Goal: Task Accomplishment & Management: Manage account settings

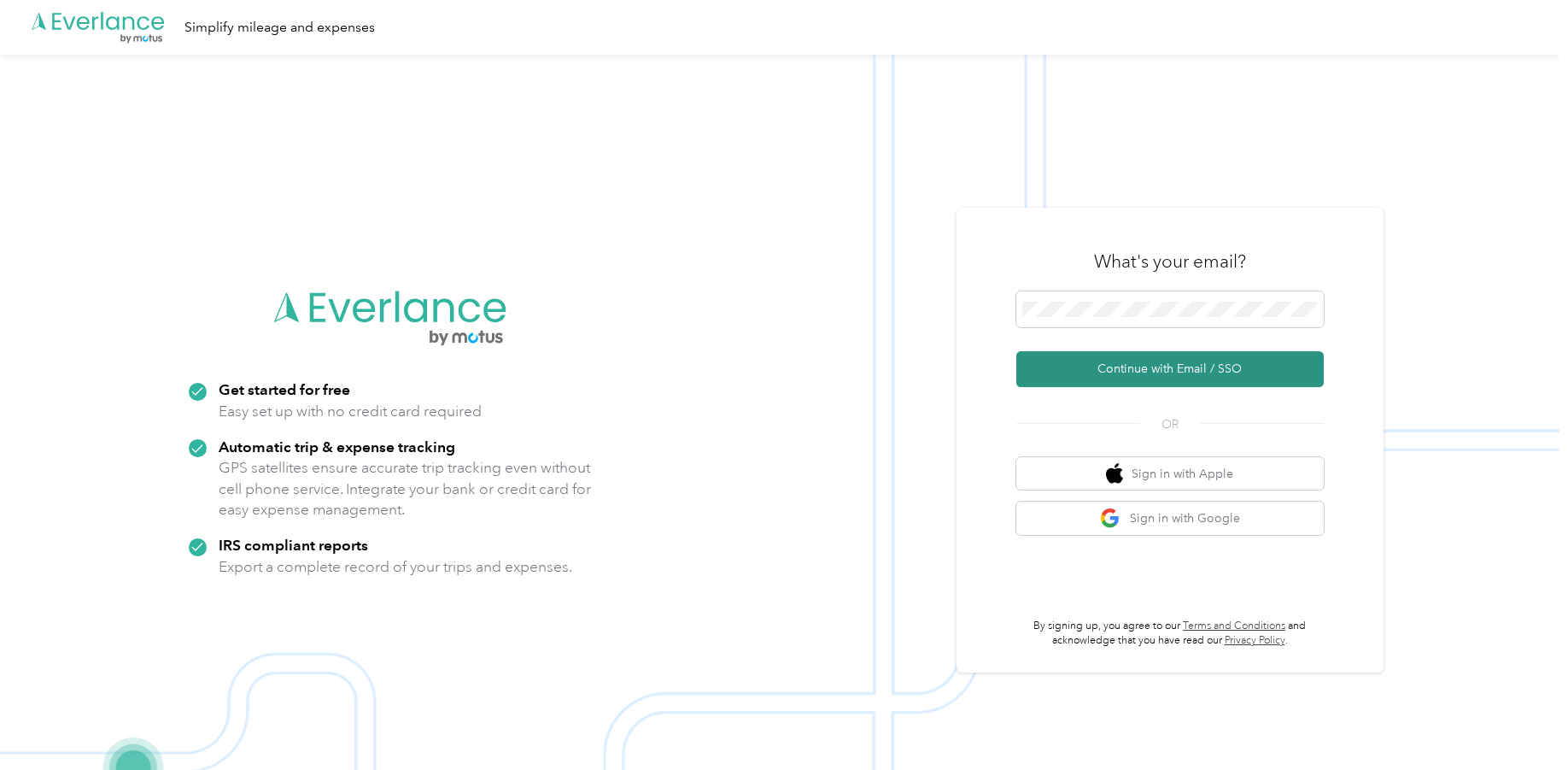
click at [1126, 356] on button "Continue with Email / SSO" at bounding box center [1170, 368] width 307 height 36
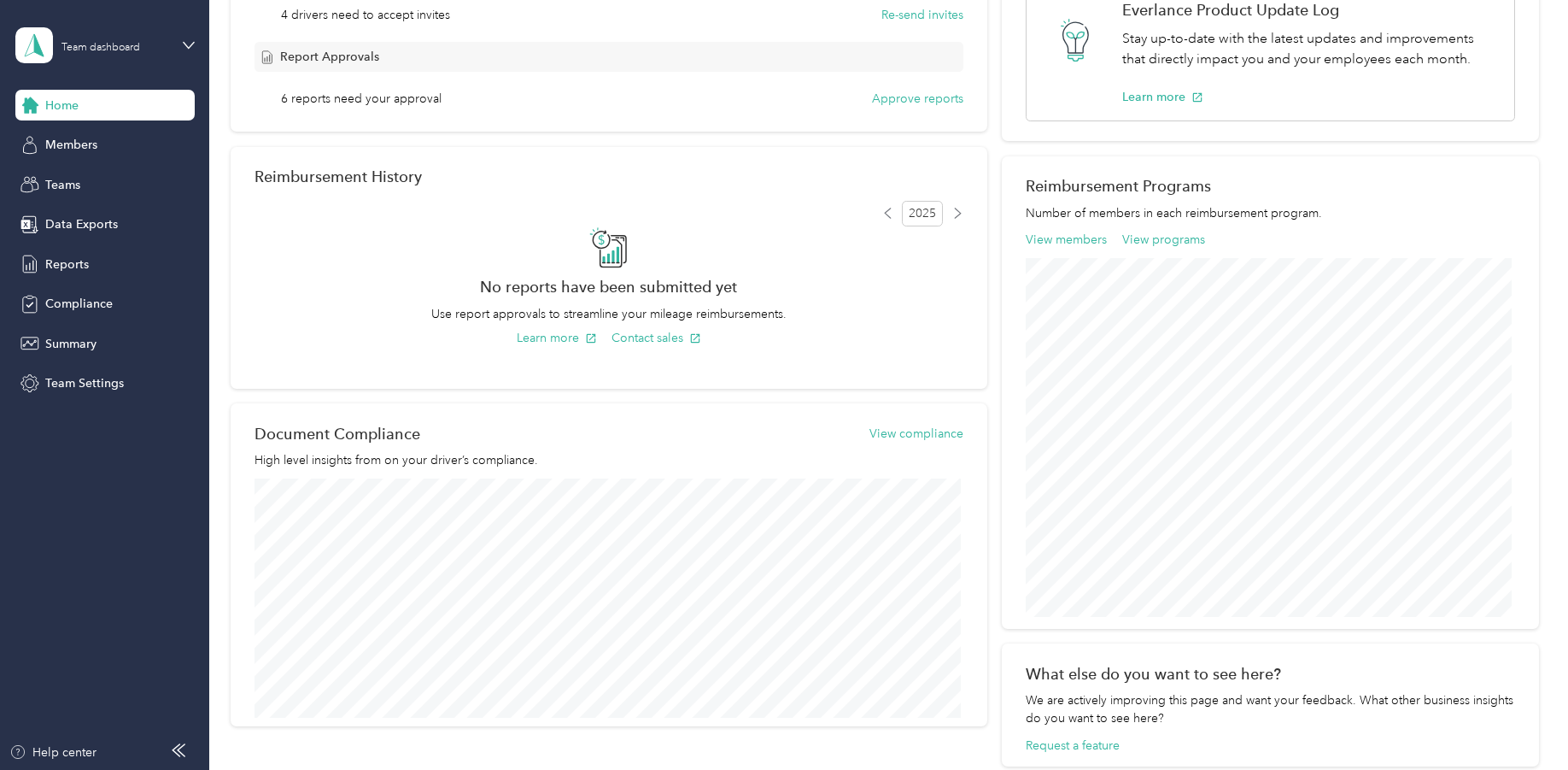
scroll to position [207, 0]
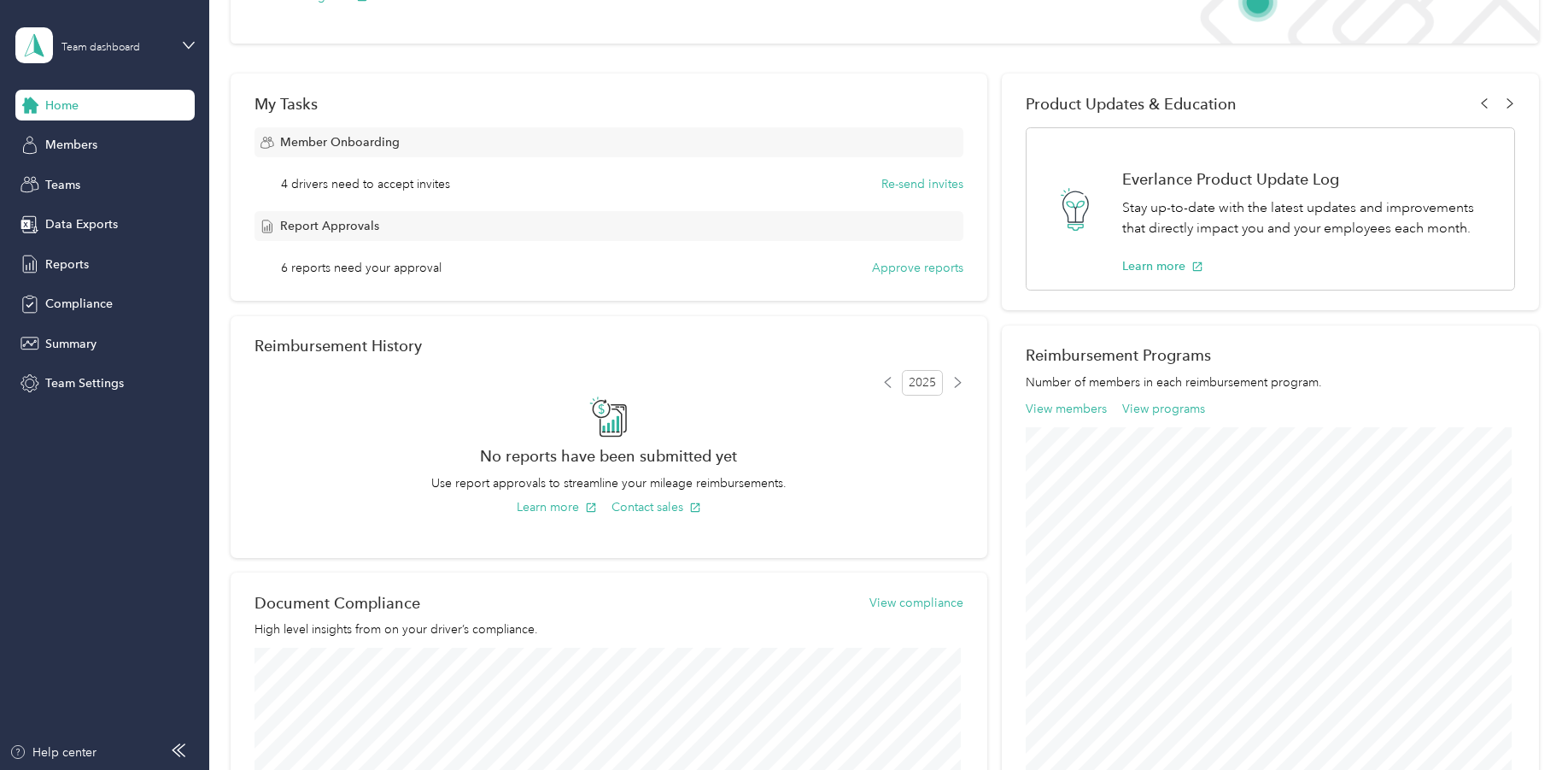
click at [424, 182] on span "4 drivers need to accept invites" at bounding box center [366, 184] width 170 height 18
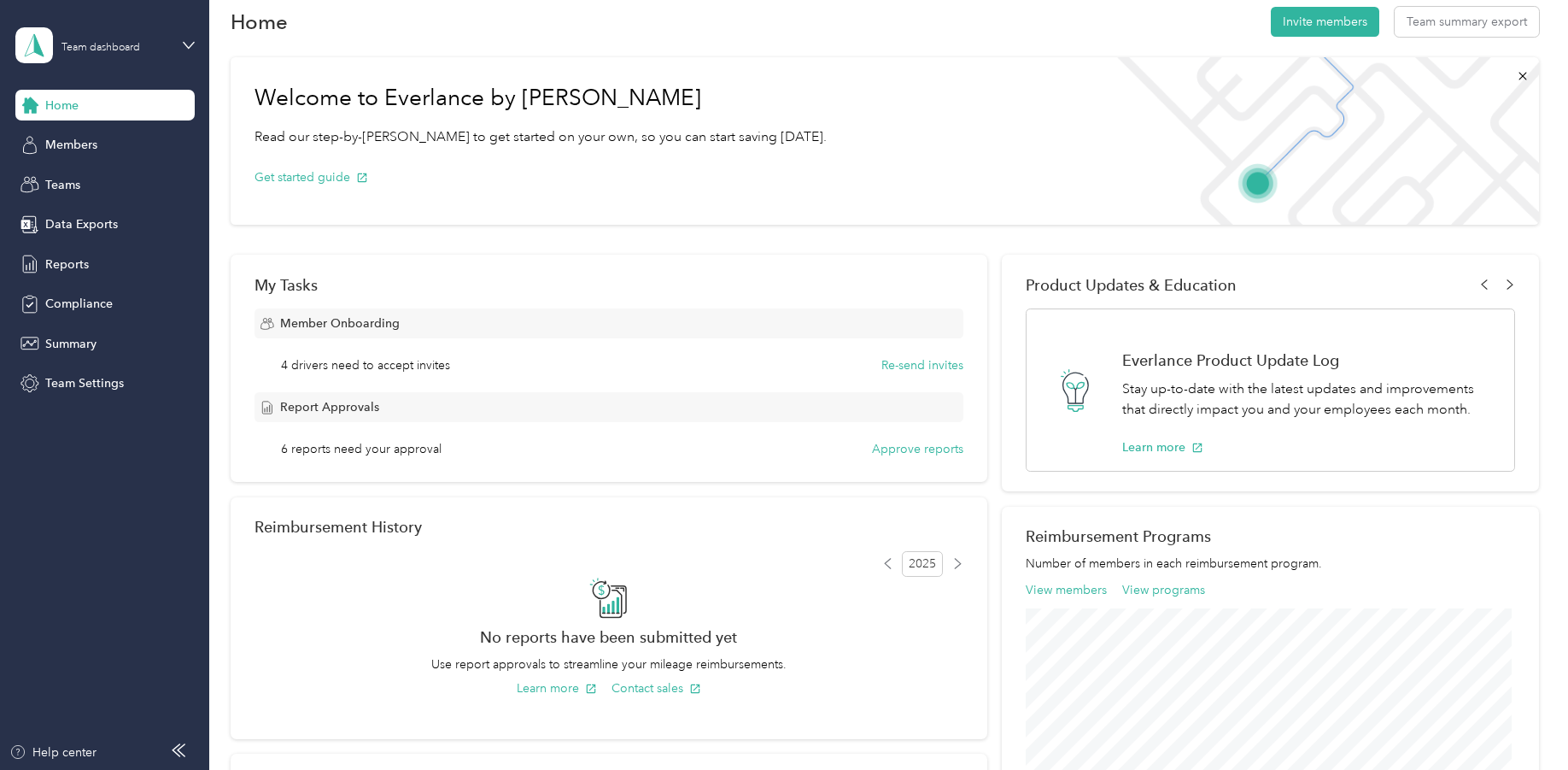
scroll to position [0, 0]
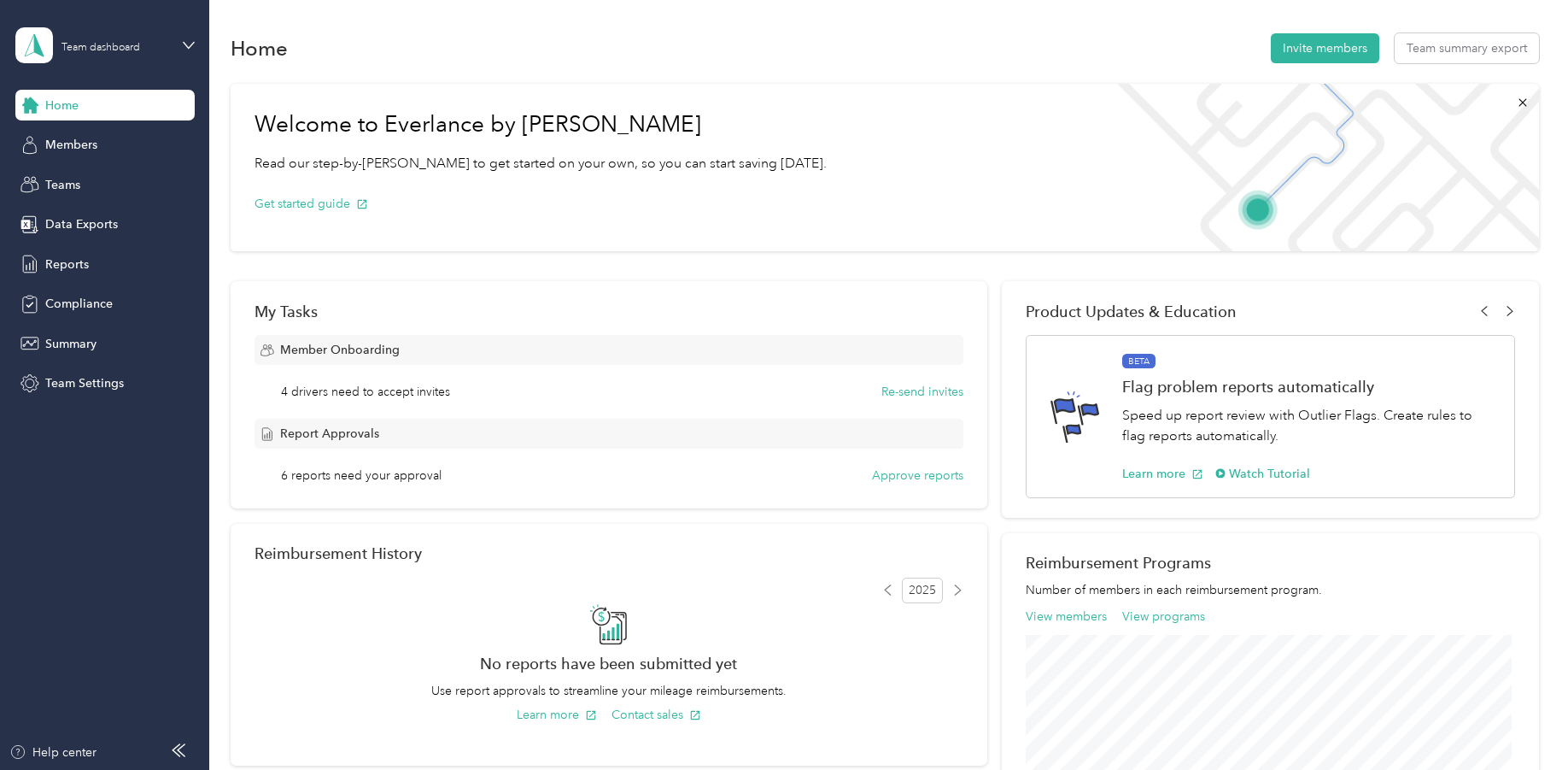
click at [285, 395] on span "4 drivers need to accept invites" at bounding box center [366, 391] width 170 height 18
click at [74, 151] on span "Members" at bounding box center [71, 145] width 52 height 18
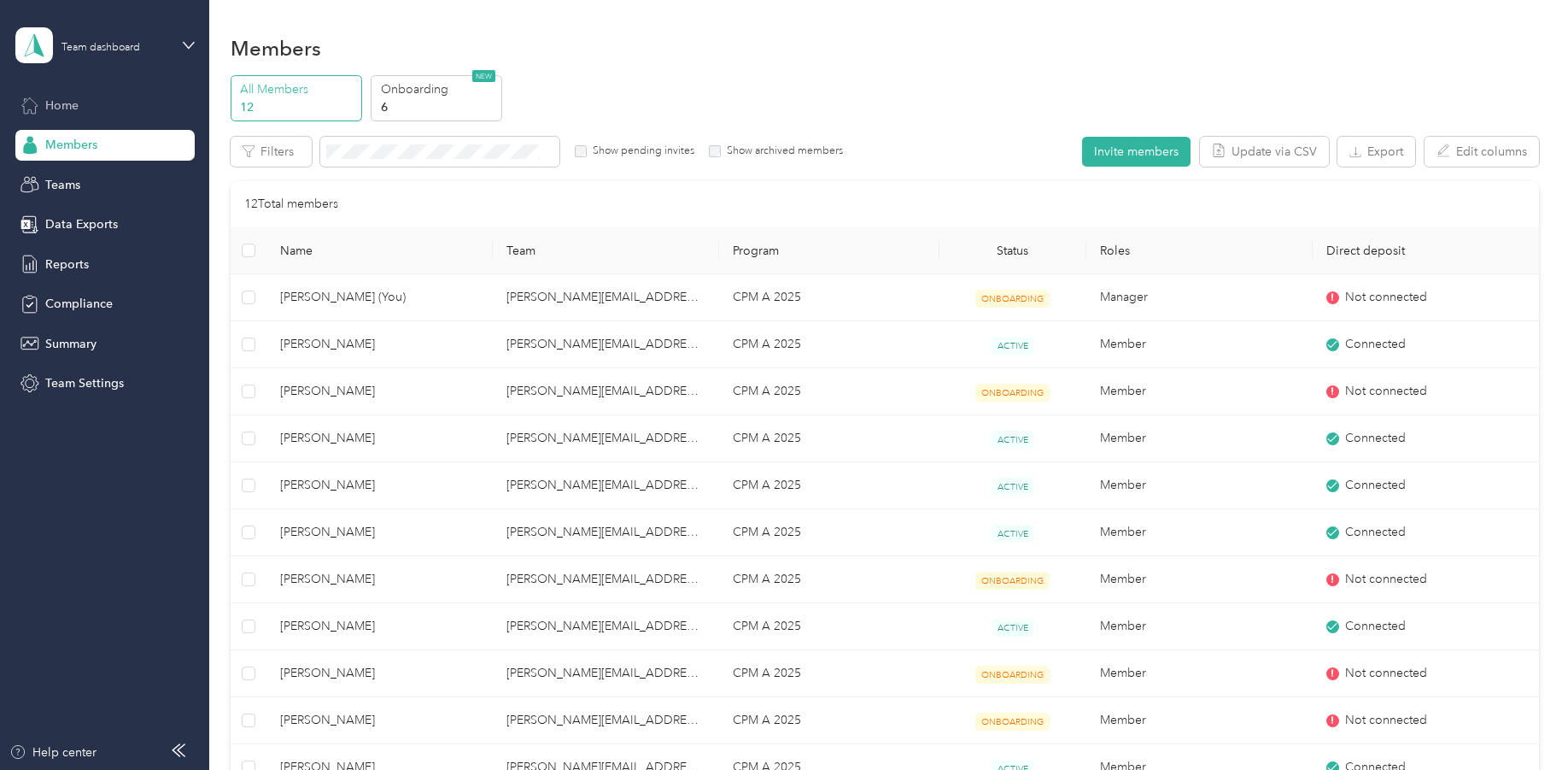
click at [76, 105] on span "Home" at bounding box center [62, 105] width 34 height 18
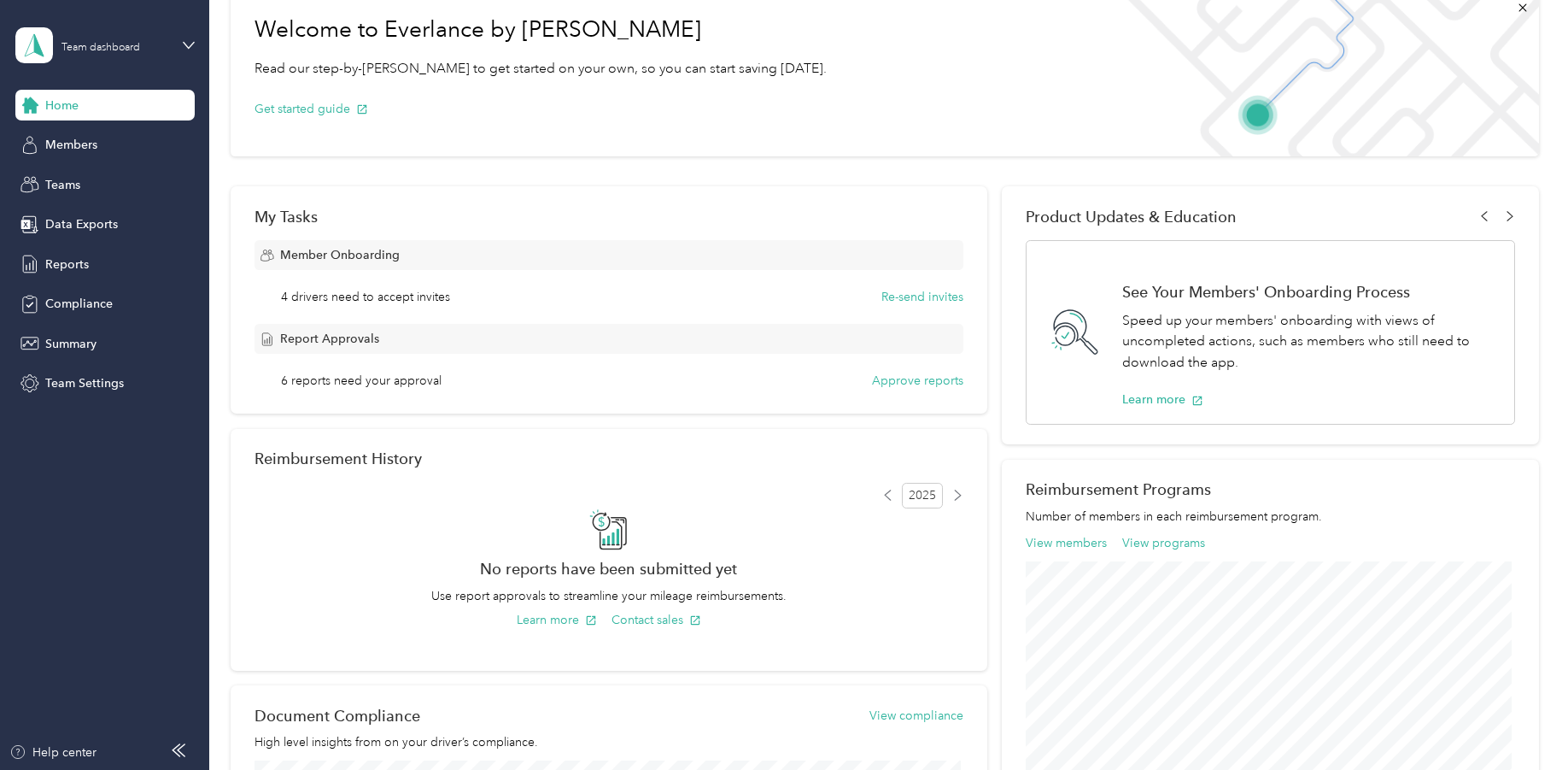
scroll to position [86, 0]
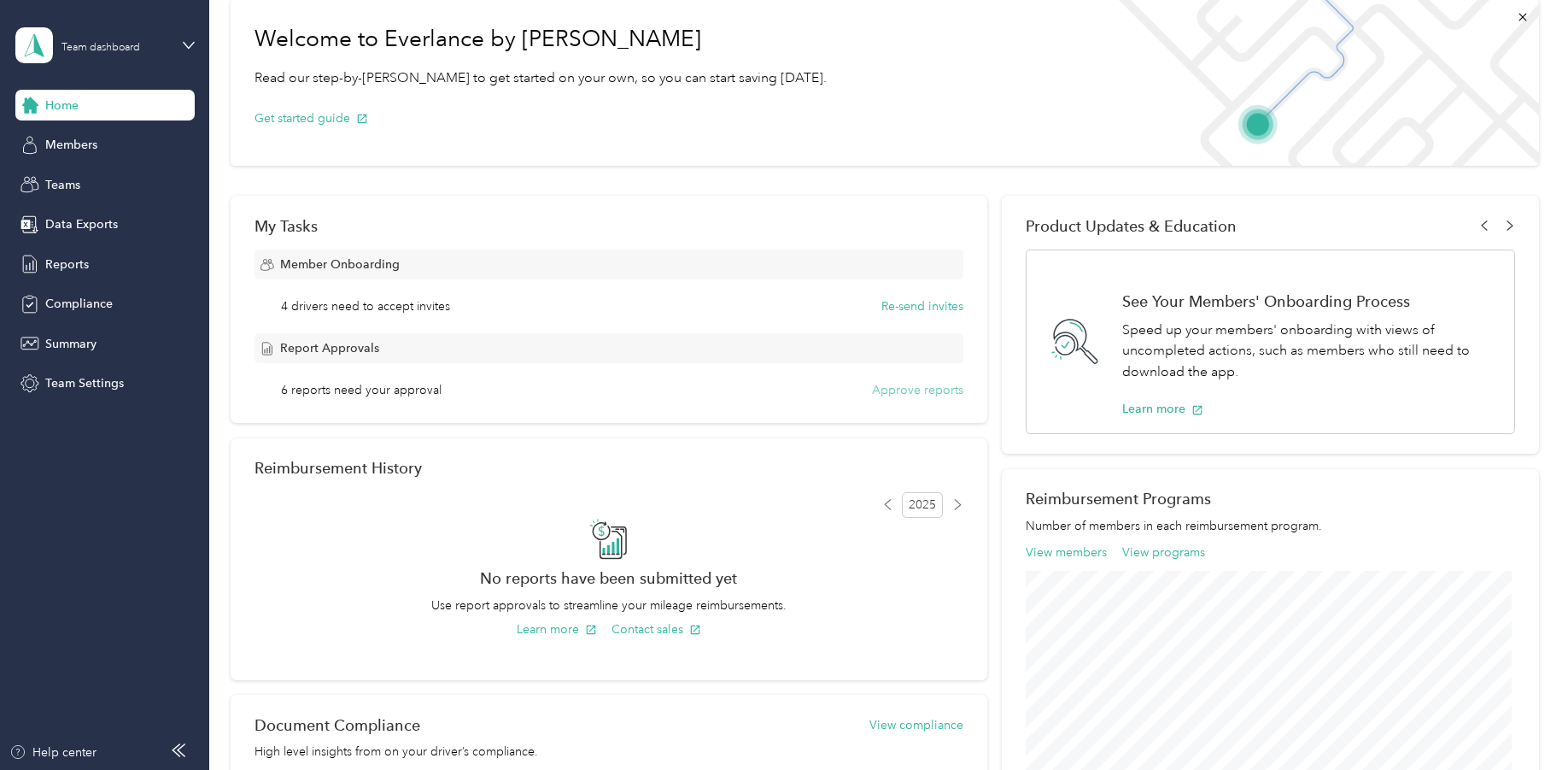
click at [937, 395] on button "Approve reports" at bounding box center [917, 389] width 92 height 18
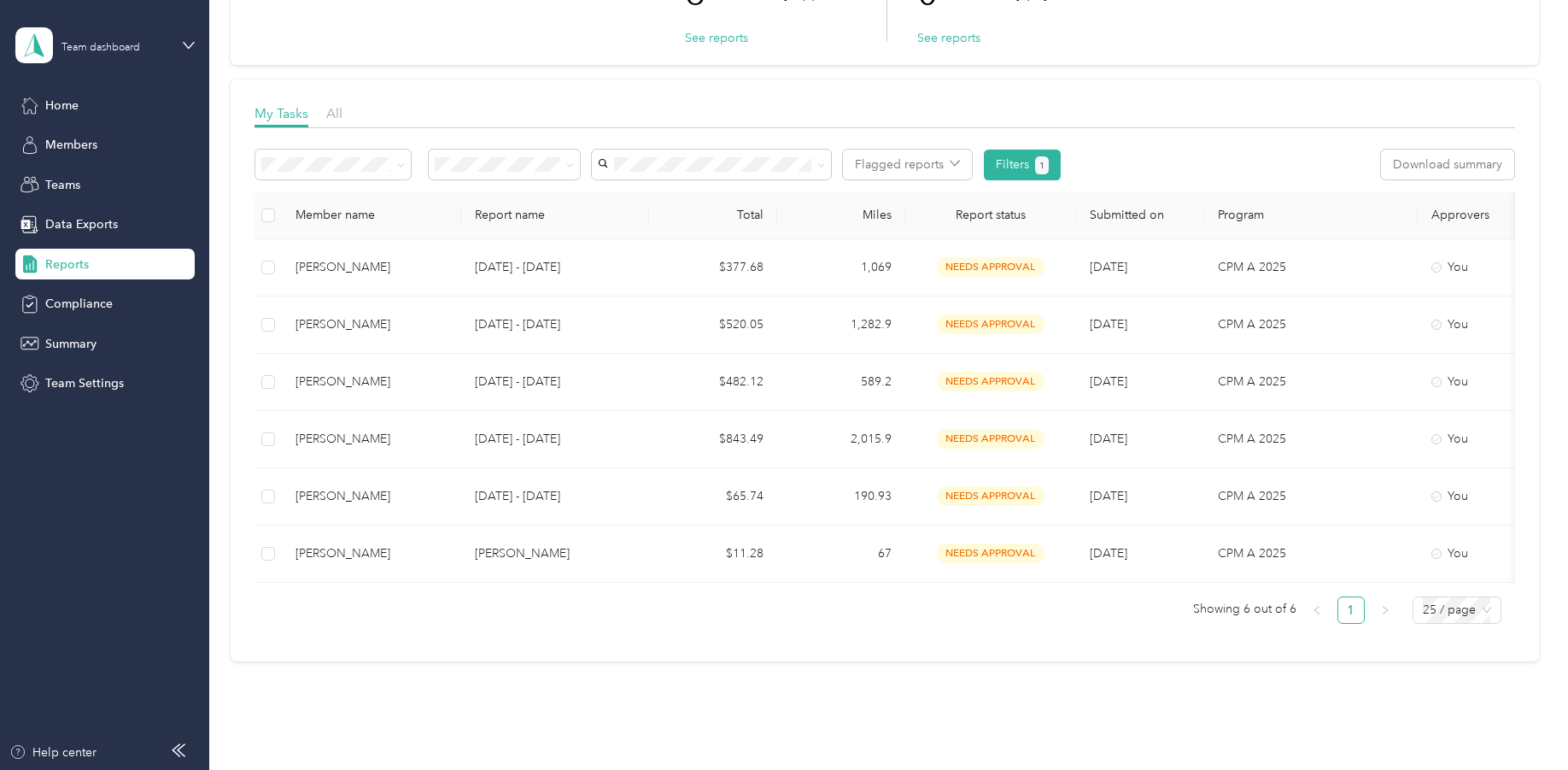
scroll to position [171, 0]
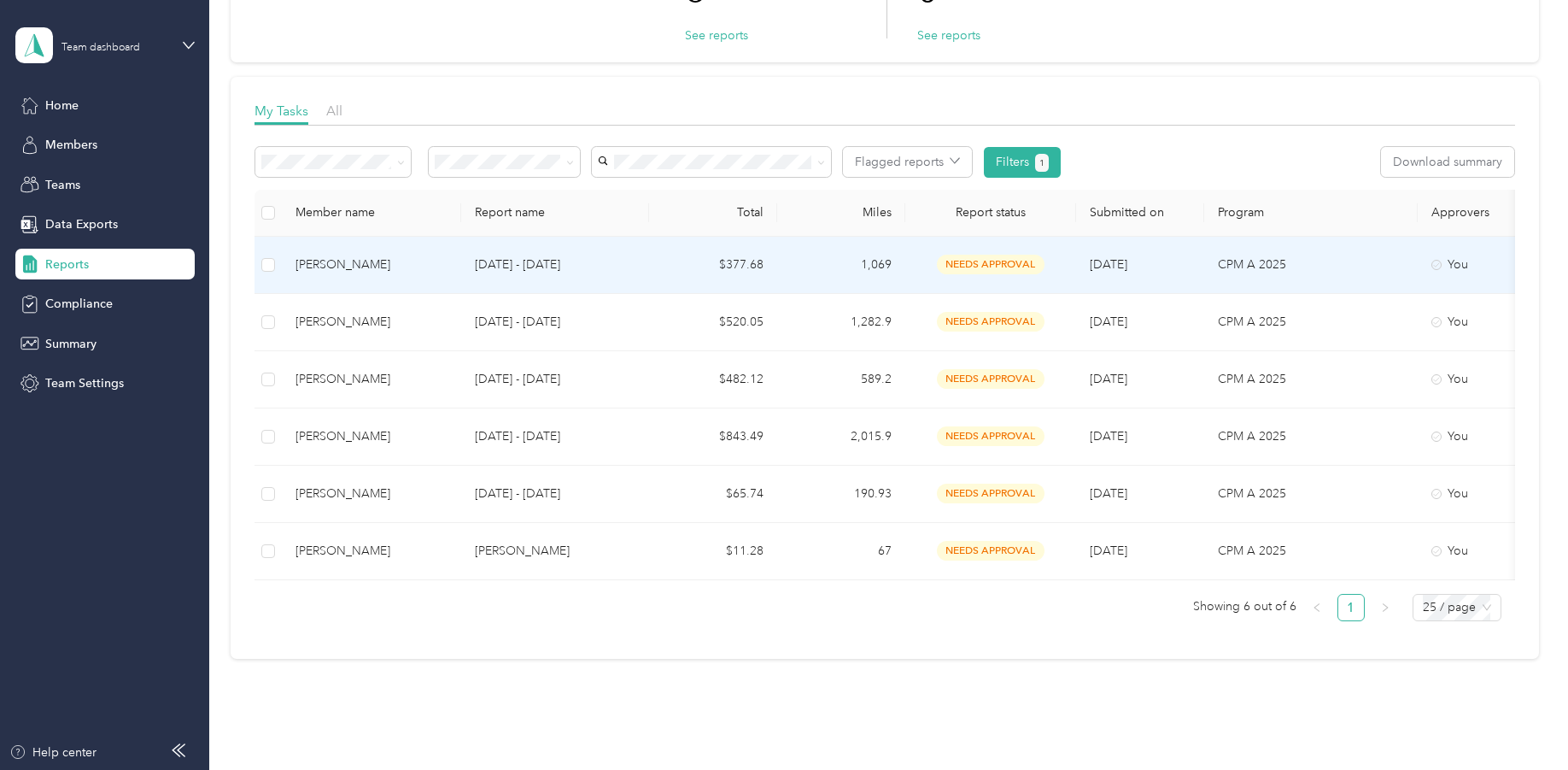
click at [768, 261] on td "$377.68" at bounding box center [713, 265] width 128 height 57
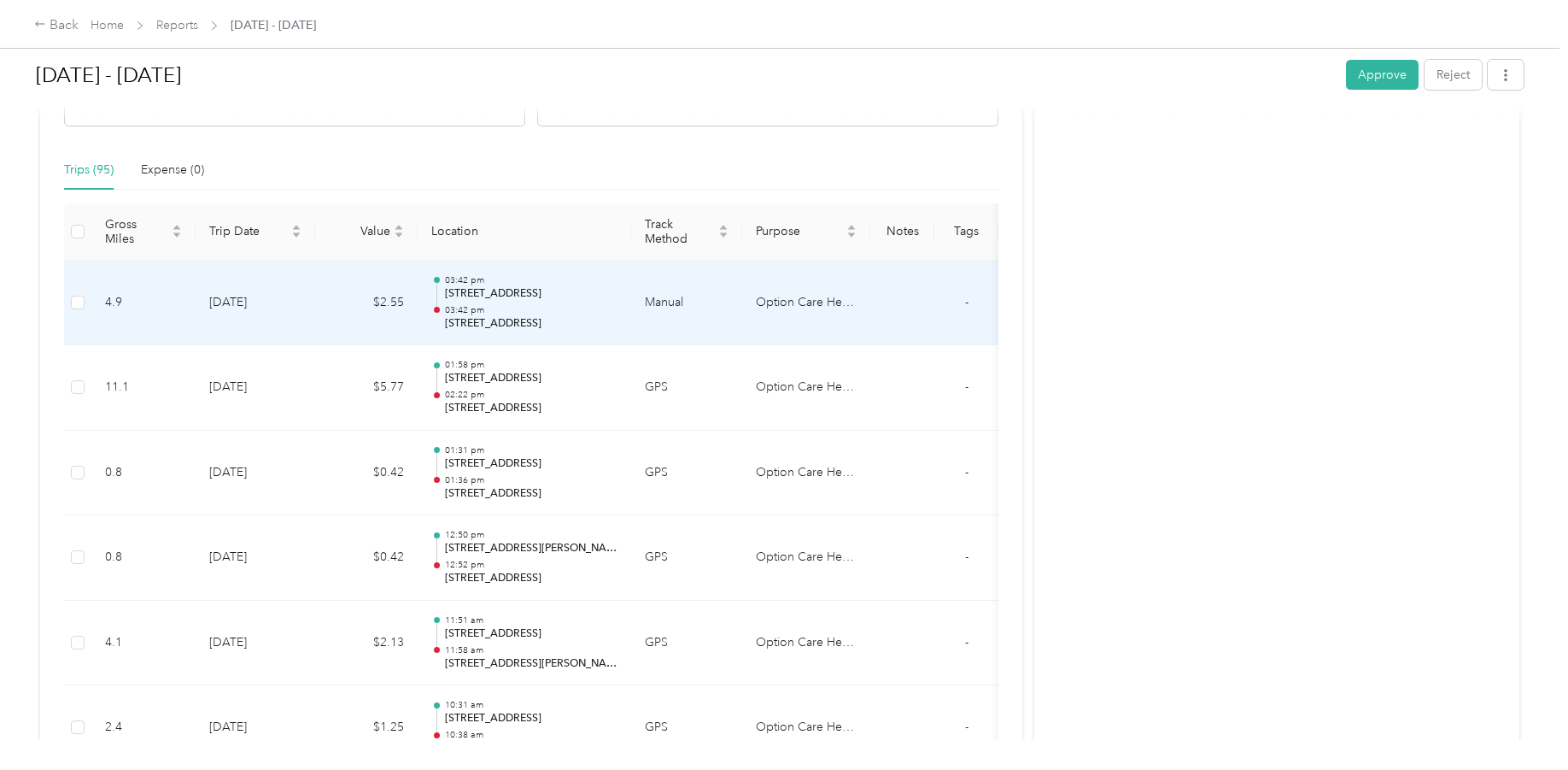
scroll to position [427, 0]
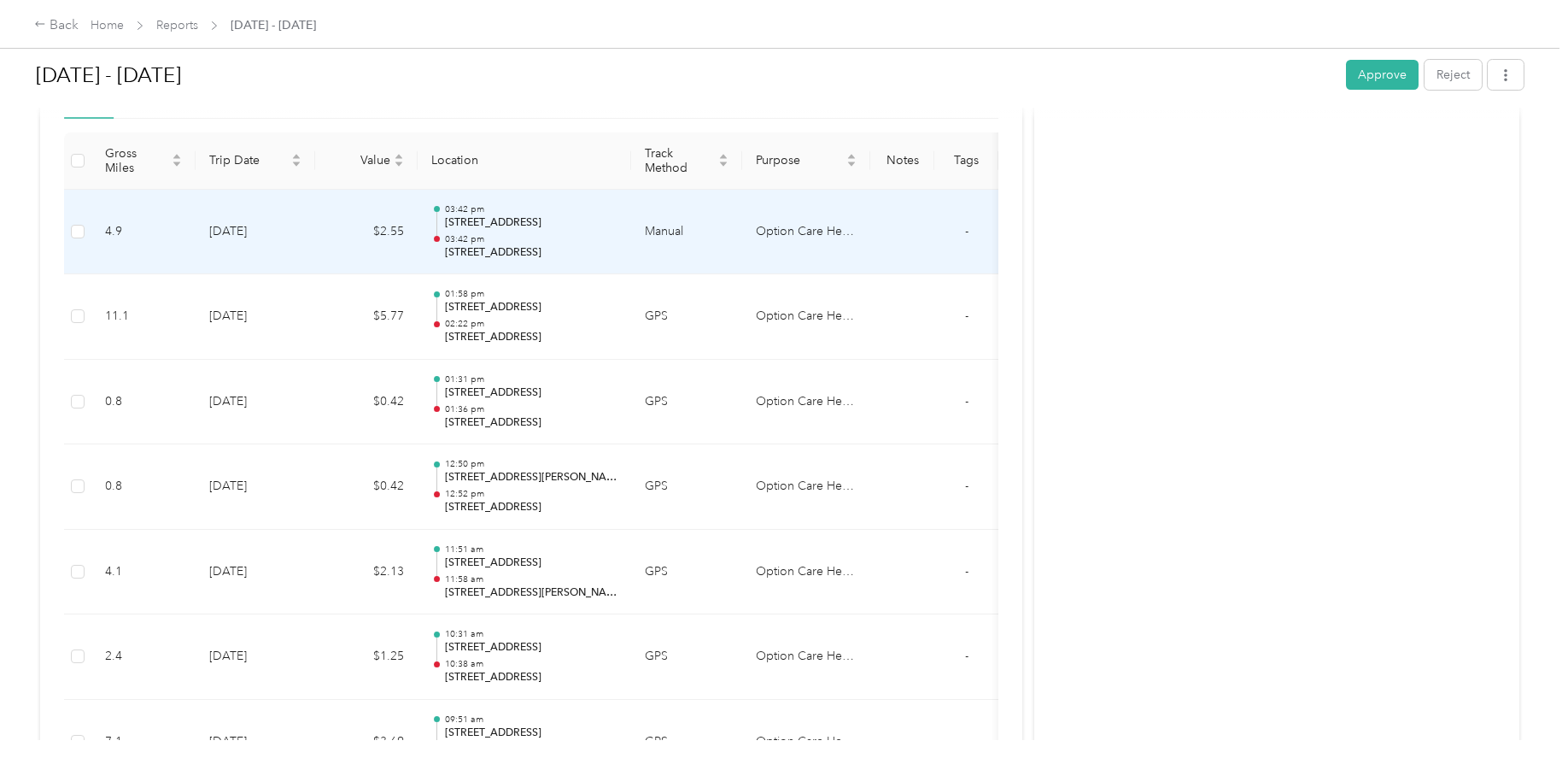
click at [358, 240] on td "$2.55" at bounding box center [366, 232] width 102 height 86
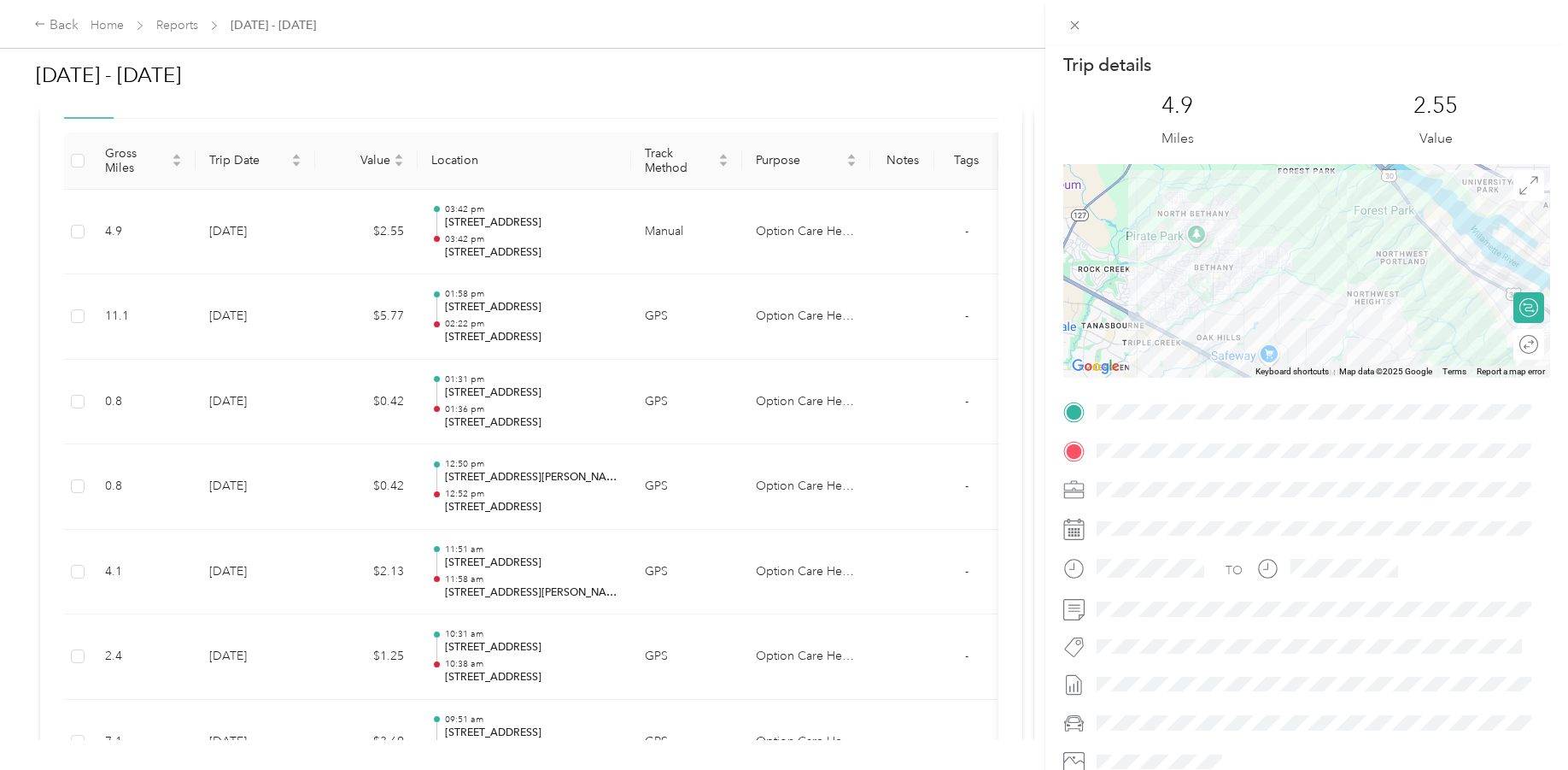
scroll to position [0, 0]
click at [1067, 20] on span at bounding box center [1076, 24] width 24 height 24
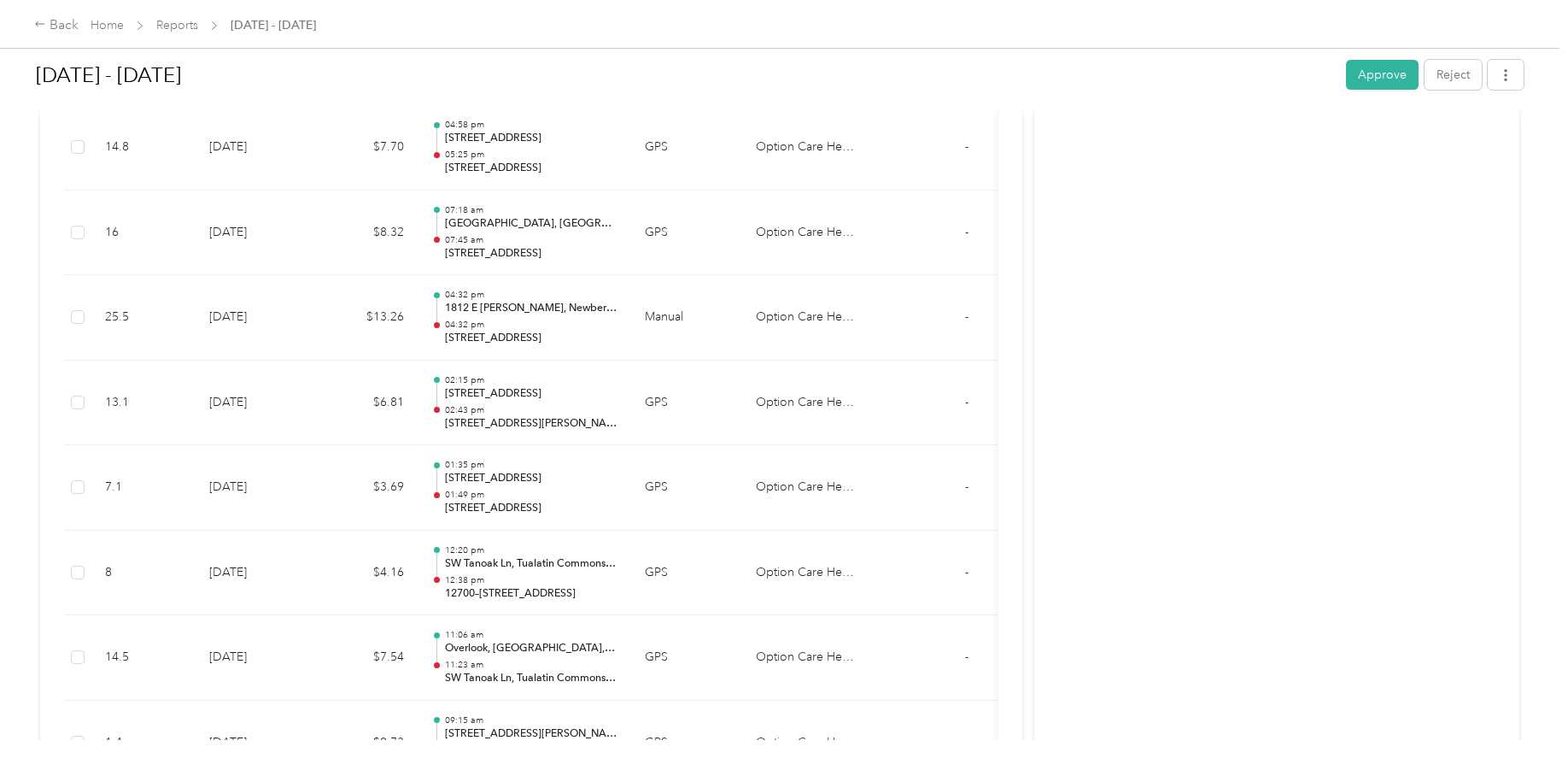
scroll to position [1282, 0]
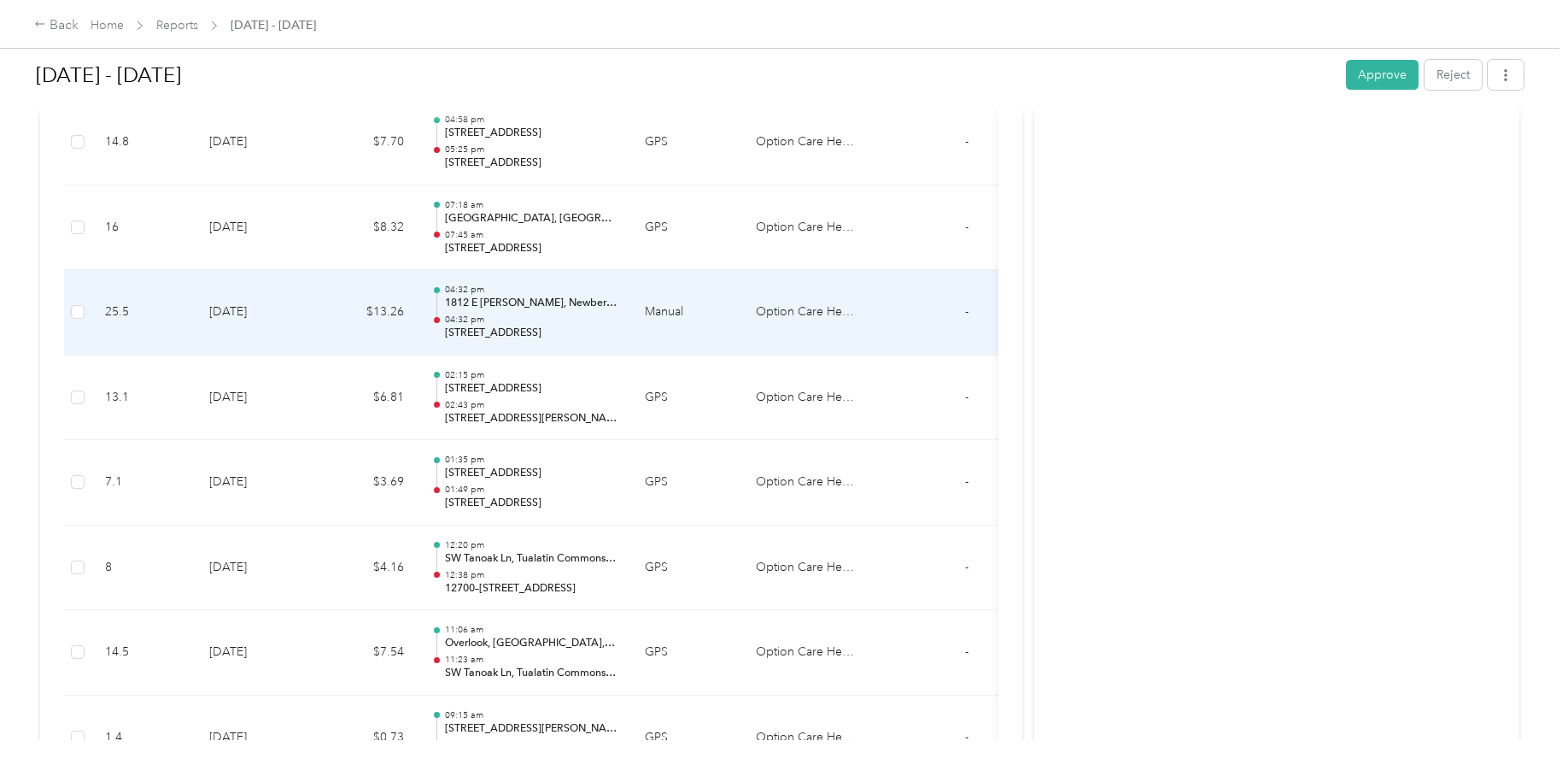
click at [646, 320] on td "Manual" at bounding box center [686, 312] width 111 height 86
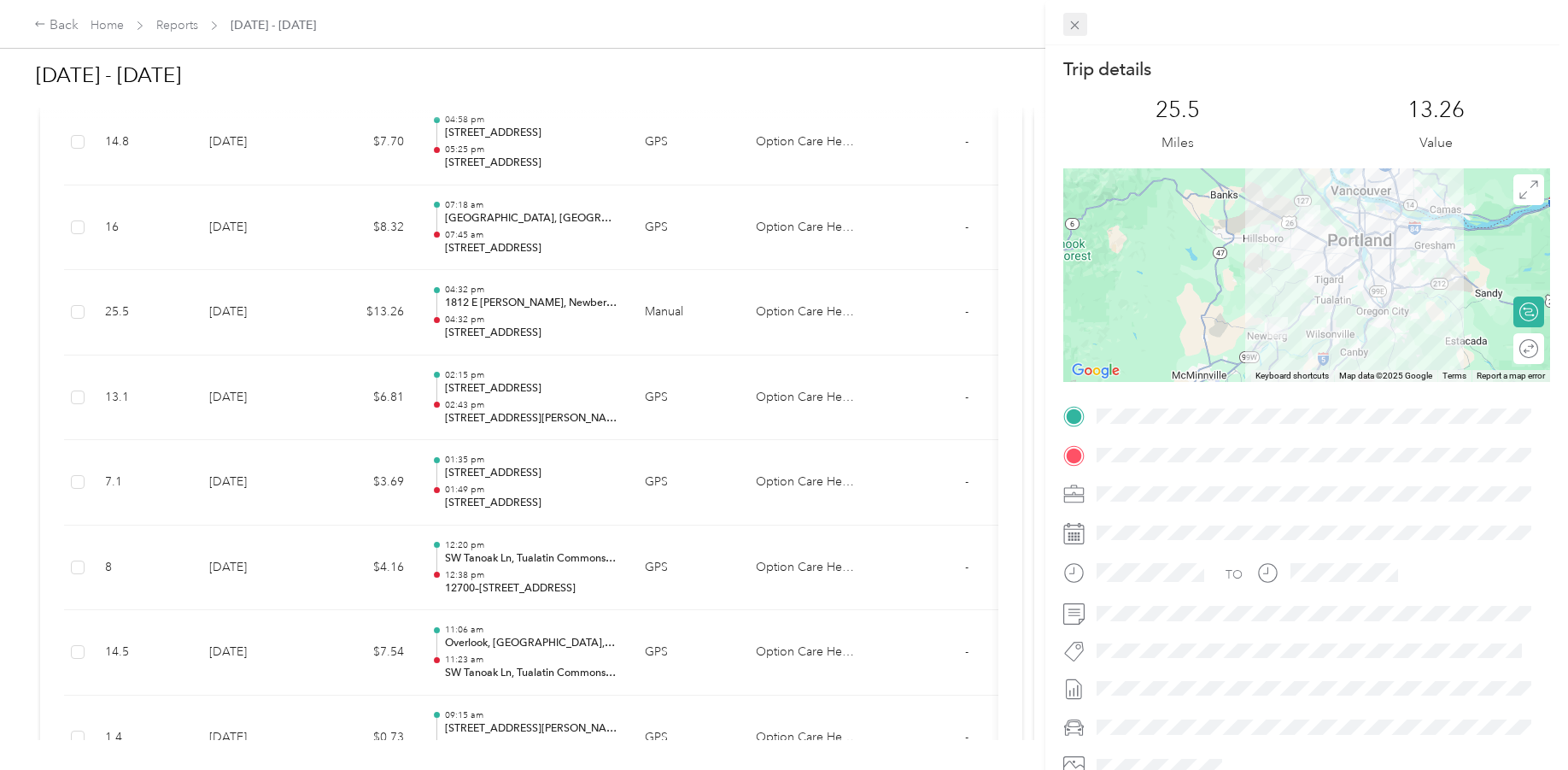
click at [1083, 25] on span at bounding box center [1076, 24] width 24 height 24
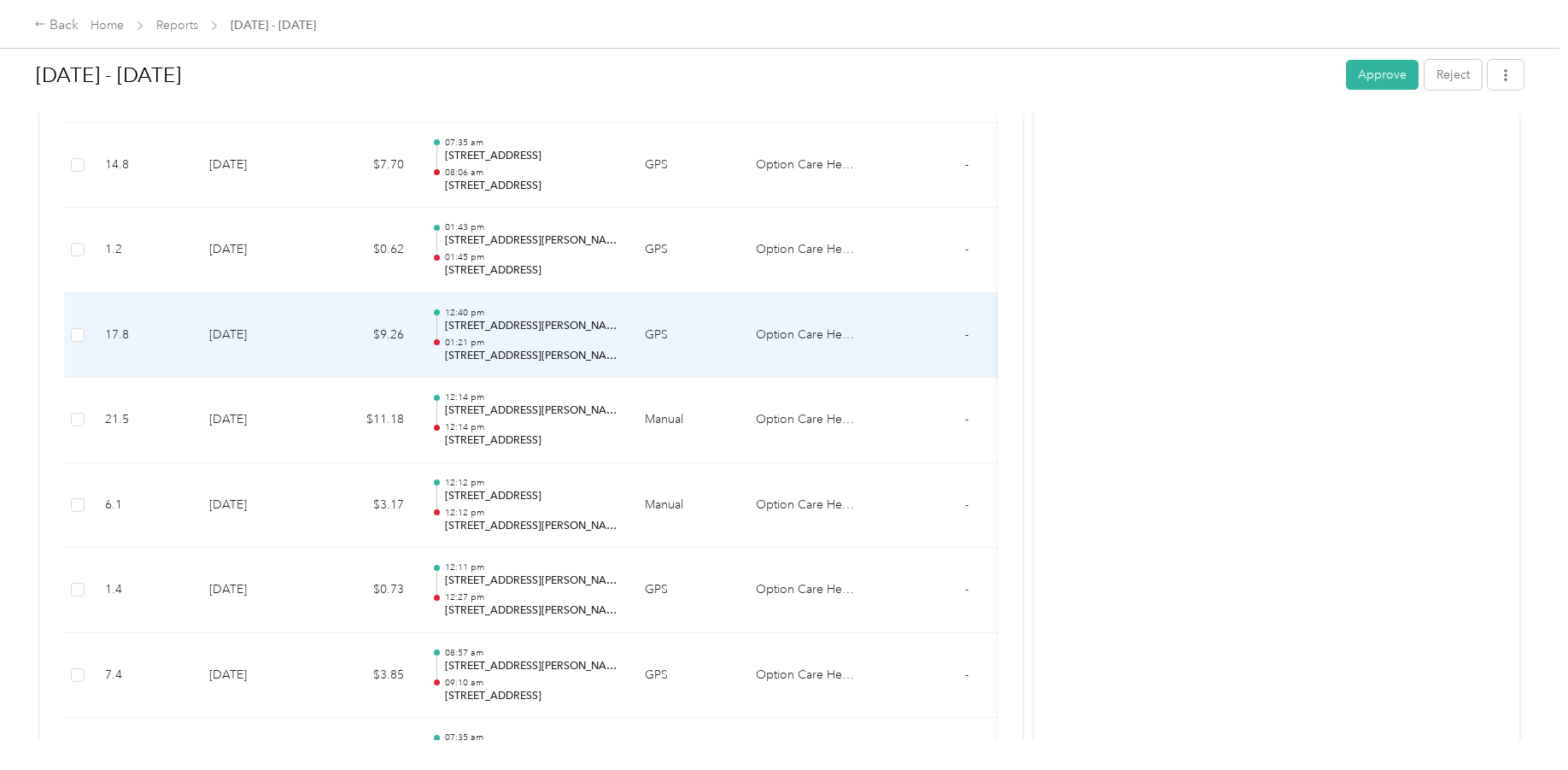
scroll to position [2136, 0]
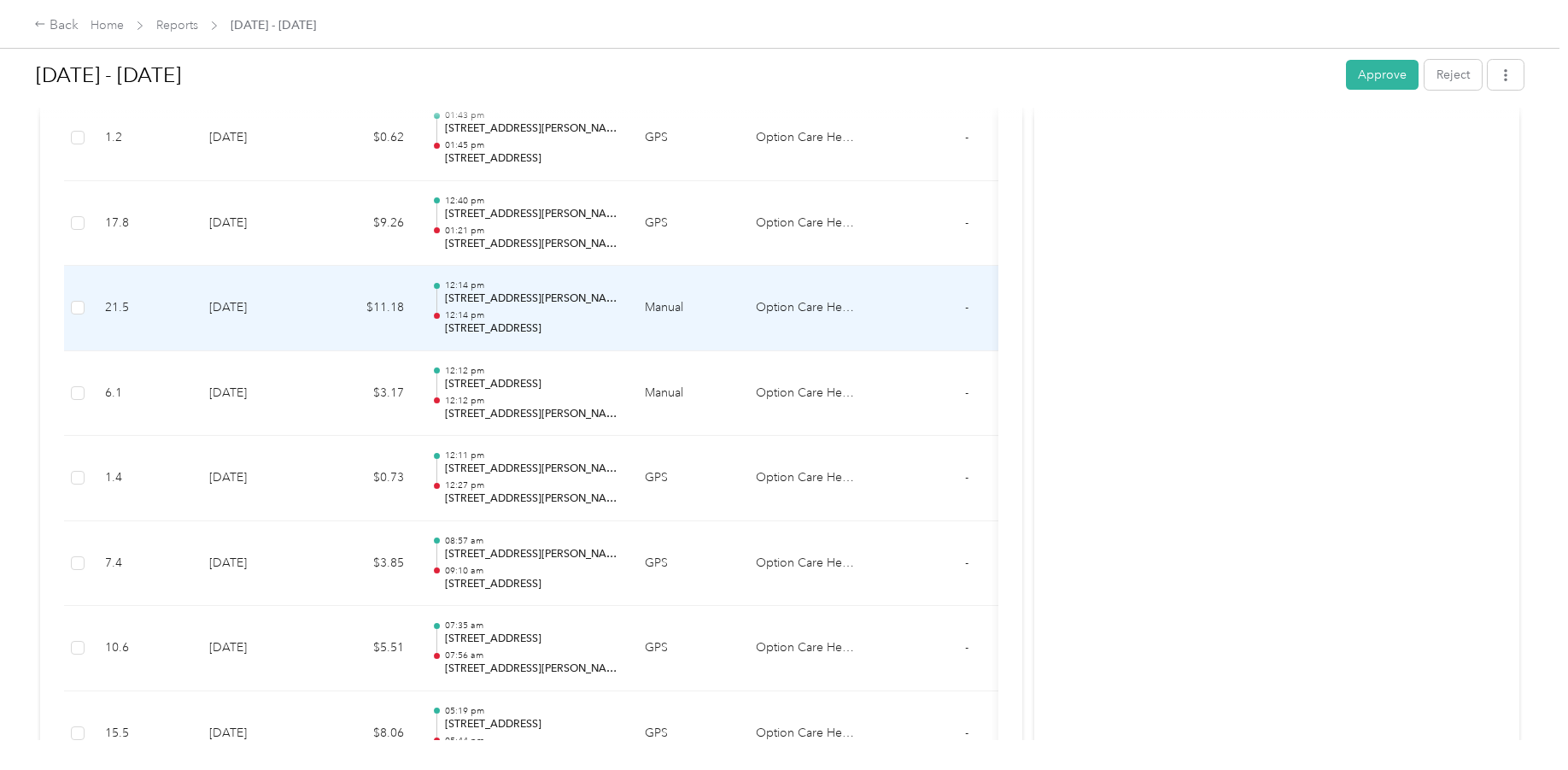
click at [604, 312] on p "12:14 pm" at bounding box center [531, 315] width 173 height 12
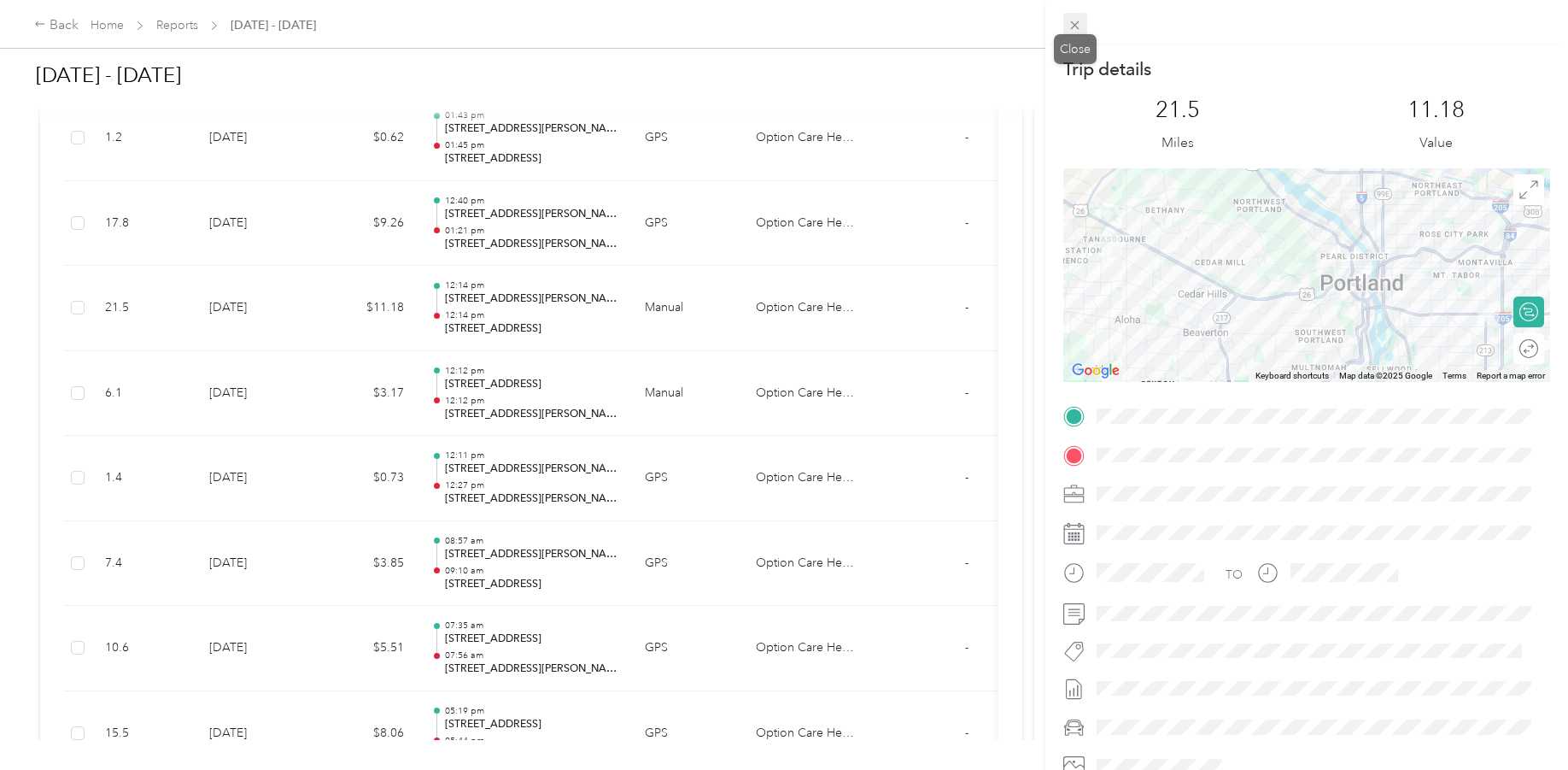
click at [1082, 25] on span at bounding box center [1076, 24] width 24 height 24
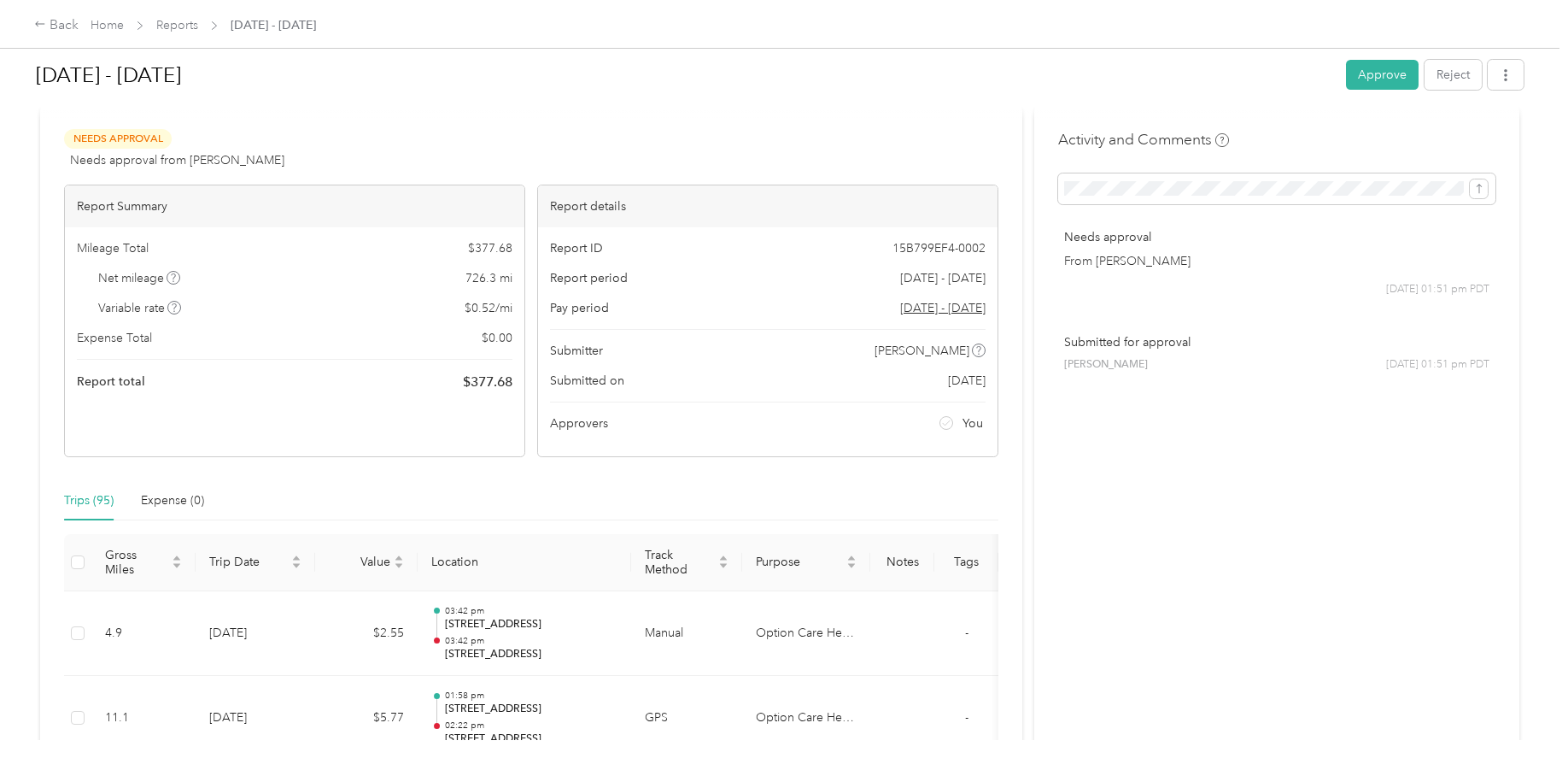
scroll to position [0, 0]
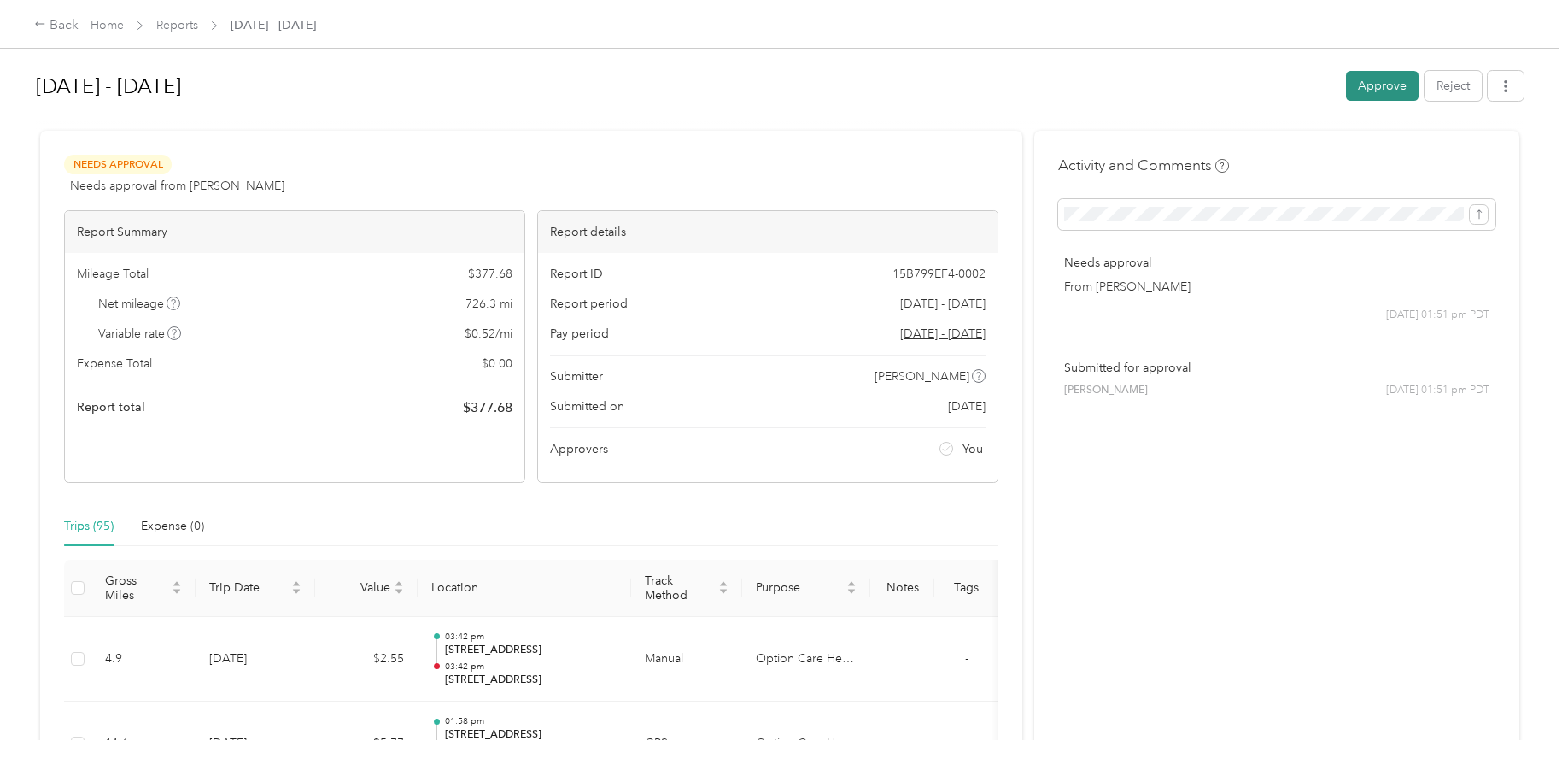
click at [1386, 80] on button "Approve" at bounding box center [1382, 86] width 72 height 30
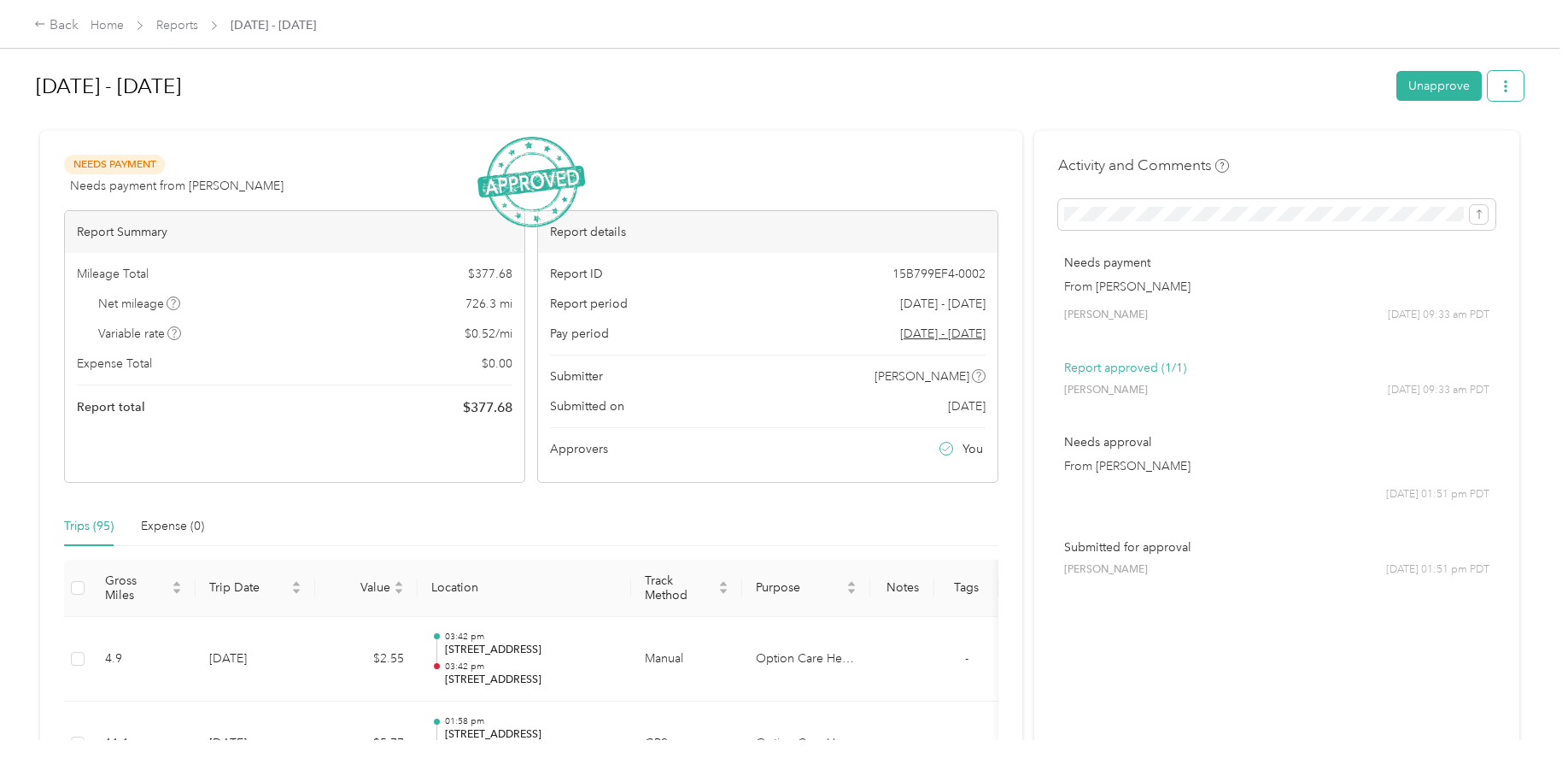
click at [1507, 87] on icon "button" at bounding box center [1505, 86] width 12 height 12
click at [943, 122] on div at bounding box center [780, 123] width 1488 height 18
click at [79, 26] on div "Back Home Reports [DATE] - [DATE]" at bounding box center [174, 25] width 282 height 20
click at [64, 29] on div "Back" at bounding box center [56, 25] width 44 height 20
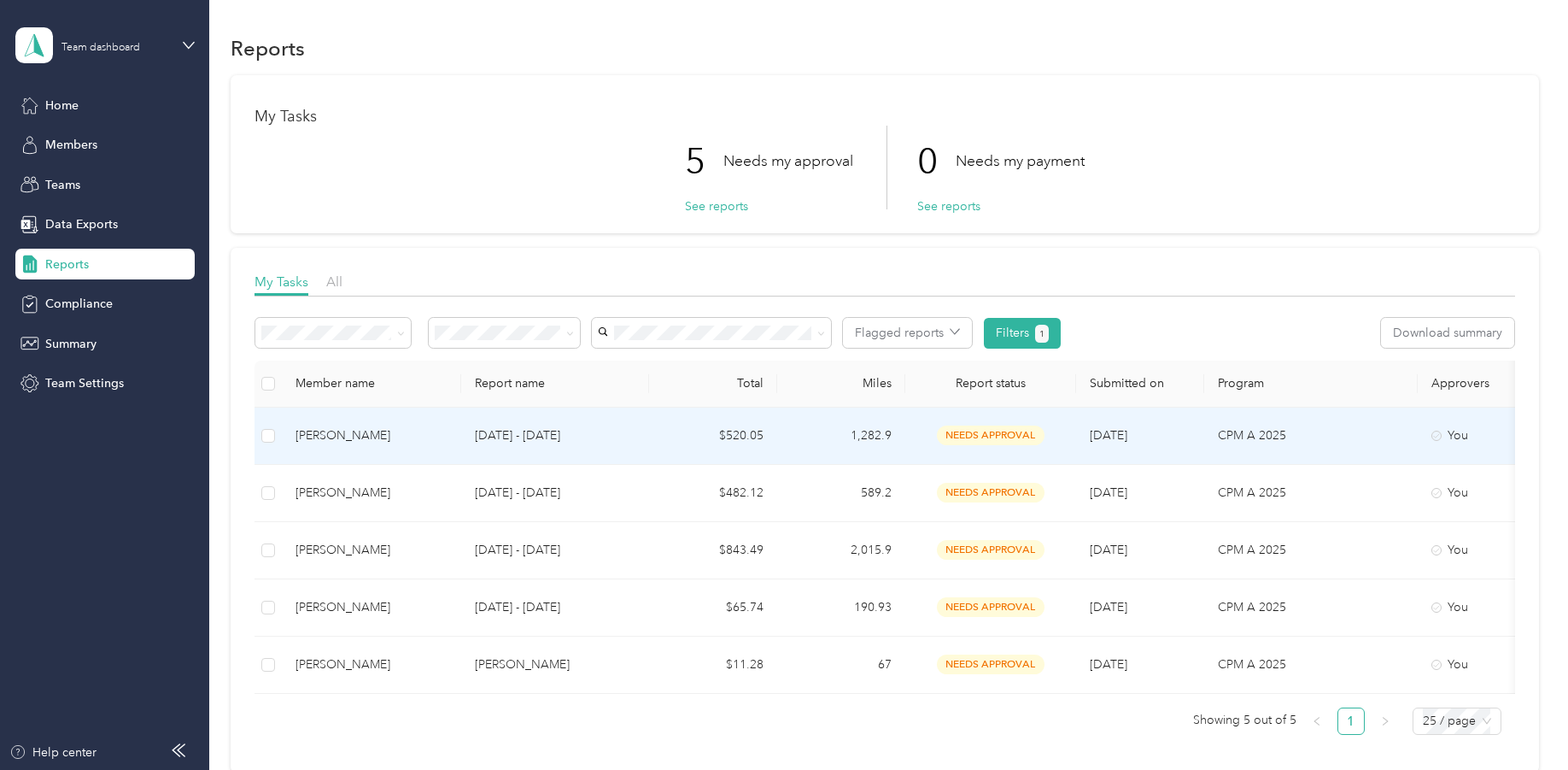
click at [823, 434] on td "1,282.9" at bounding box center [841, 436] width 128 height 57
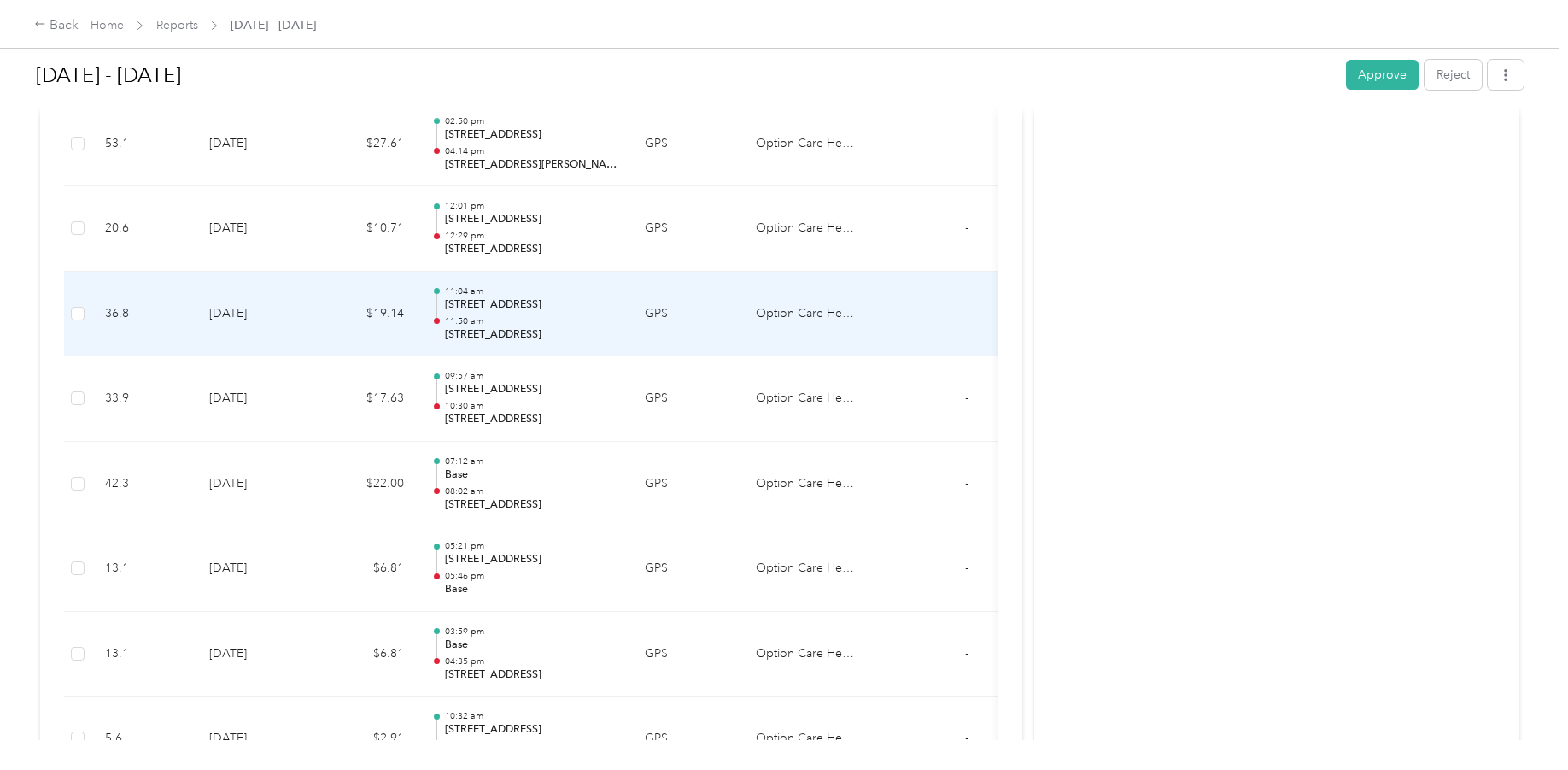
scroll to position [2050, 0]
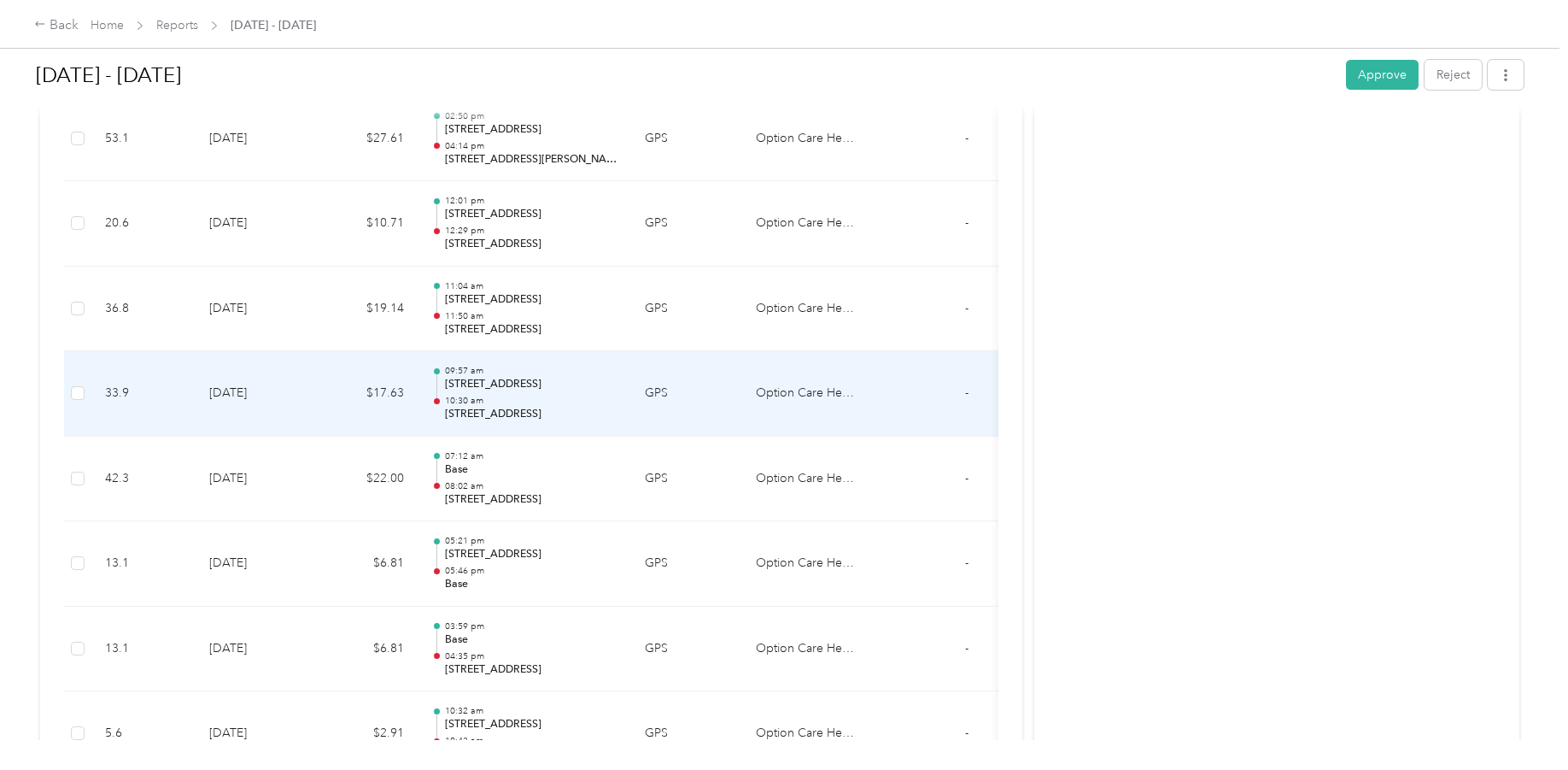
click at [594, 419] on p "[STREET_ADDRESS]" at bounding box center [531, 414] width 173 height 15
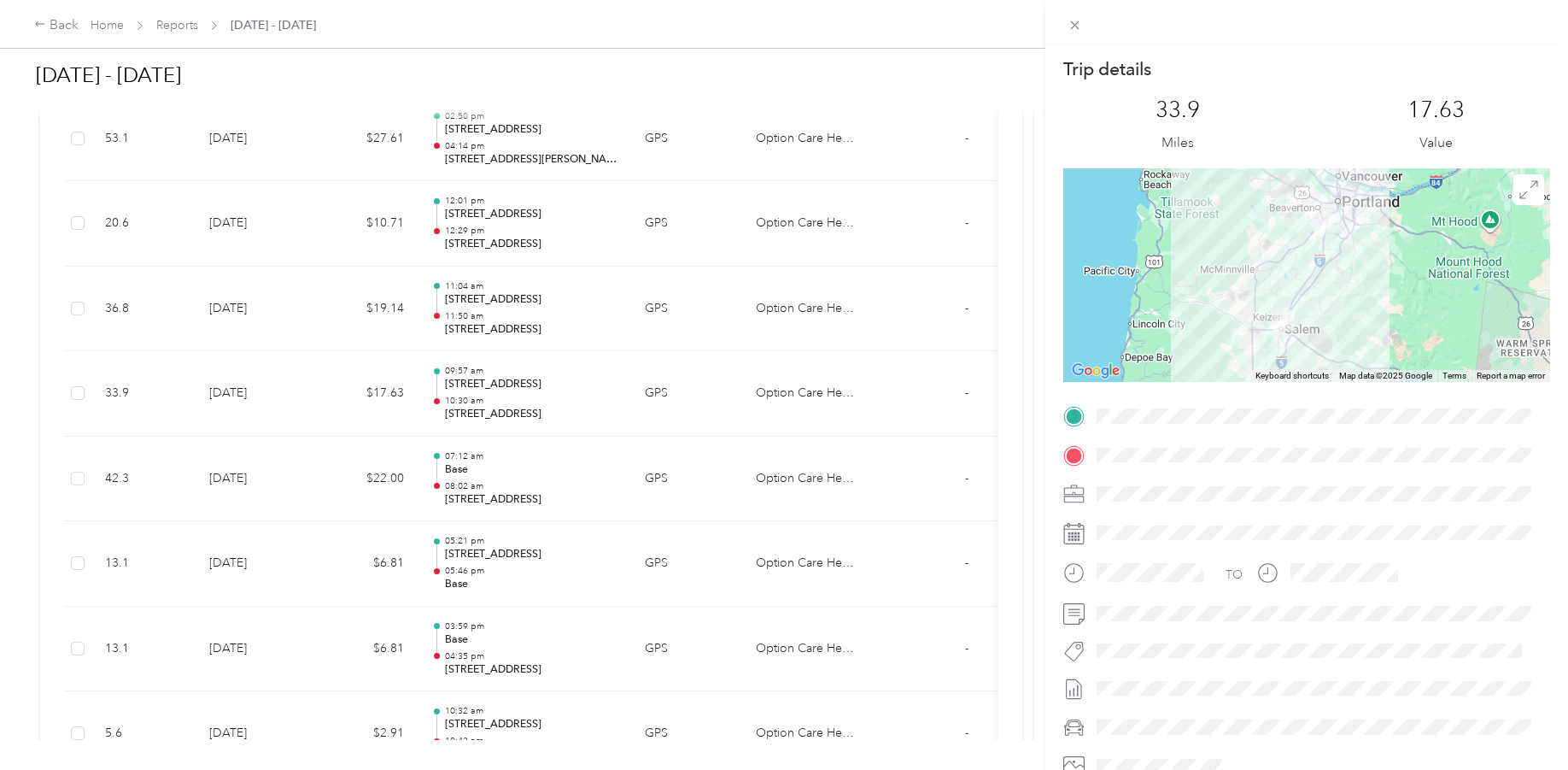
click at [544, 492] on div "Trip details This trip cannot be edited because it is either under review, appr…" at bounding box center [784, 385] width 1568 height 770
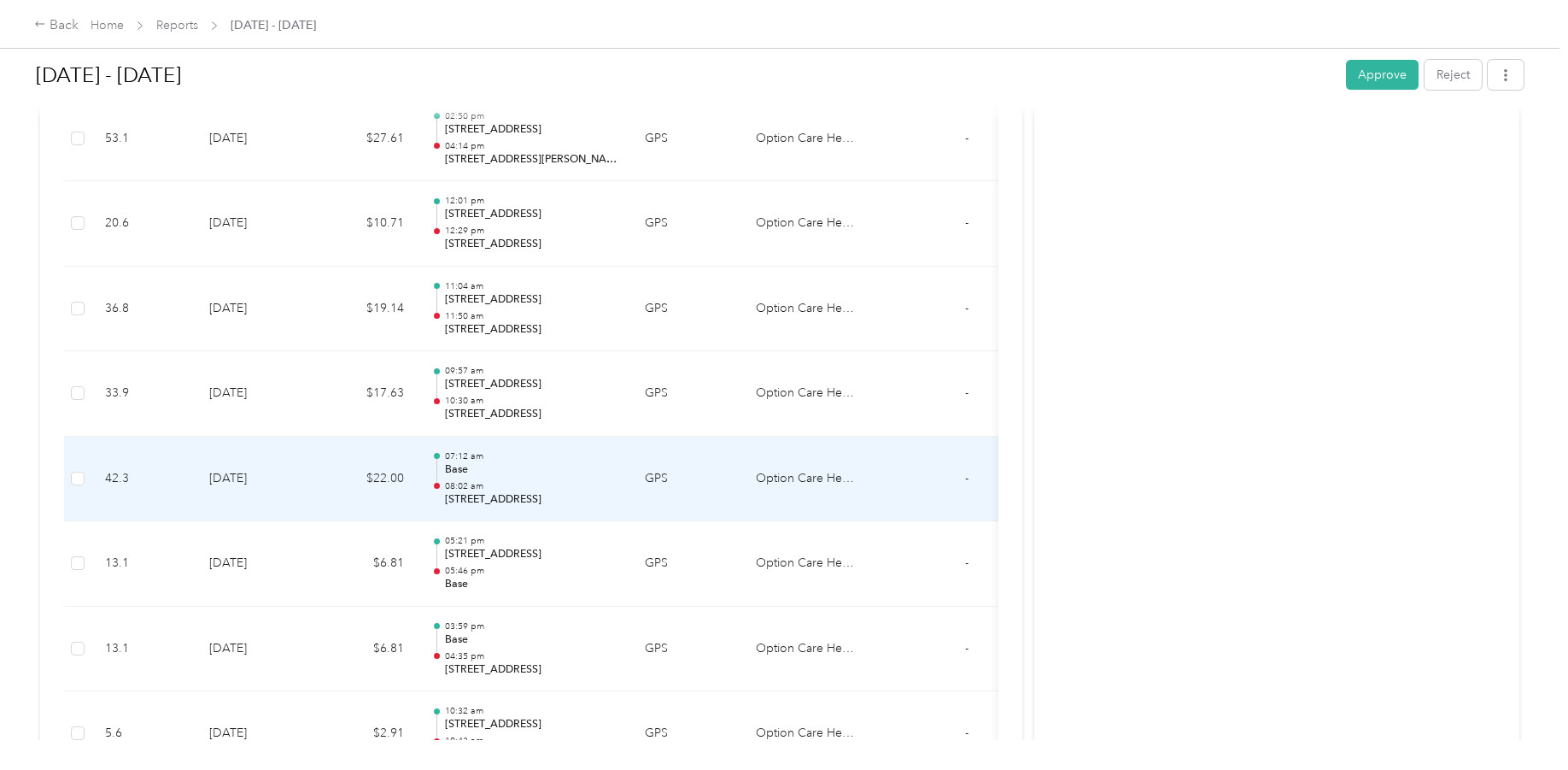
click at [528, 485] on p "08:02 am" at bounding box center [531, 486] width 173 height 12
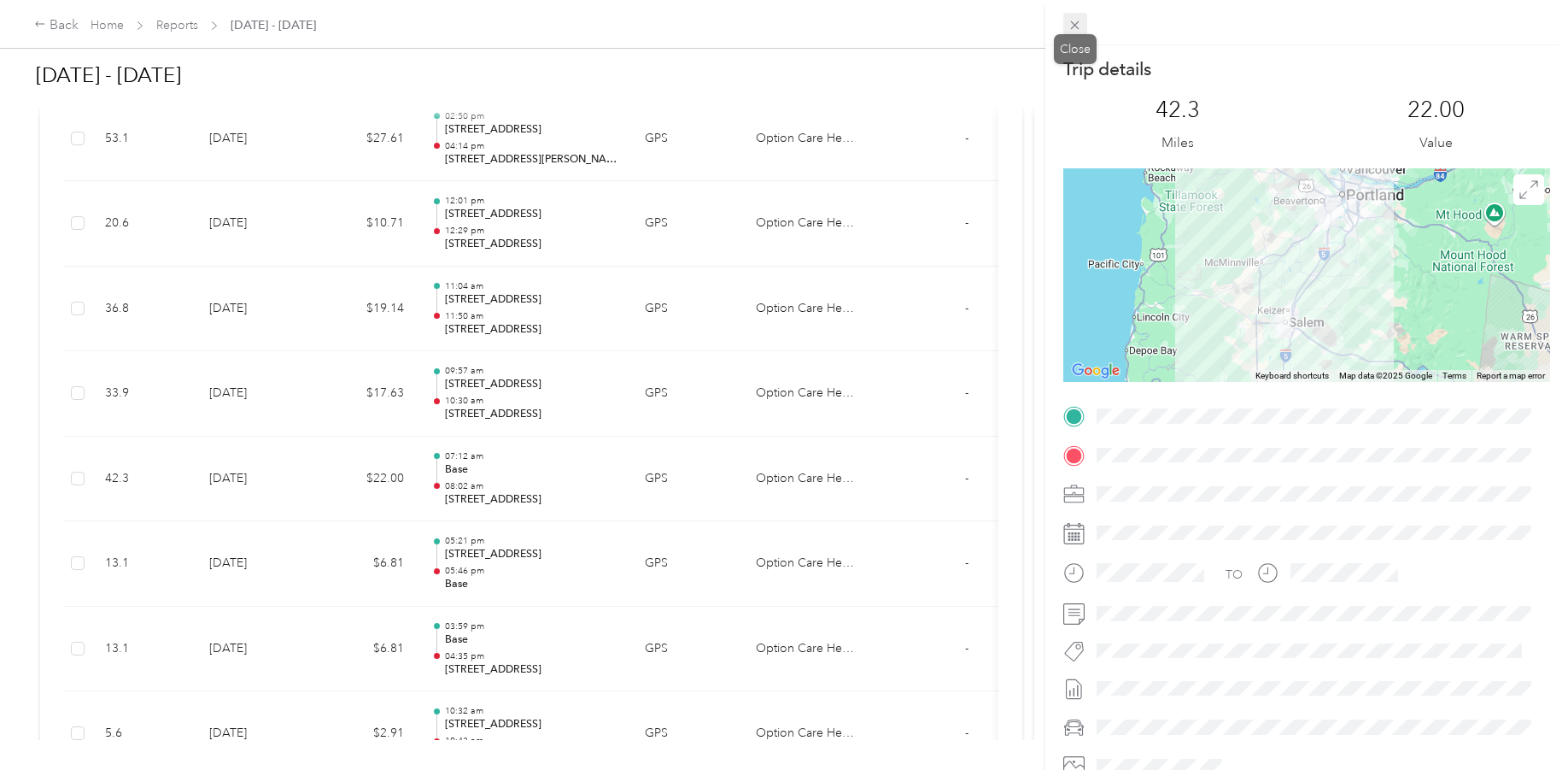
click at [1075, 22] on icon at bounding box center [1075, 25] width 14 height 14
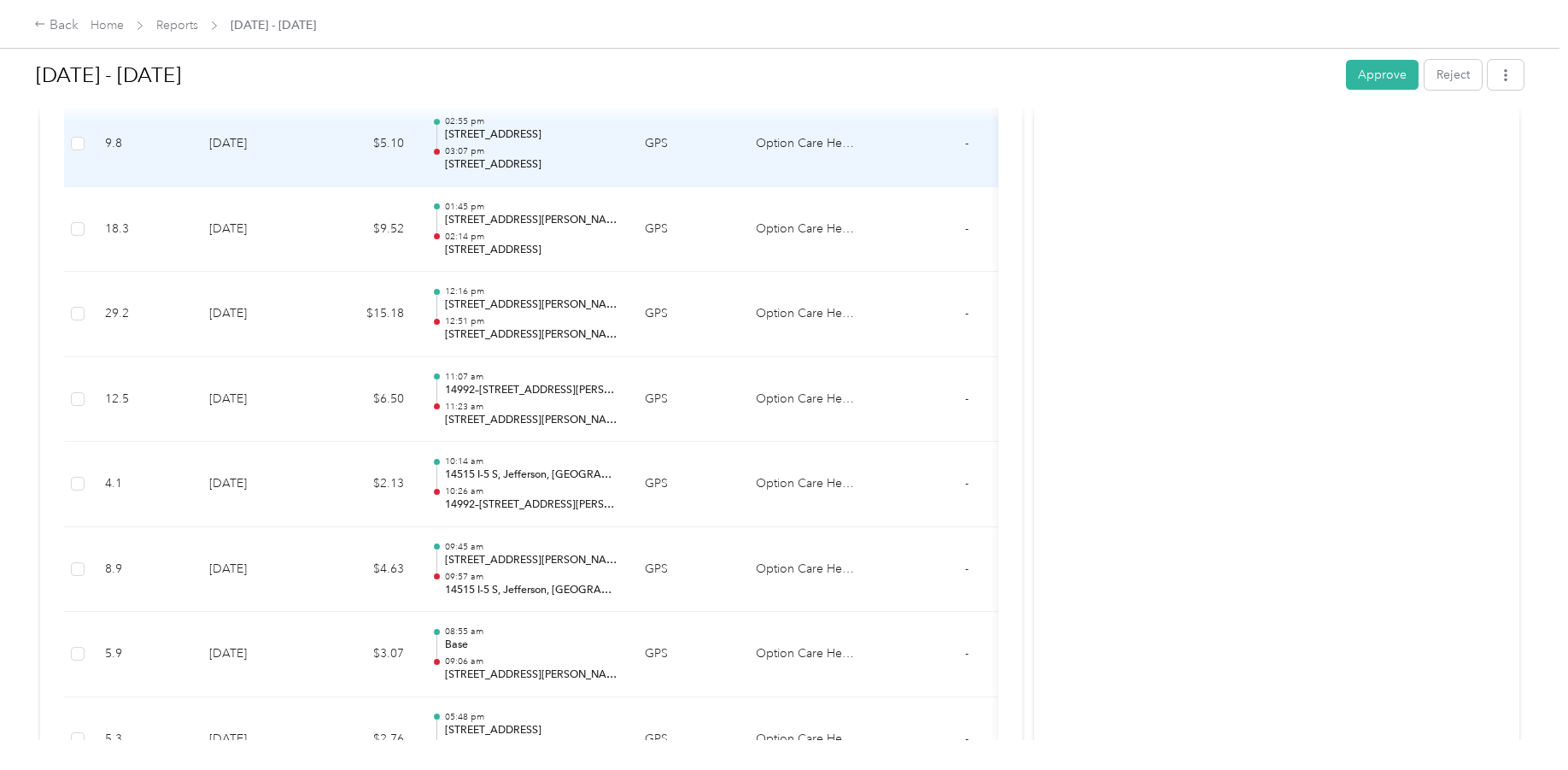
scroll to position [2989, 0]
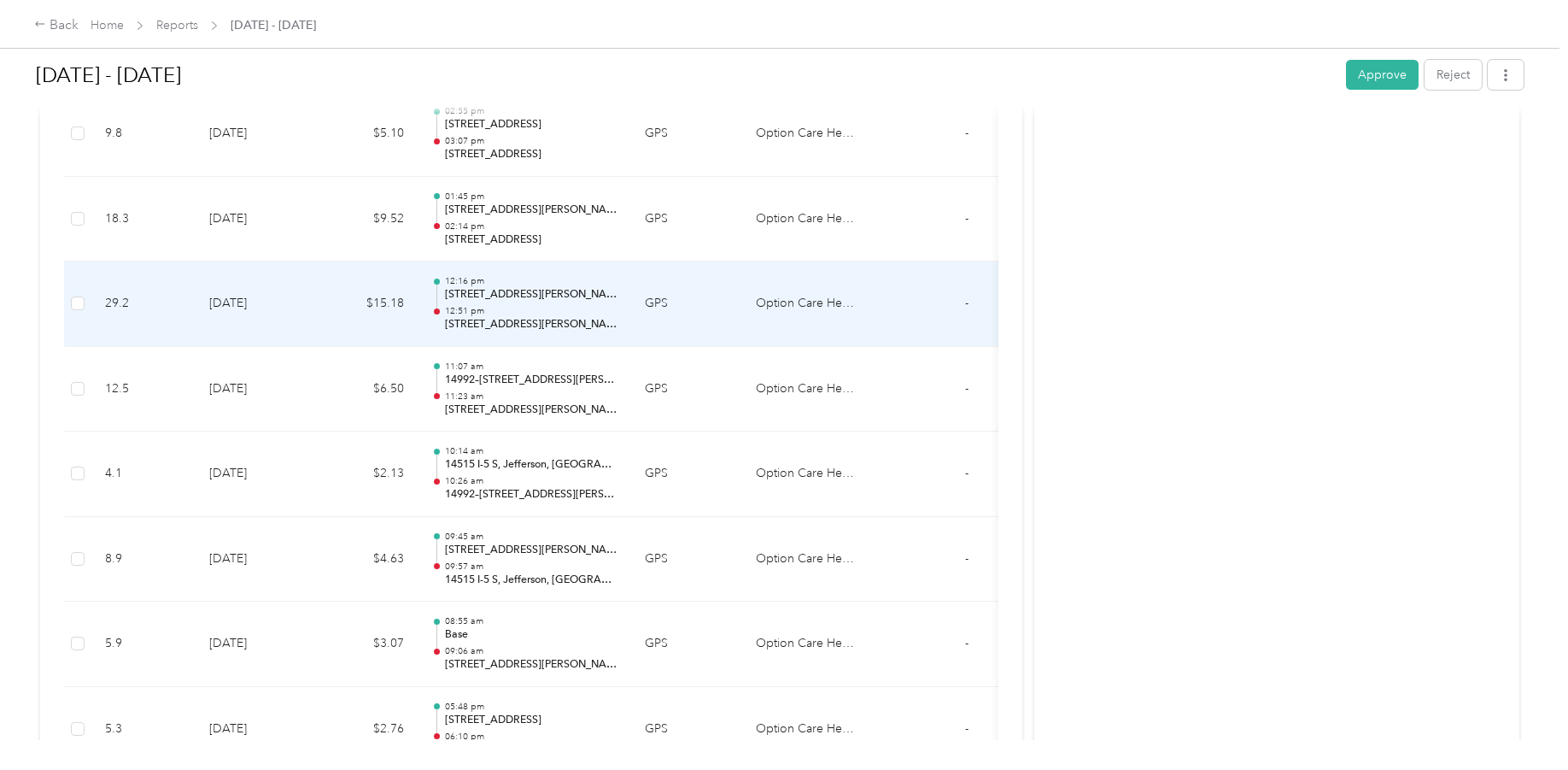
click at [528, 286] on p "12:16 pm" at bounding box center [531, 280] width 173 height 12
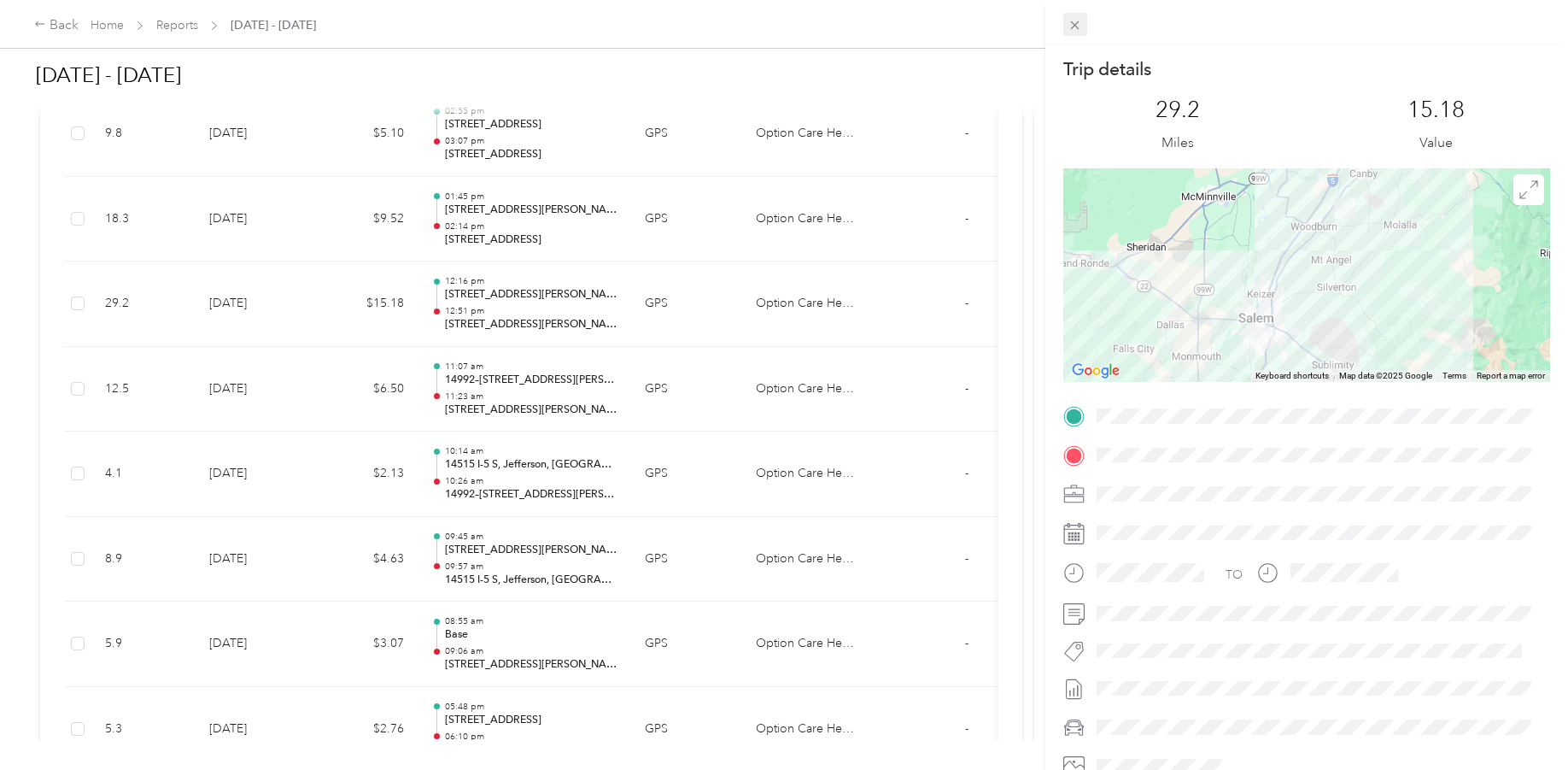
click at [1076, 26] on icon at bounding box center [1076, 25] width 9 height 9
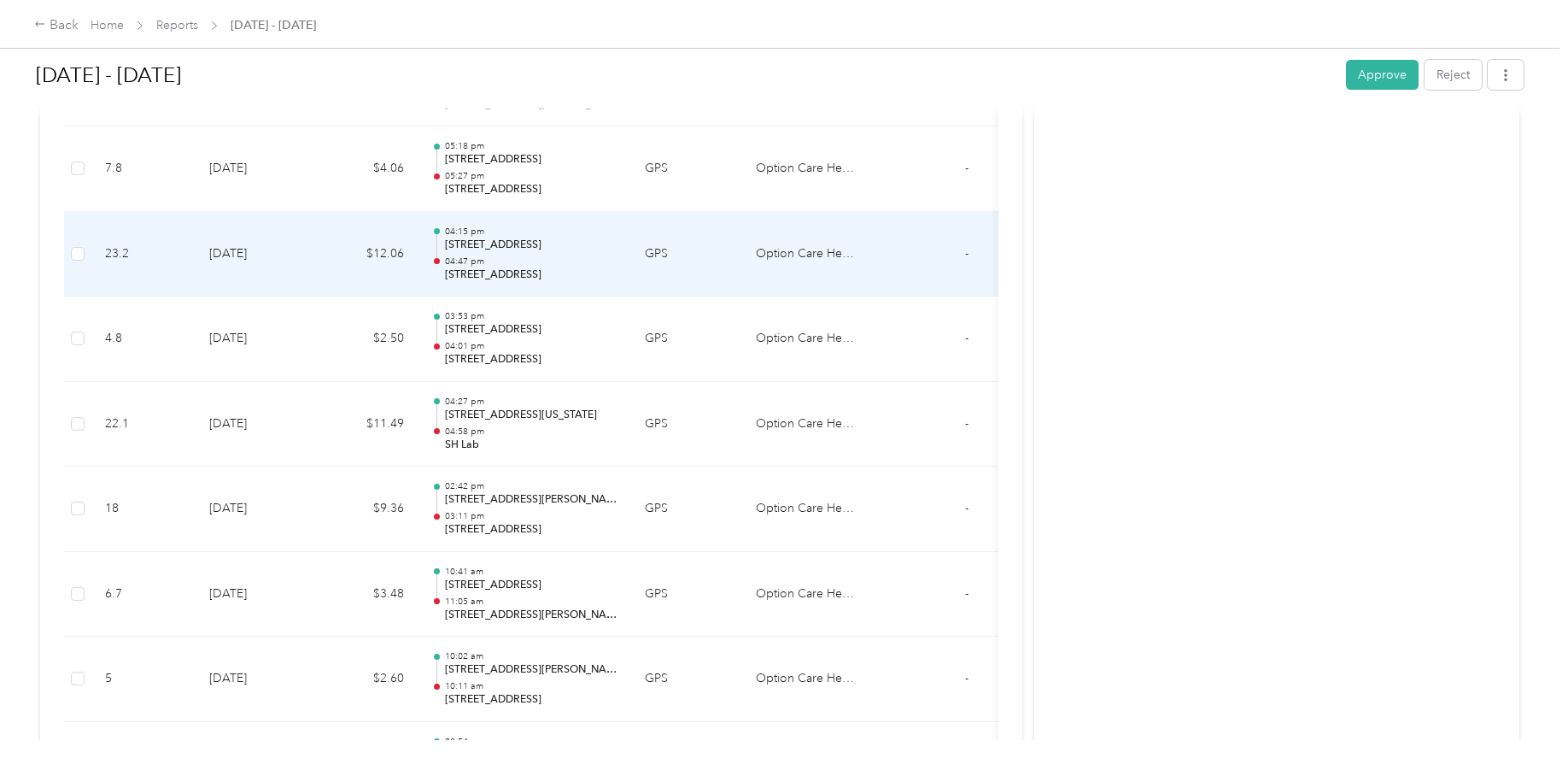
scroll to position [4356, 0]
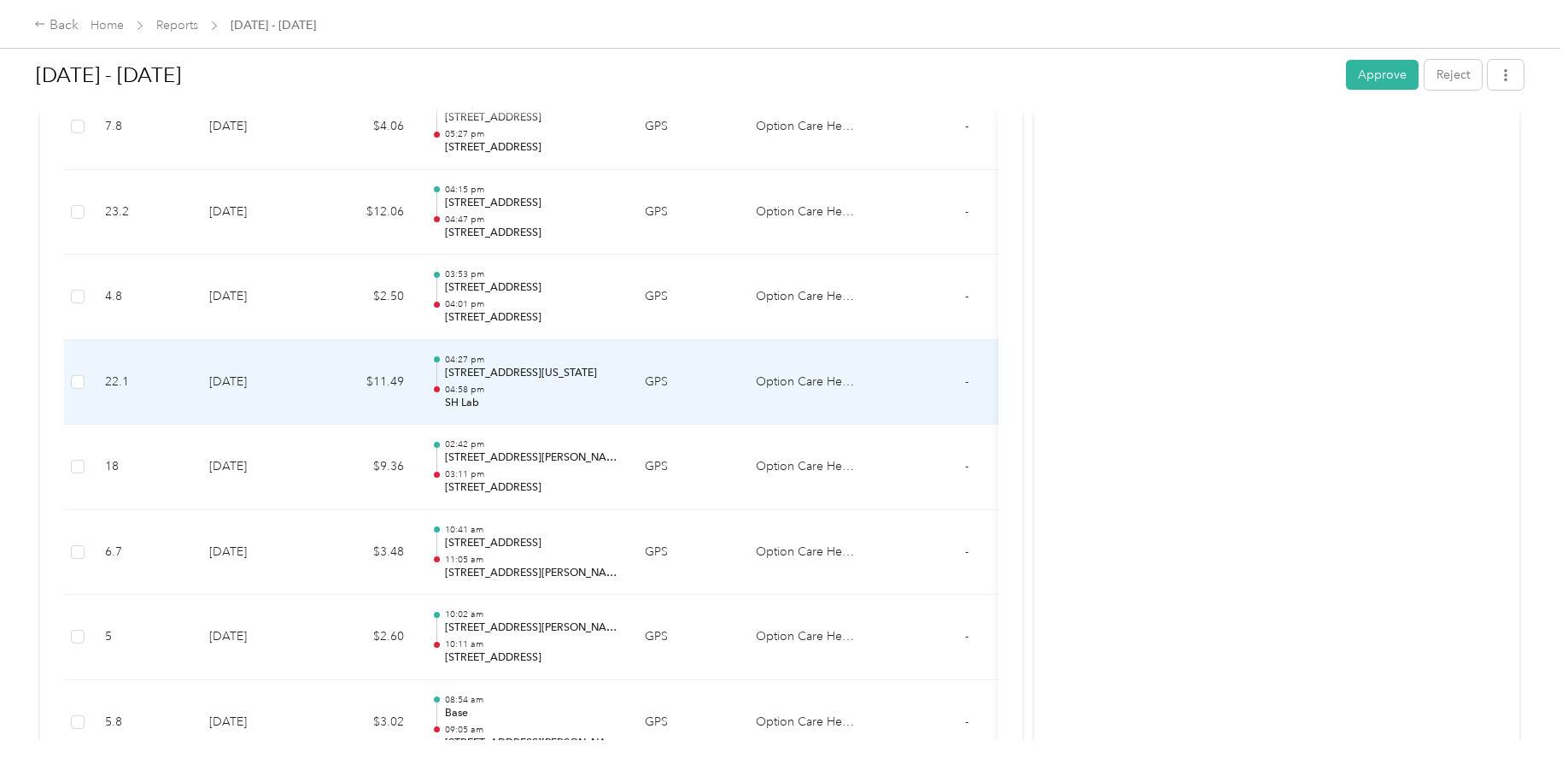
click at [621, 388] on td "04:27 pm [STREET_ADDRESS][US_STATE] 04:58 pm SH Lab" at bounding box center [524, 383] width 214 height 86
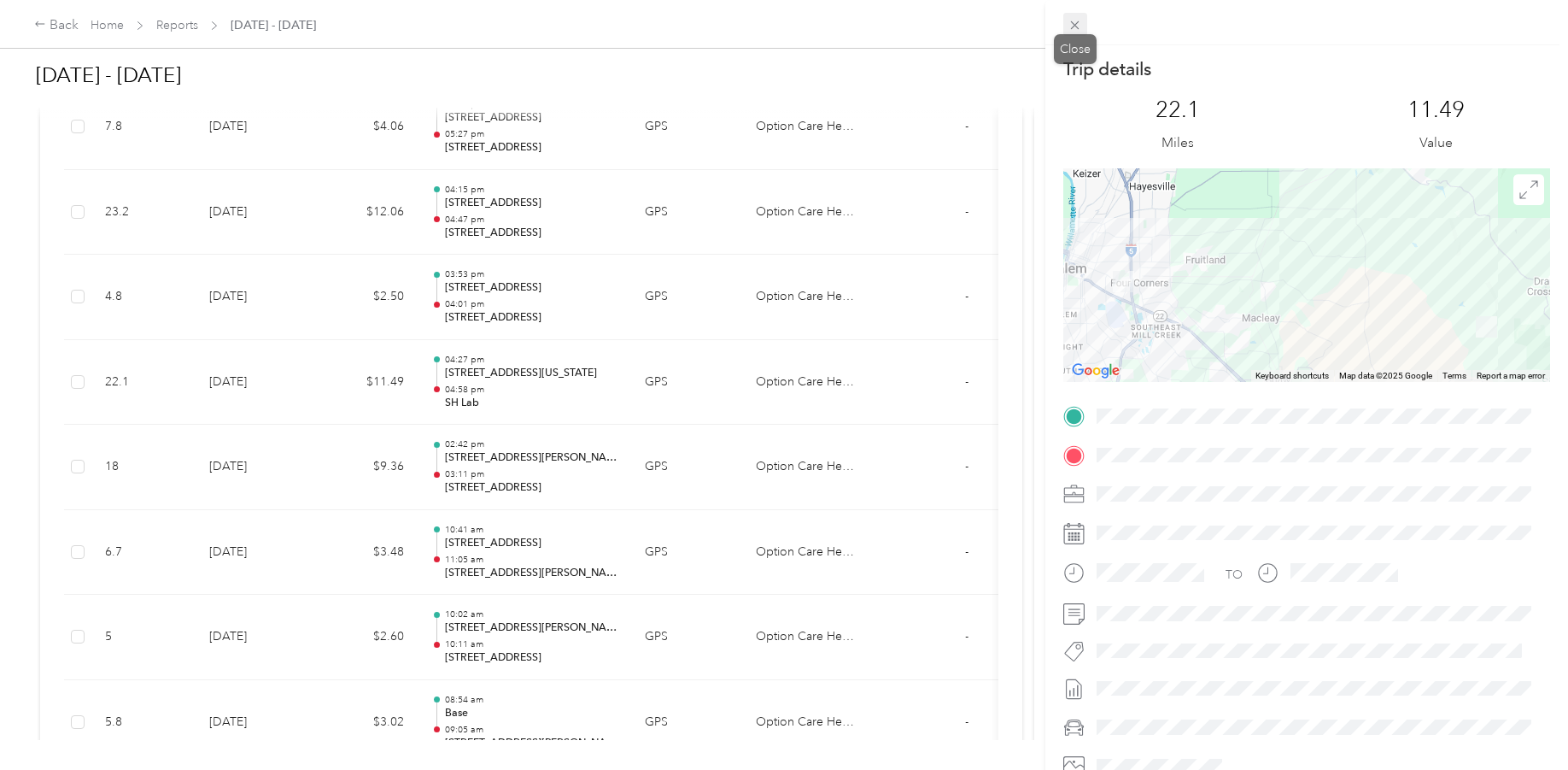
click at [1068, 25] on icon at bounding box center [1075, 25] width 14 height 14
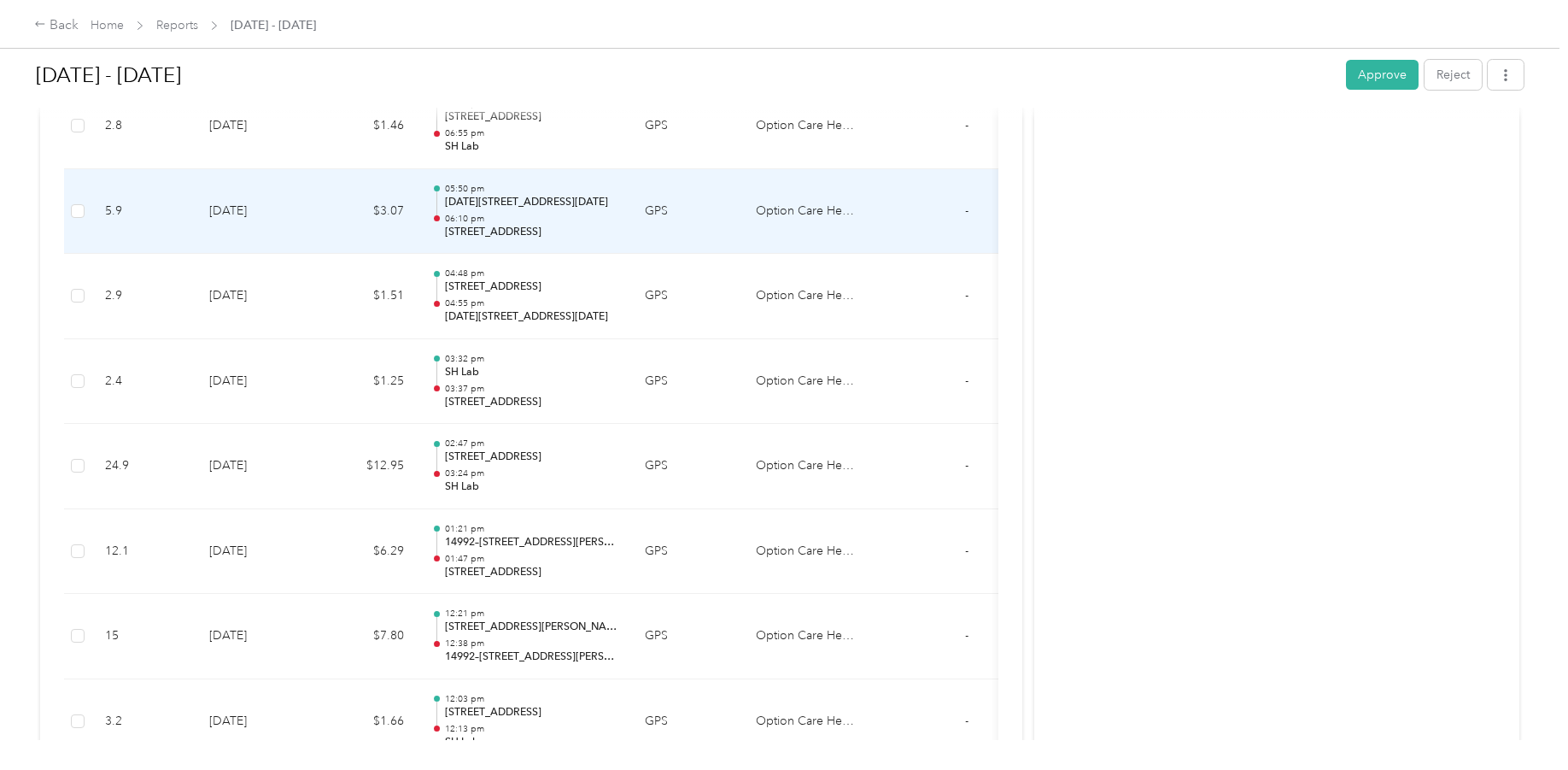
scroll to position [5211, 0]
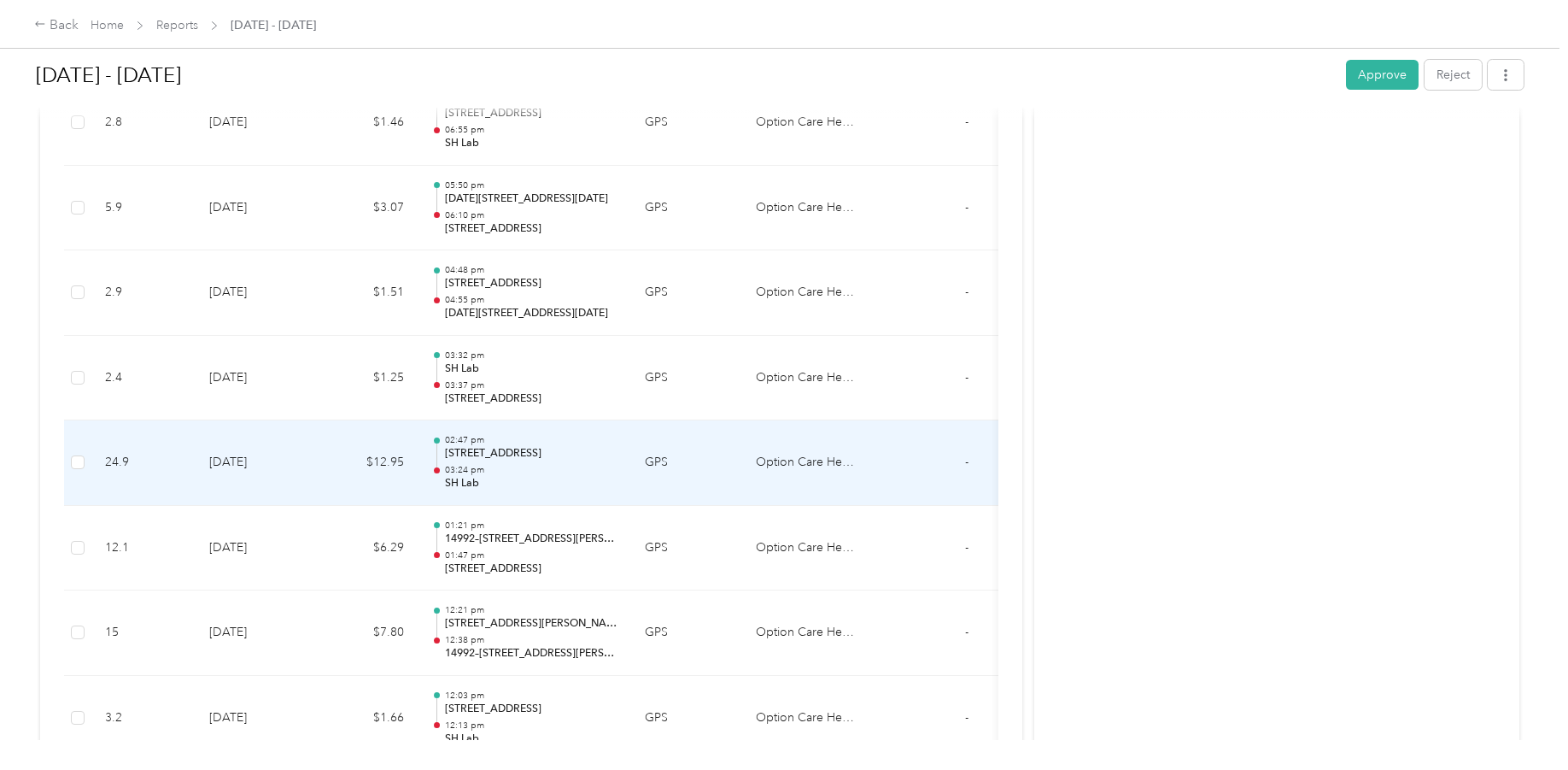
click at [605, 446] on p "[STREET_ADDRESS]" at bounding box center [531, 454] width 173 height 15
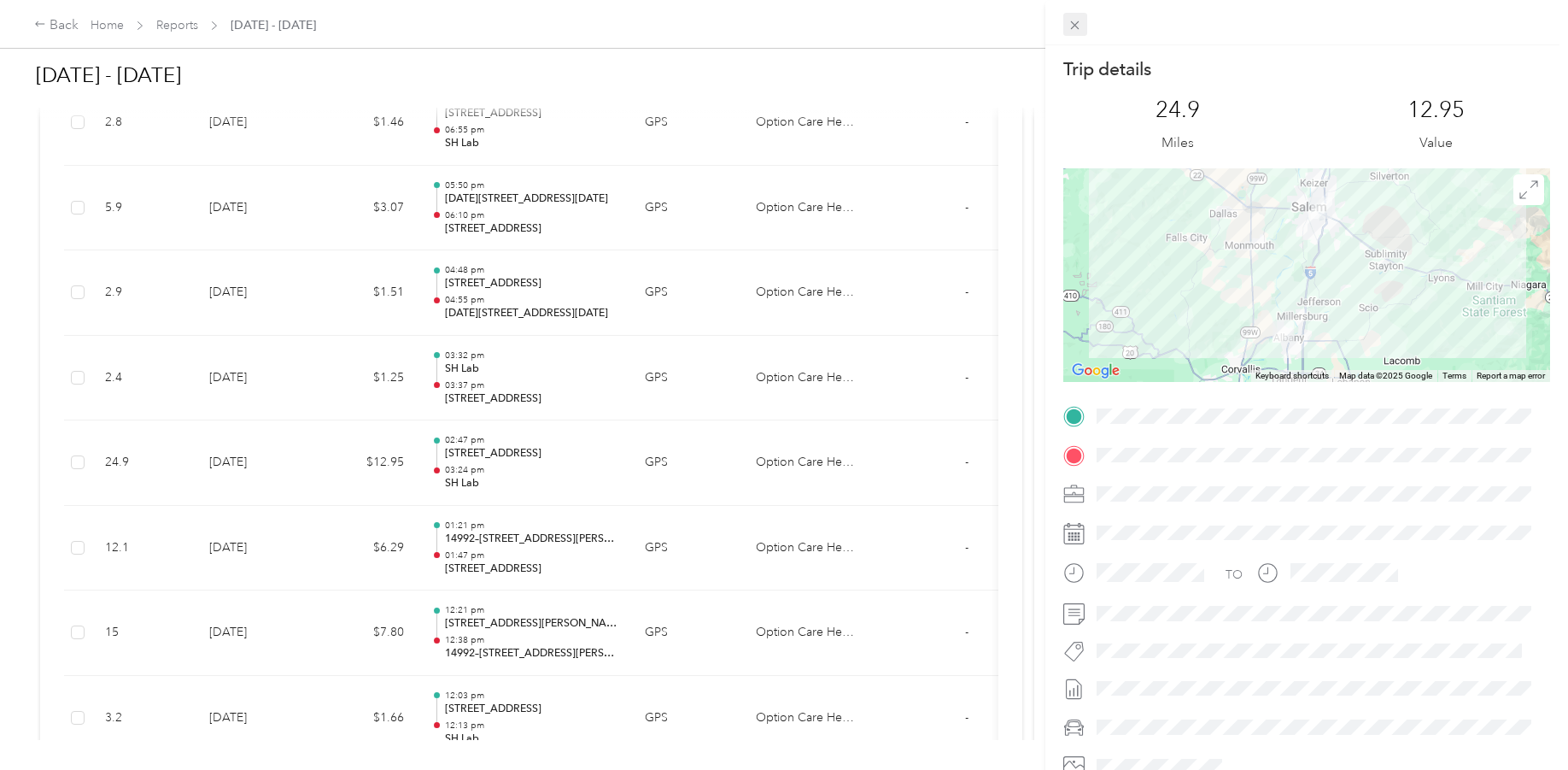
click at [1068, 22] on icon at bounding box center [1075, 25] width 14 height 14
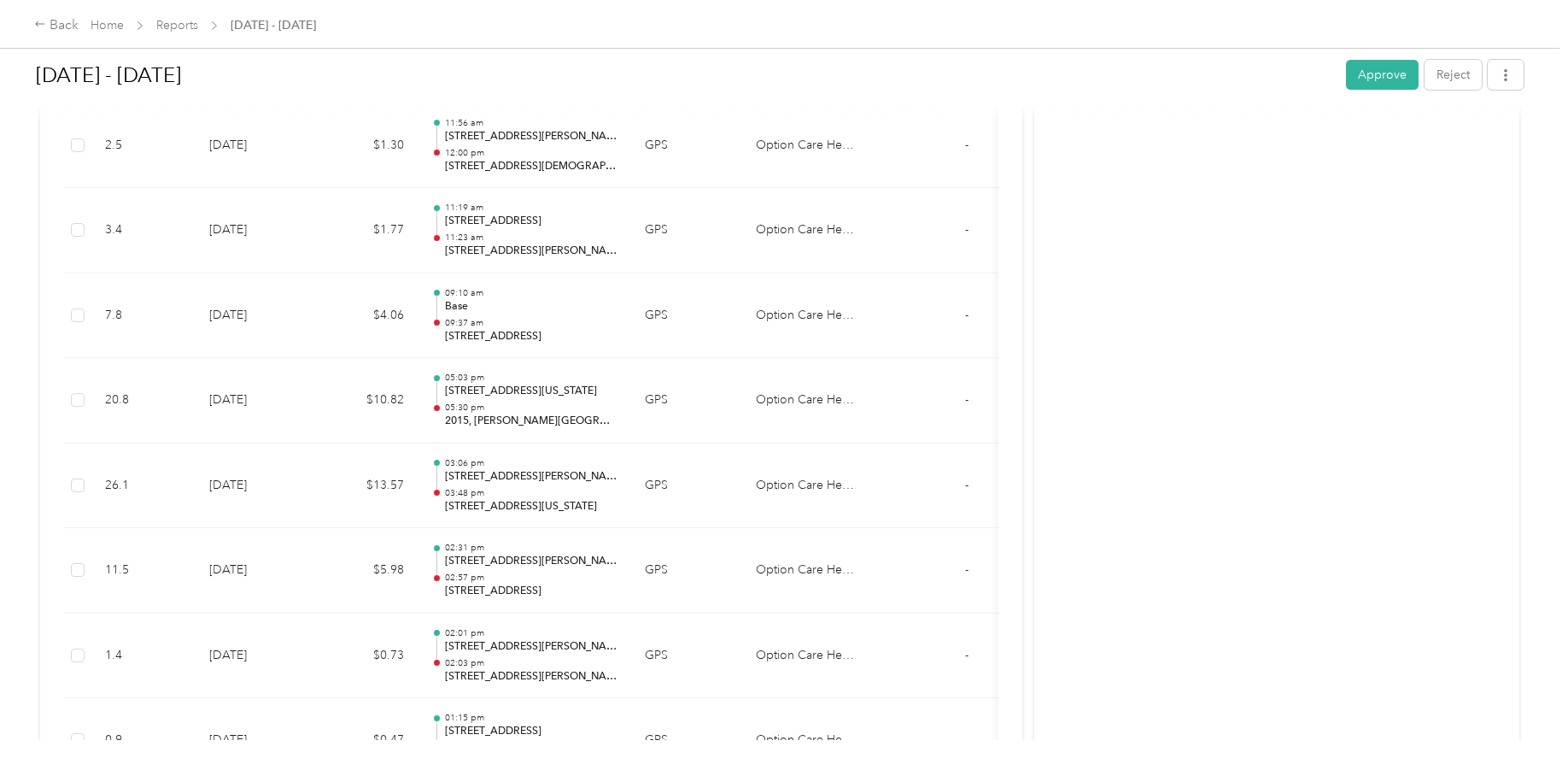
scroll to position [6834, 0]
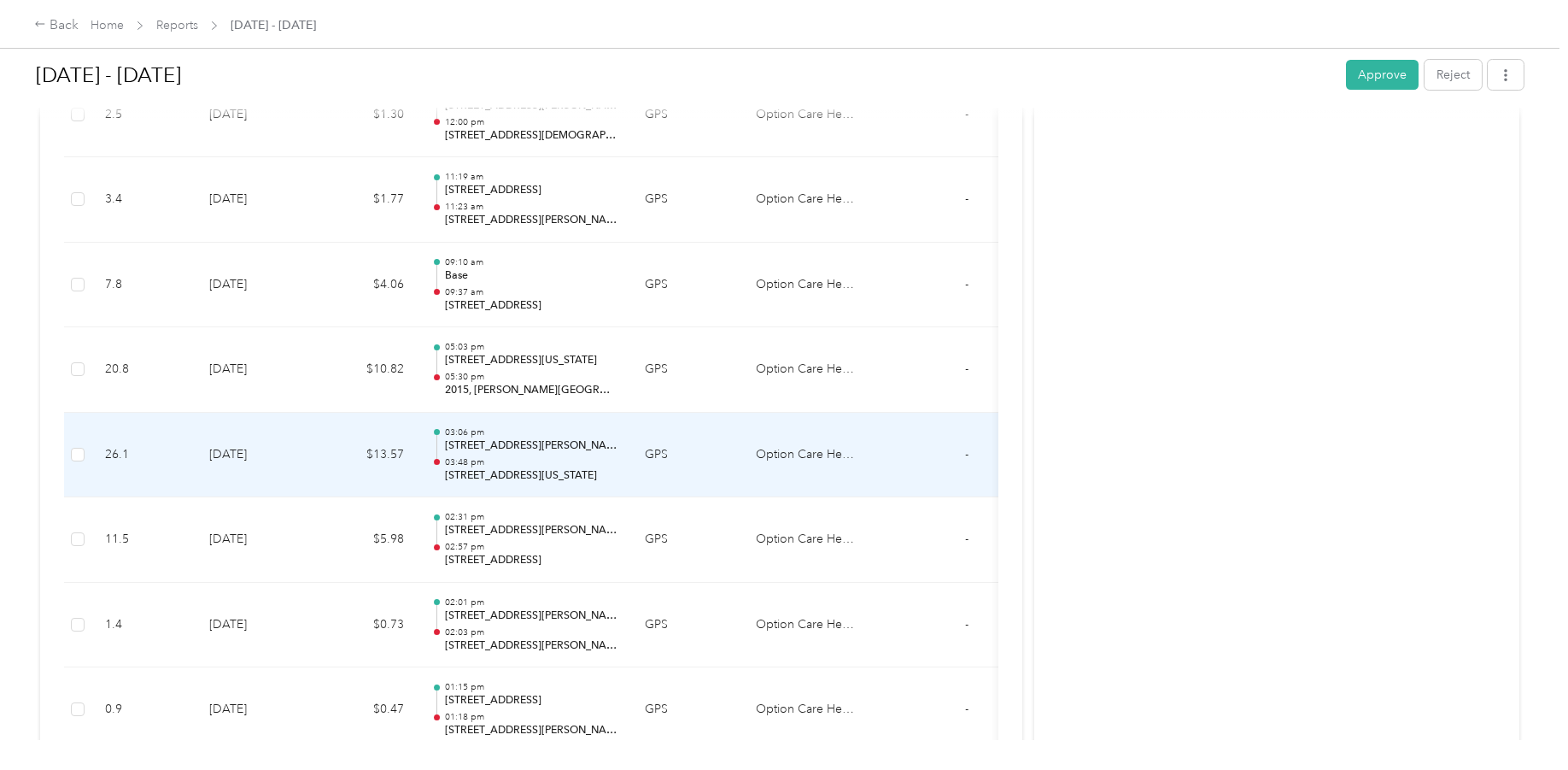
click at [625, 460] on td "03:06 pm [STREET_ADDRESS][PERSON_NAME][US_STATE] 03:48 pm [STREET_ADDRESS][US_S…" at bounding box center [524, 455] width 214 height 86
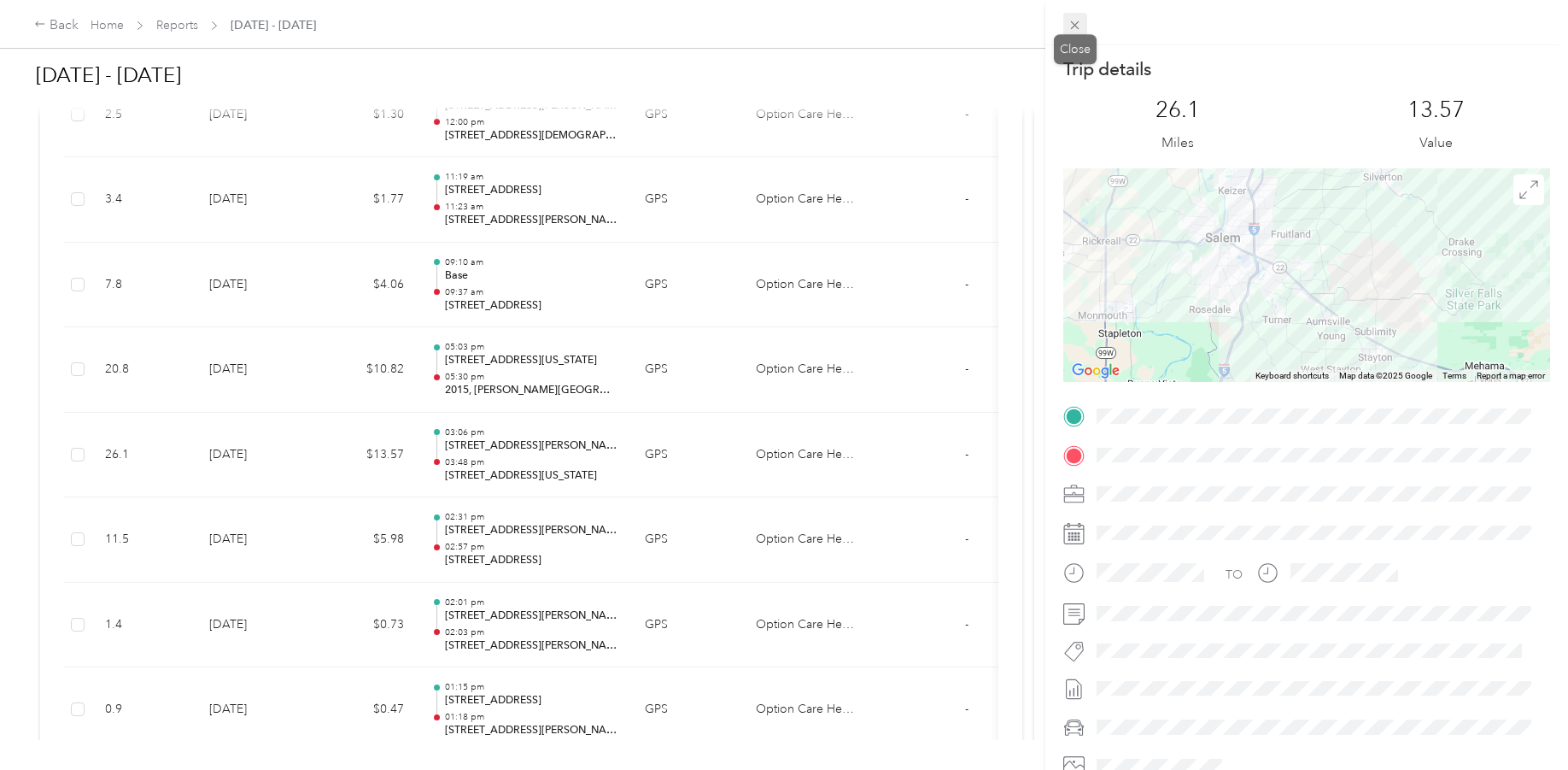
click at [1072, 26] on icon at bounding box center [1075, 25] width 14 height 14
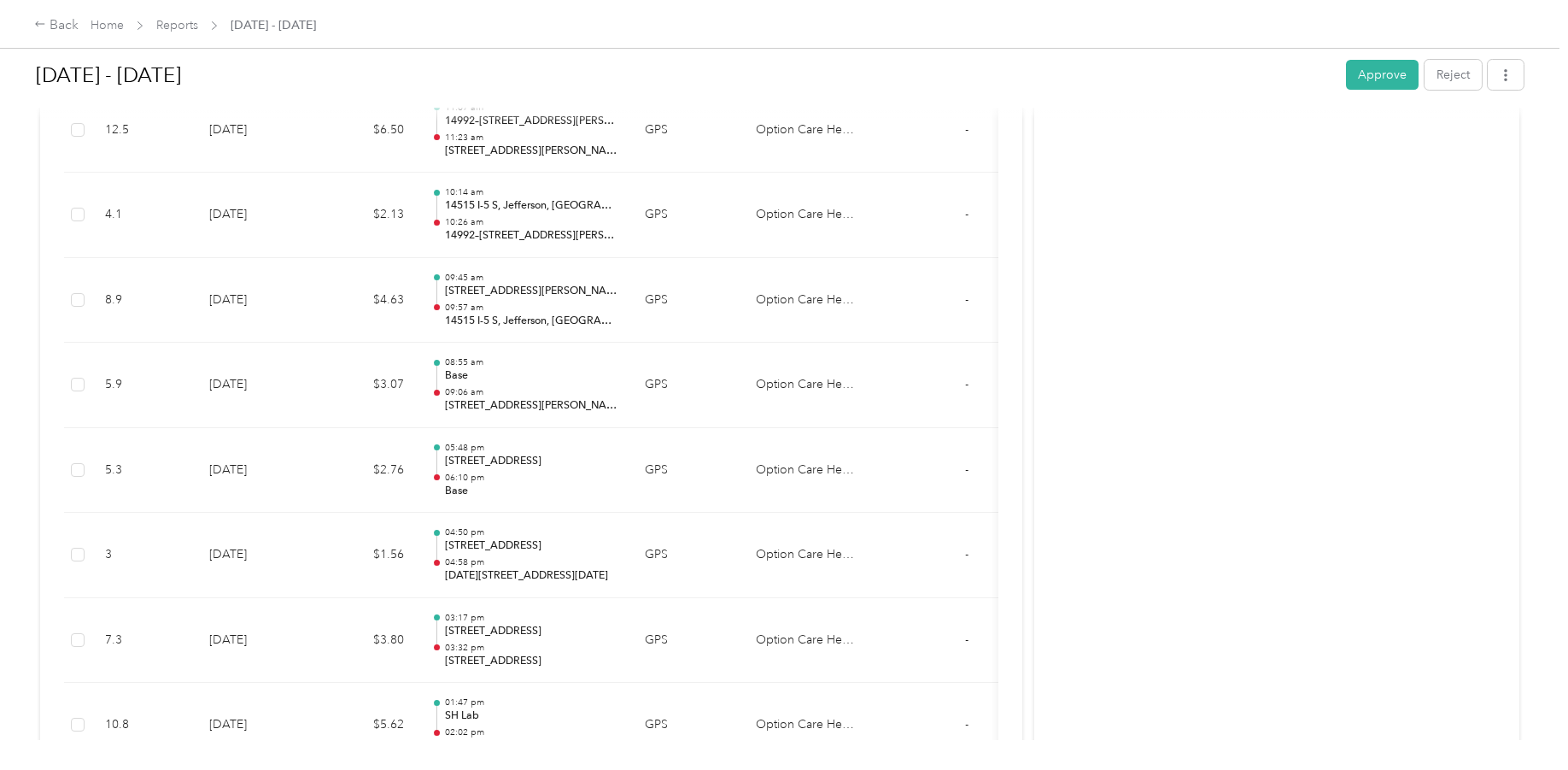
scroll to position [3246, 0]
click at [1379, 69] on button "Approve" at bounding box center [1382, 74] width 72 height 30
click at [41, 23] on icon at bounding box center [40, 24] width 12 height 12
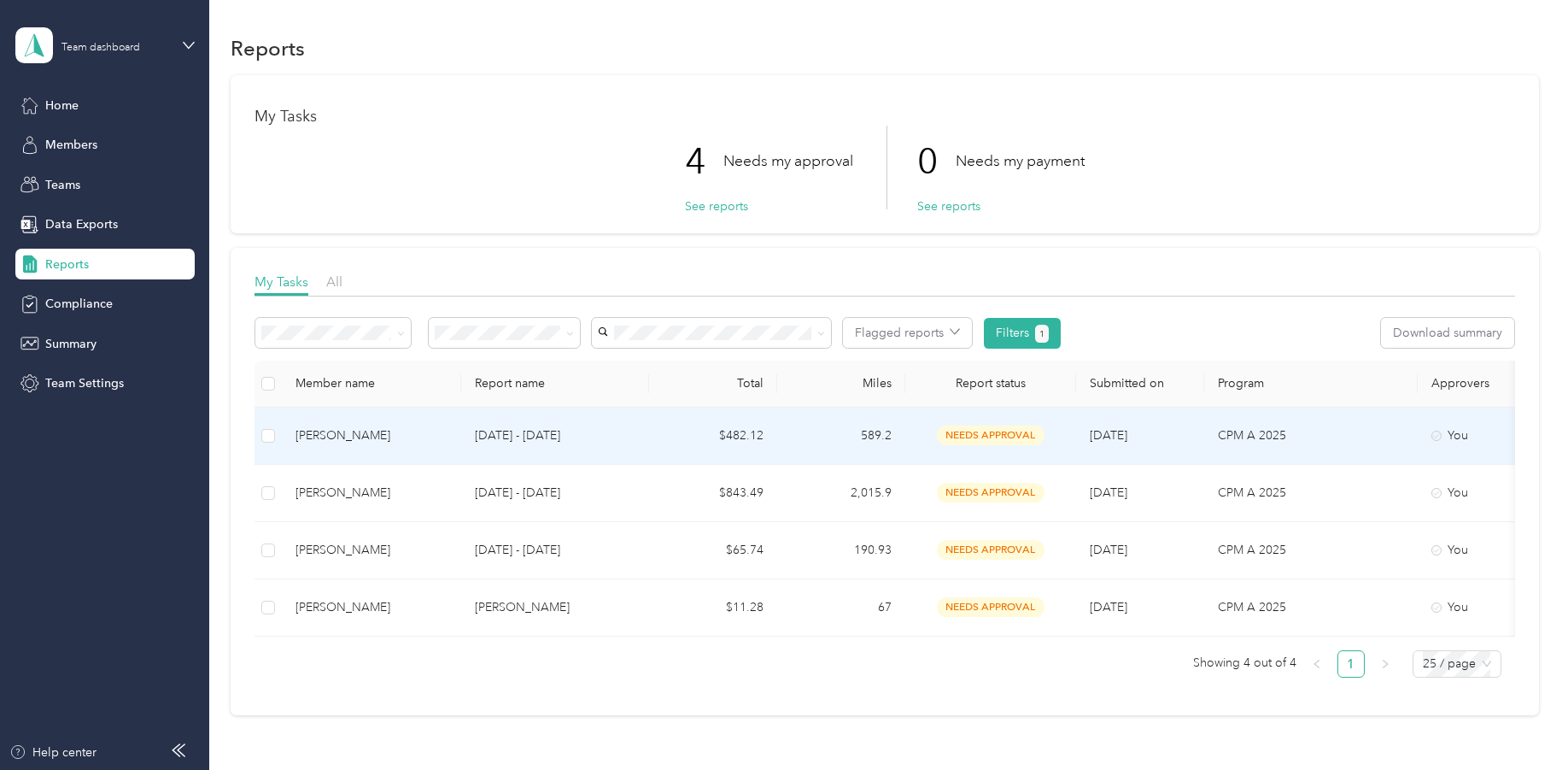
click at [636, 429] on td "[DATE] - [DATE]" at bounding box center [555, 436] width 188 height 57
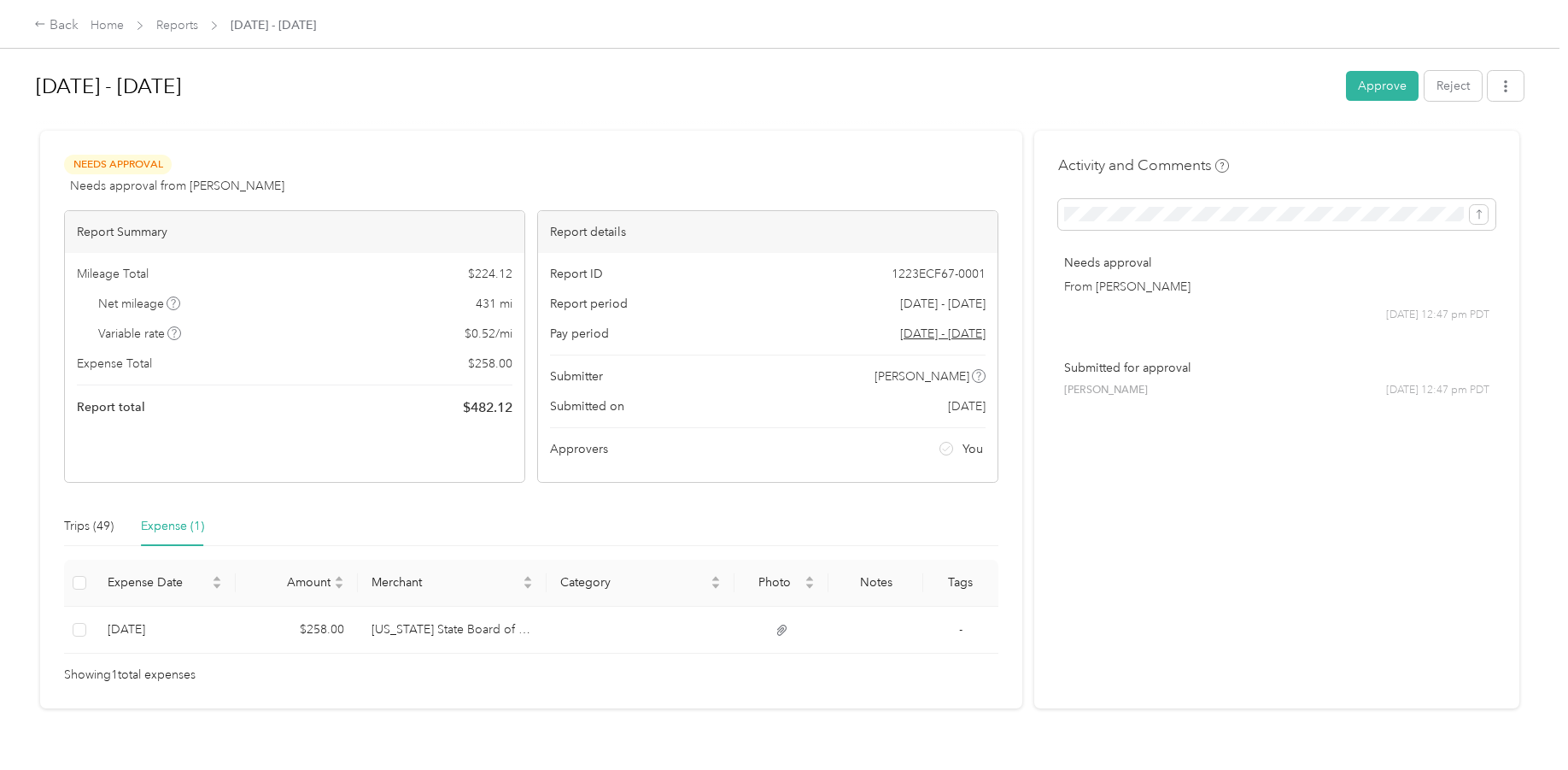
scroll to position [41, 0]
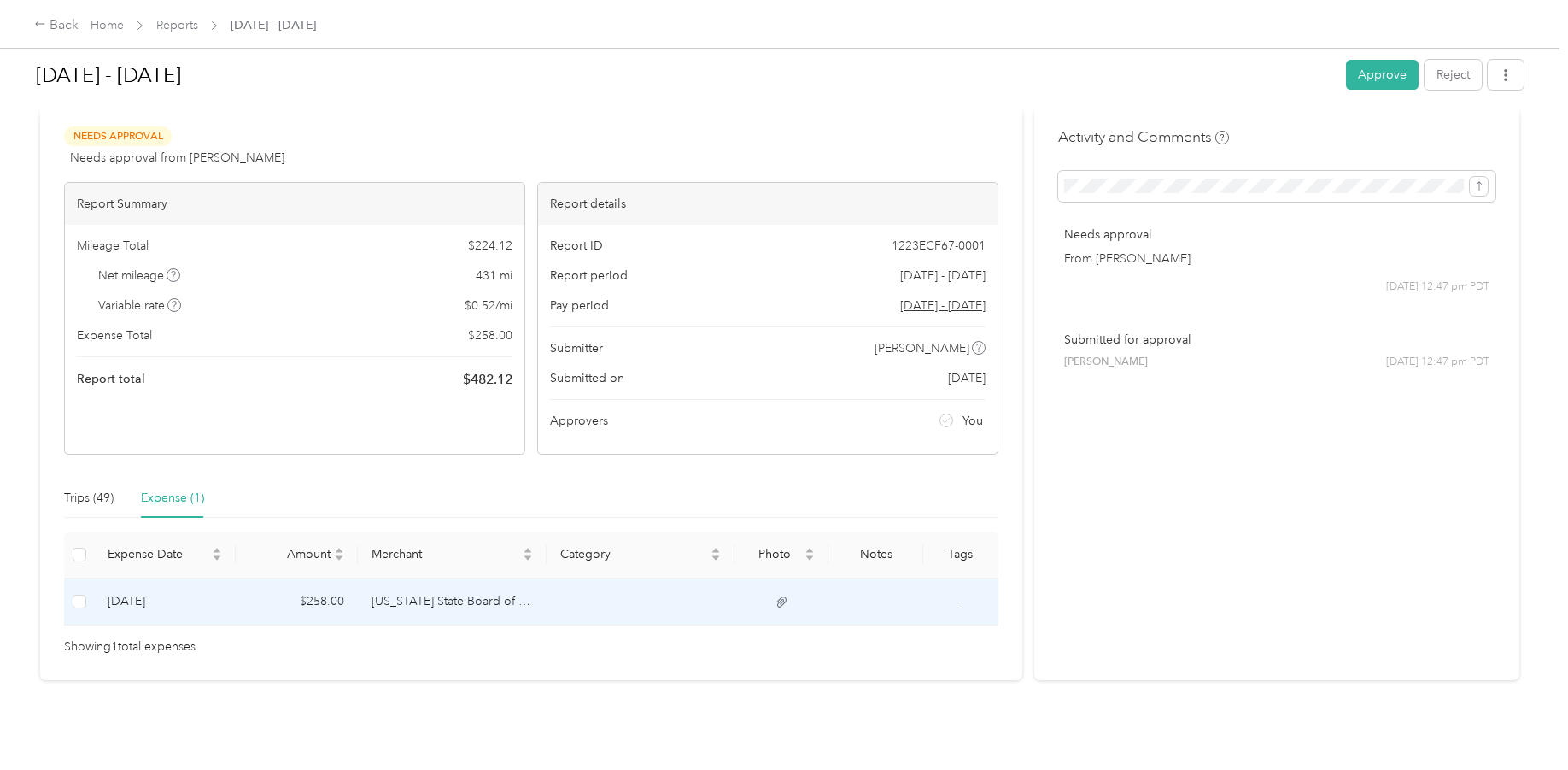
click at [476, 590] on td "[US_STATE] State Board of Nursing" at bounding box center [452, 601] width 189 height 47
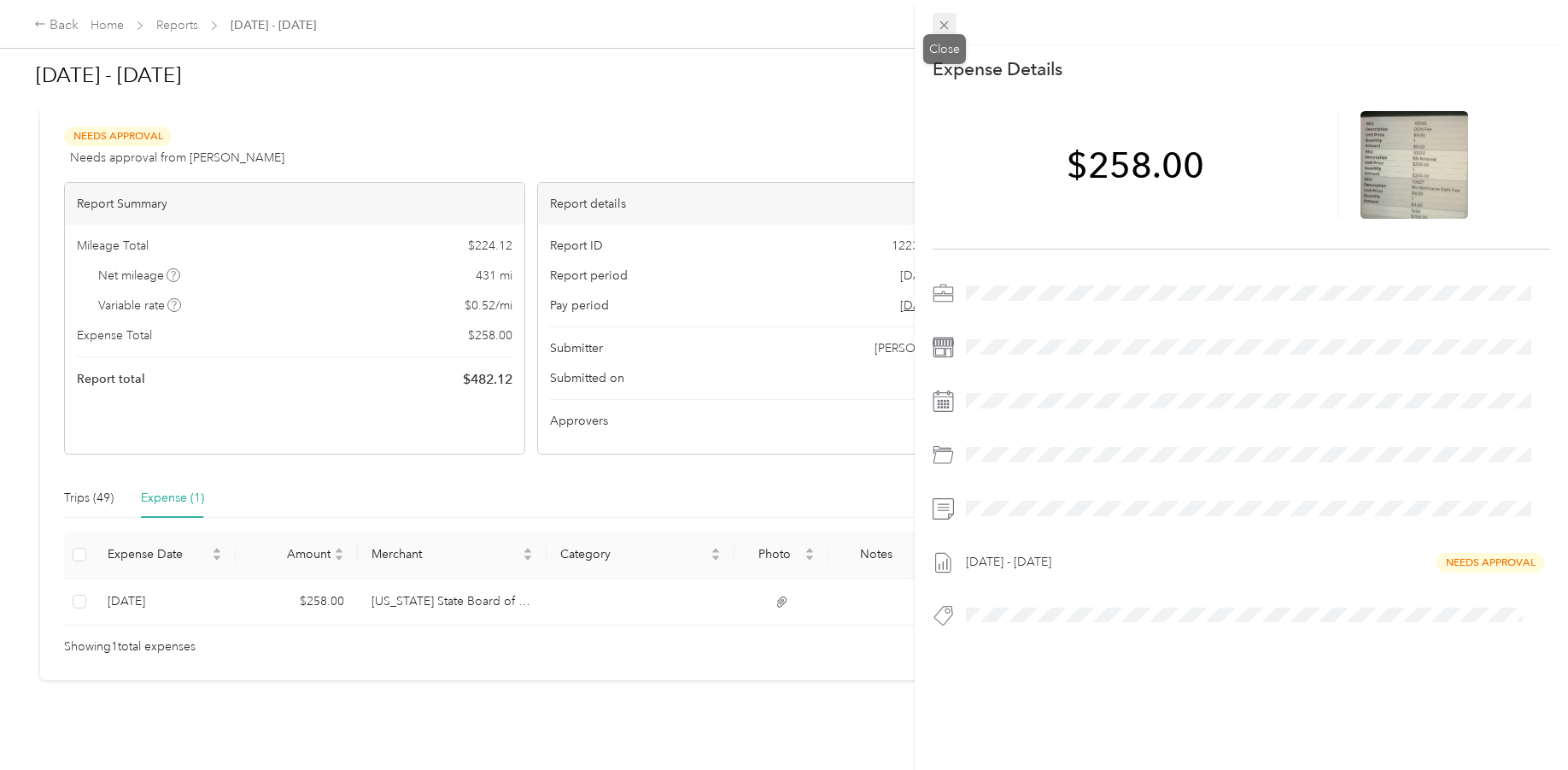
click at [936, 16] on span at bounding box center [944, 24] width 24 height 24
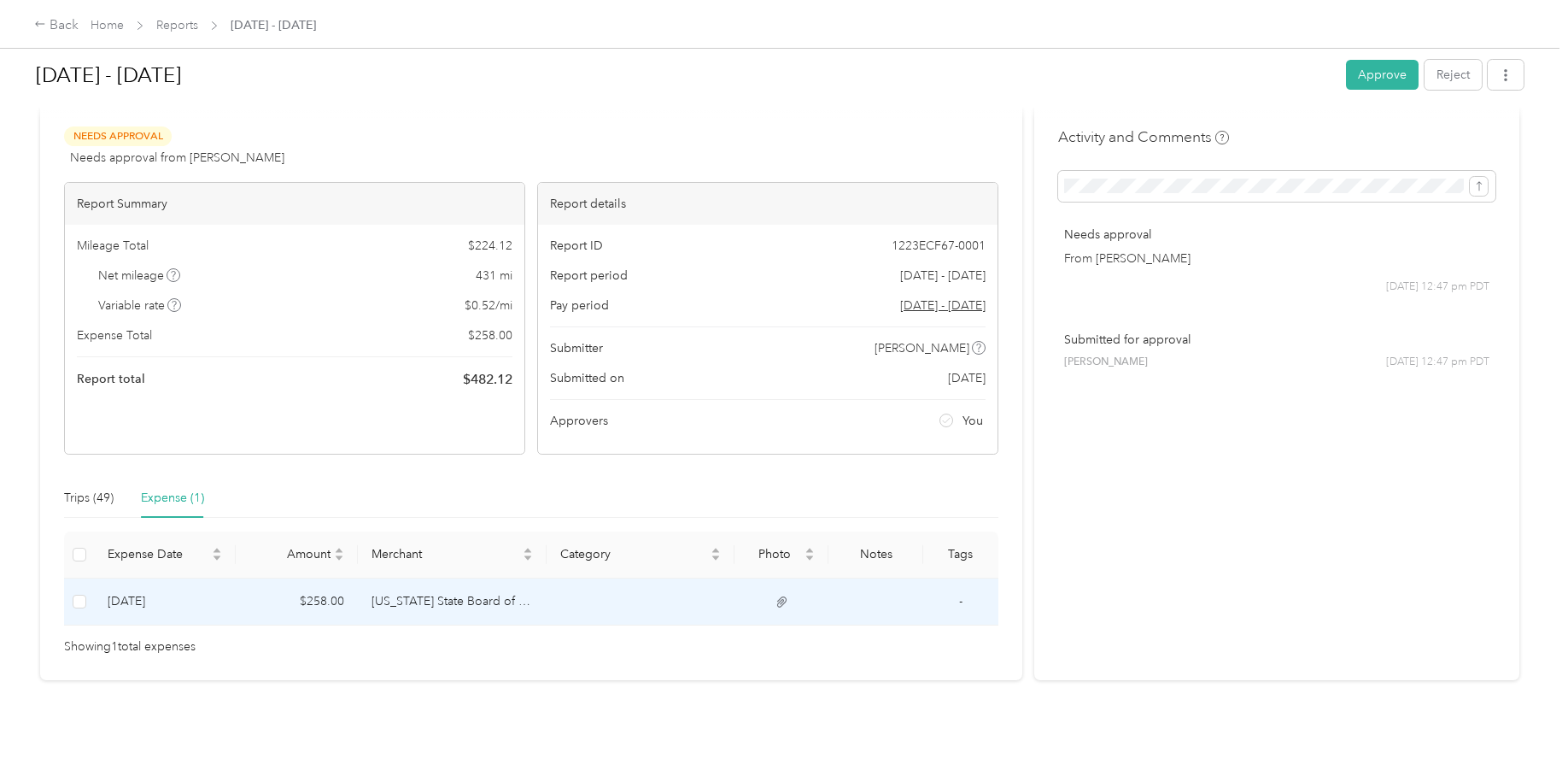
click at [782, 595] on icon at bounding box center [783, 602] width 15 height 15
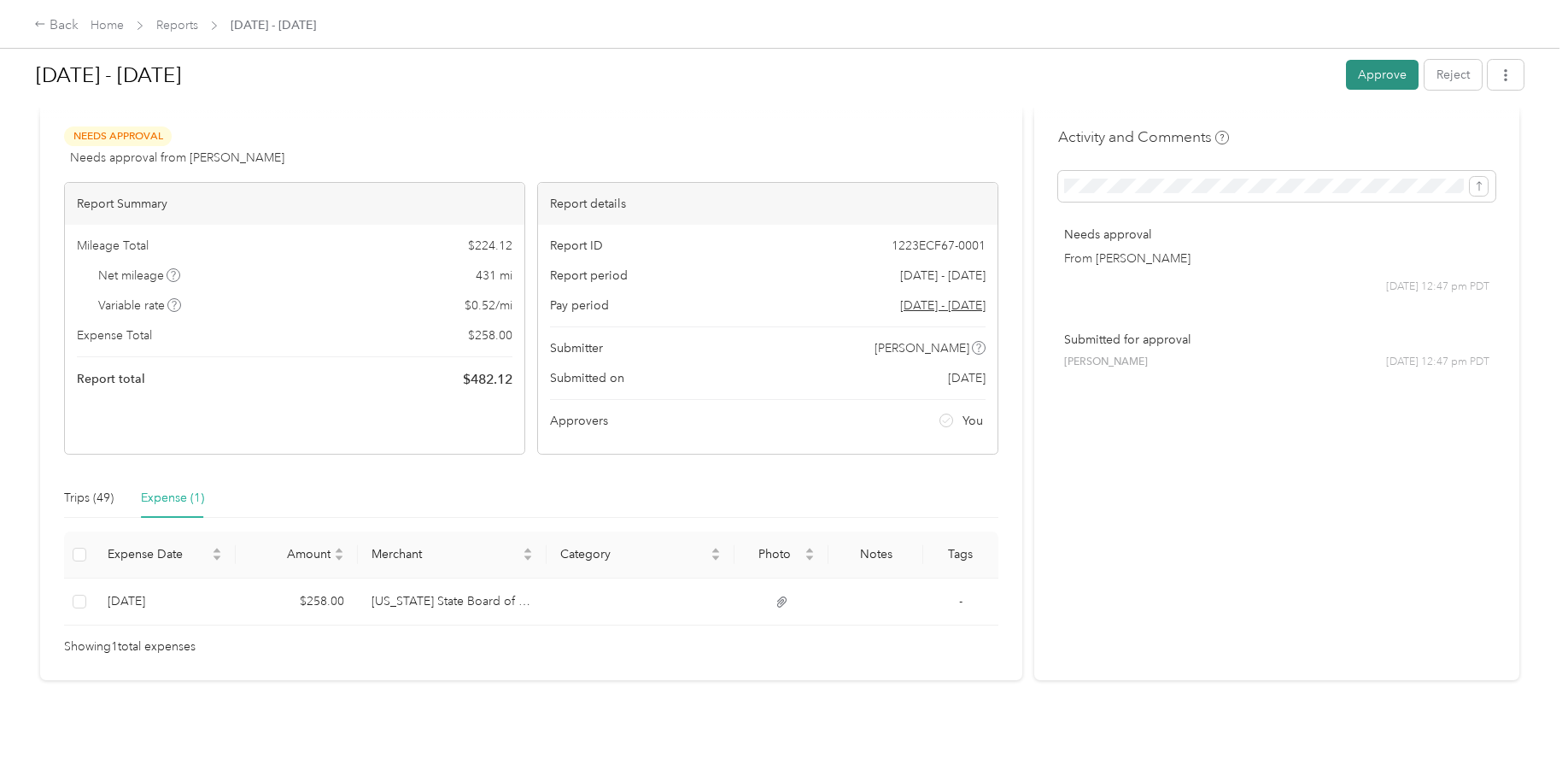
click at [1372, 71] on button "Approve" at bounding box center [1382, 74] width 72 height 30
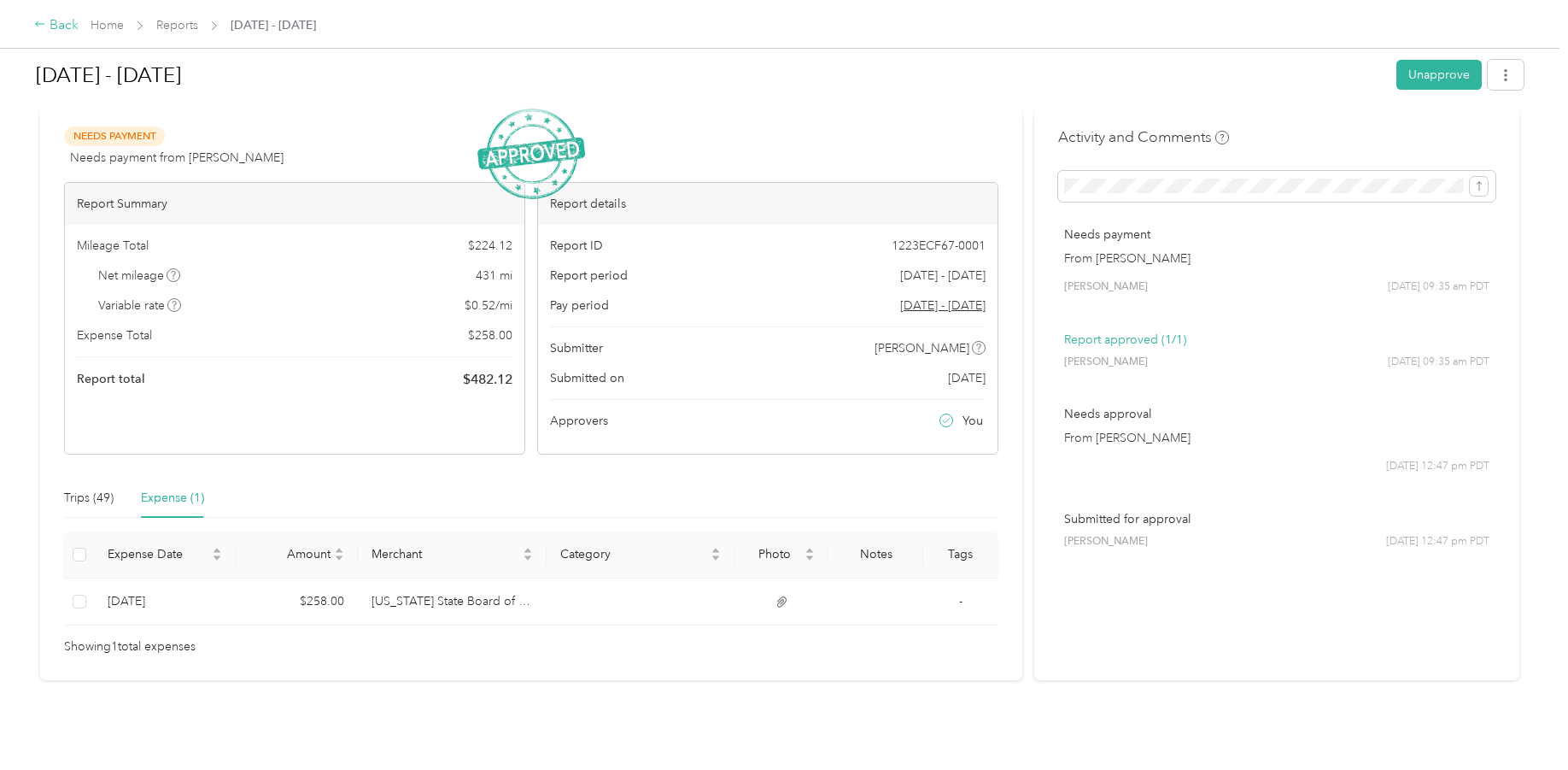
click at [55, 23] on div "Back" at bounding box center [56, 25] width 44 height 20
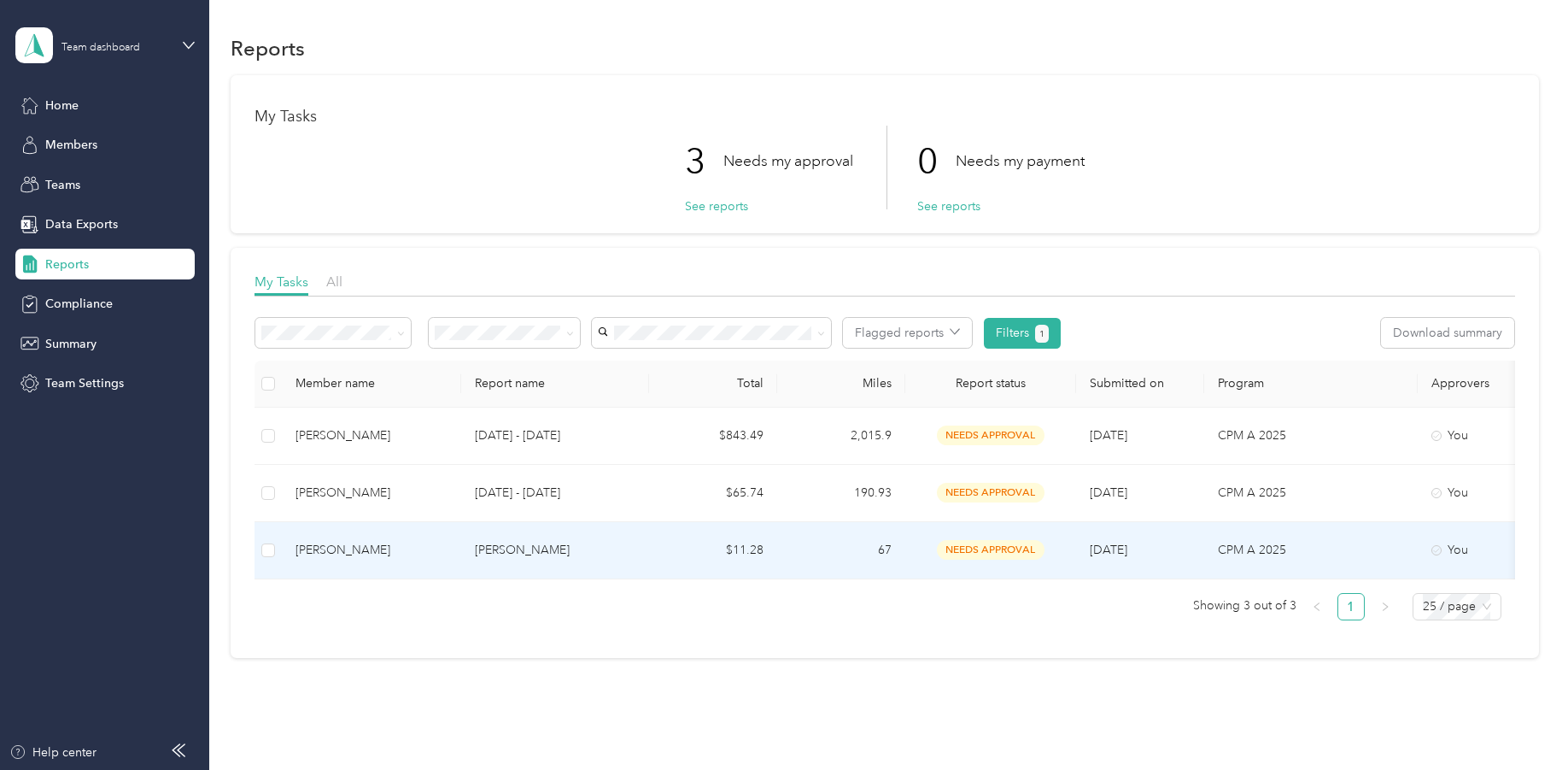
click at [590, 547] on p "[PERSON_NAME]" at bounding box center [555, 550] width 161 height 19
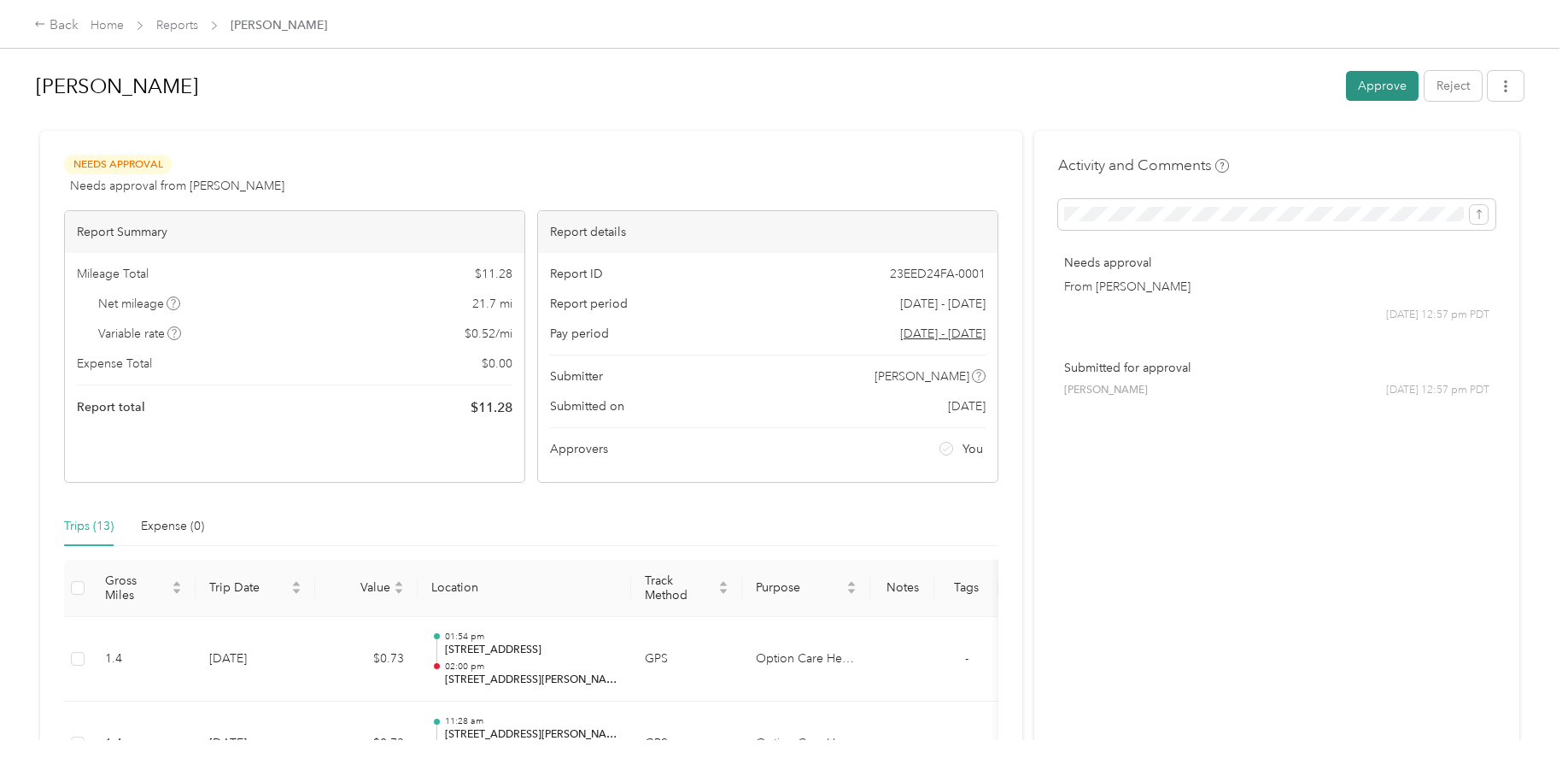
click at [1368, 84] on button "Approve" at bounding box center [1382, 86] width 72 height 30
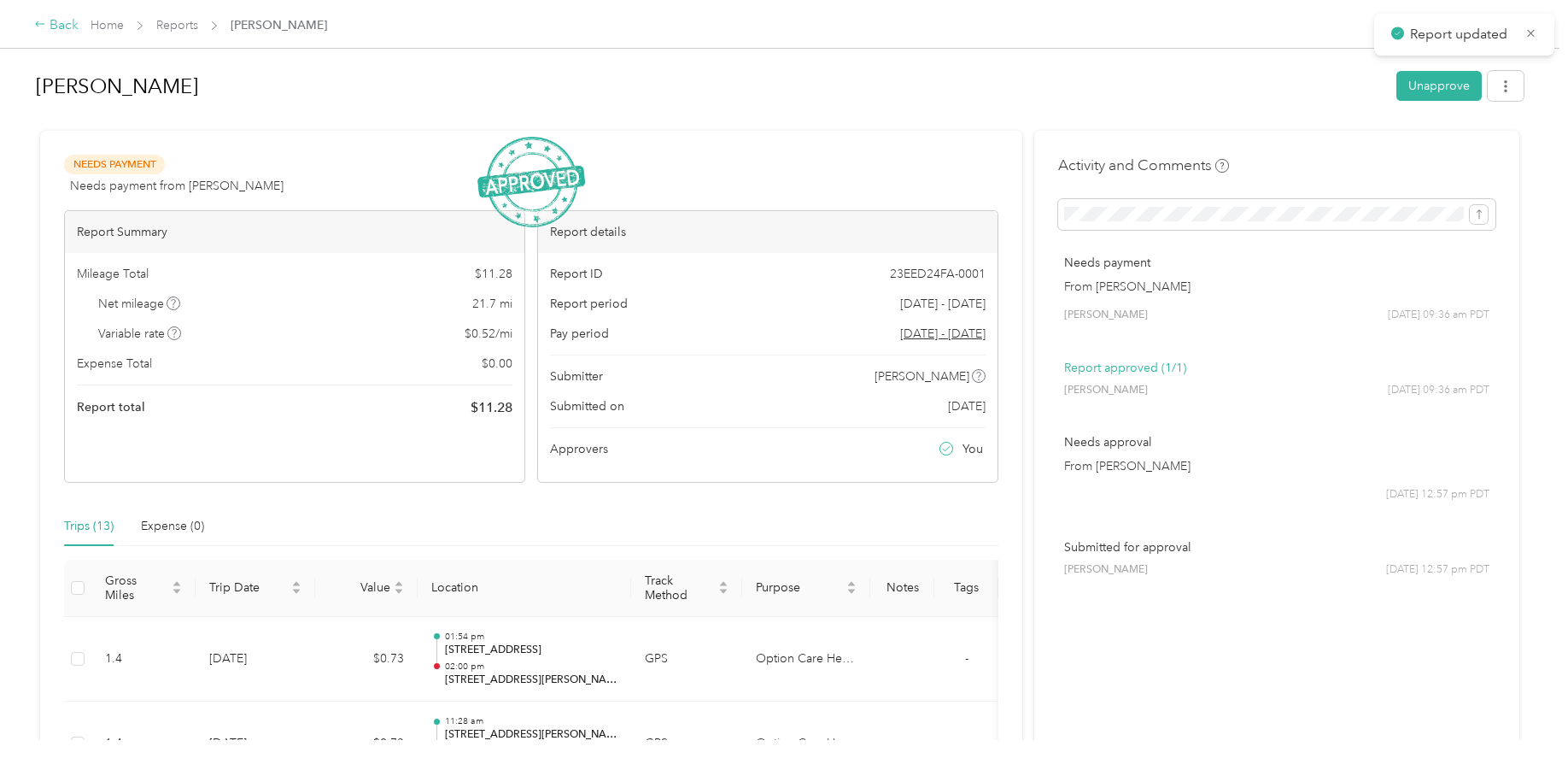
click at [58, 31] on div "Back" at bounding box center [56, 25] width 44 height 20
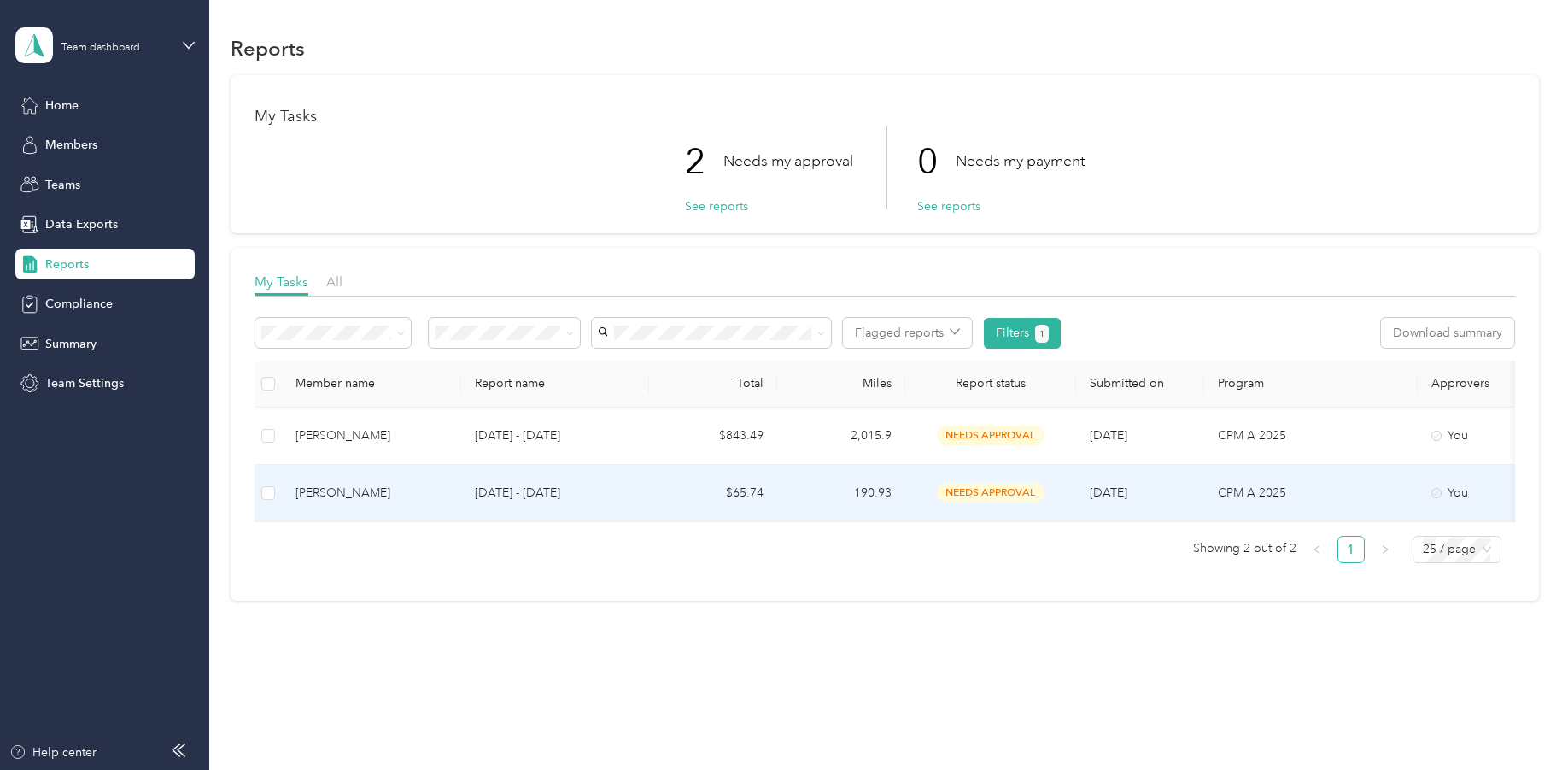
click at [612, 491] on p "[DATE] - [DATE]" at bounding box center [555, 493] width 161 height 19
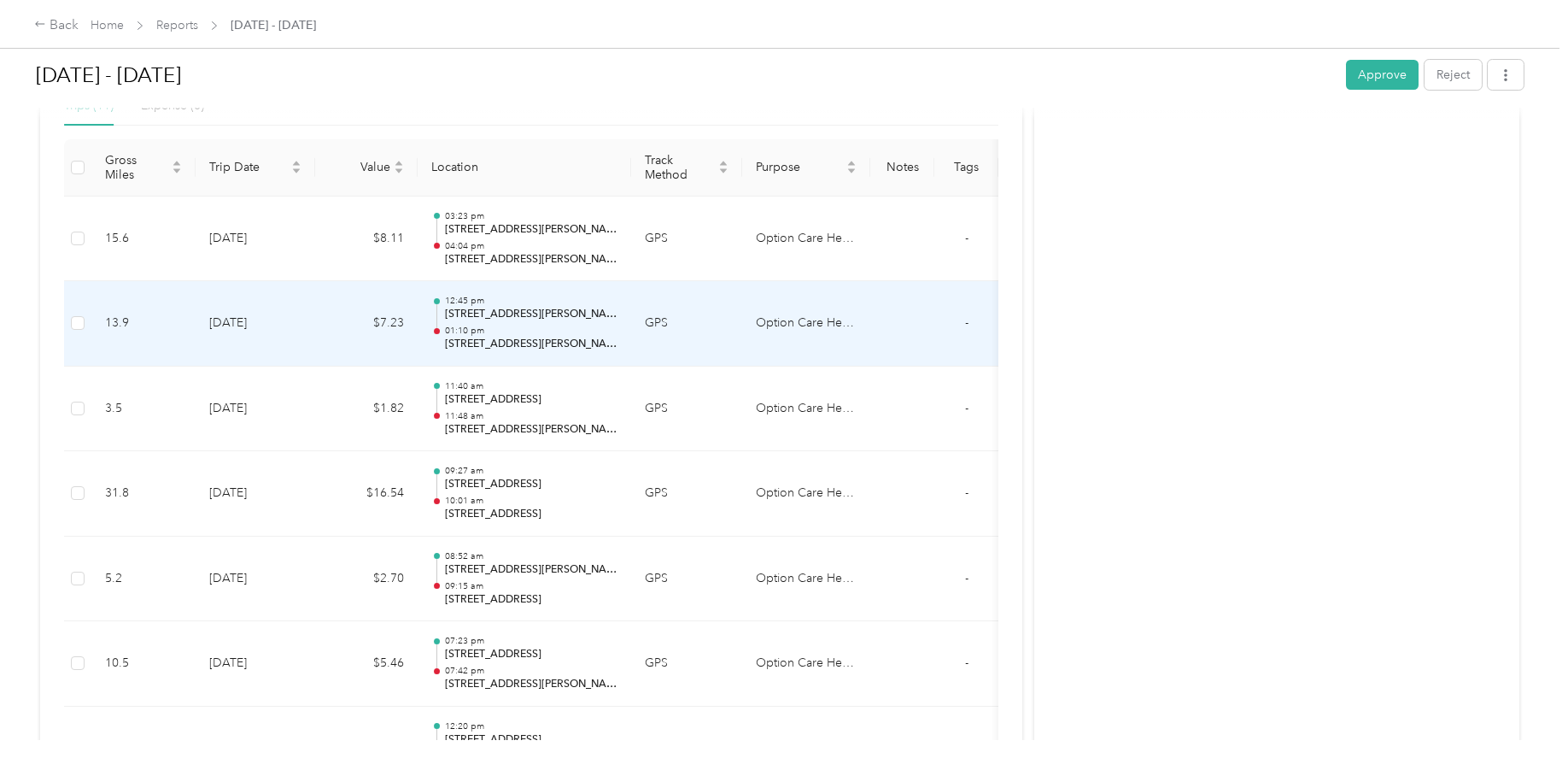
scroll to position [427, 0]
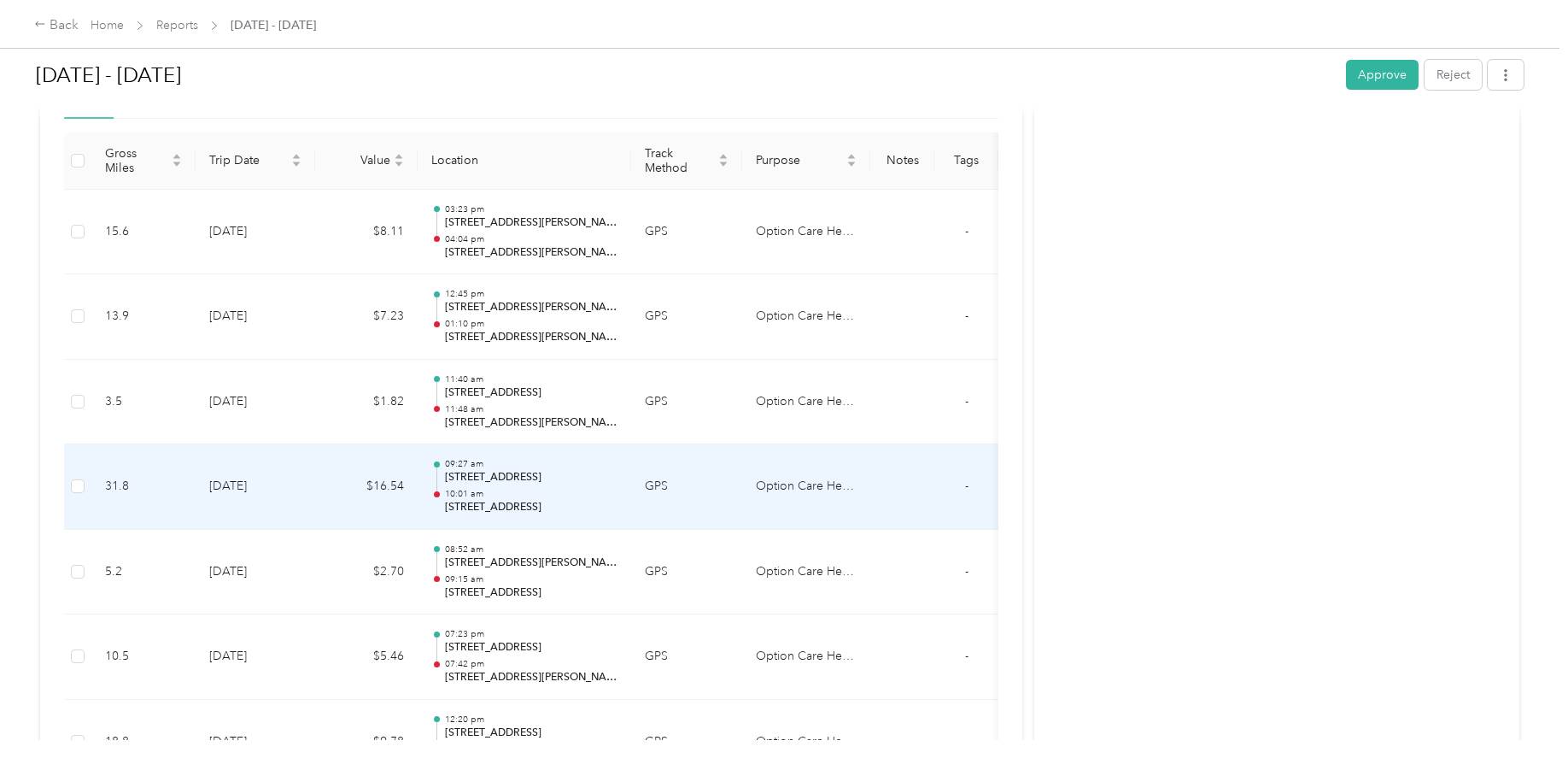
click at [572, 505] on p "[STREET_ADDRESS]" at bounding box center [531, 508] width 173 height 15
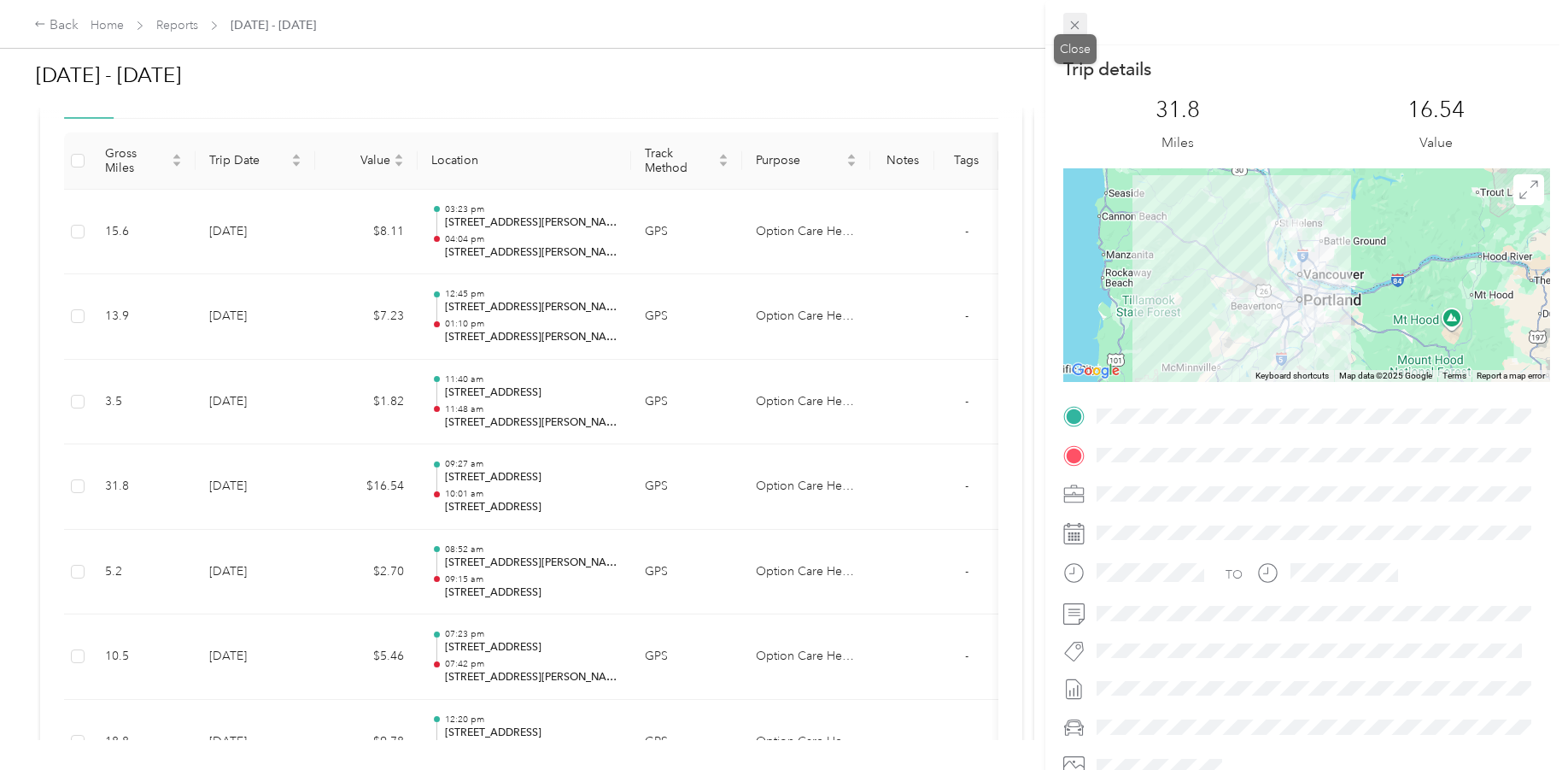
click at [1077, 23] on icon at bounding box center [1076, 25] width 9 height 9
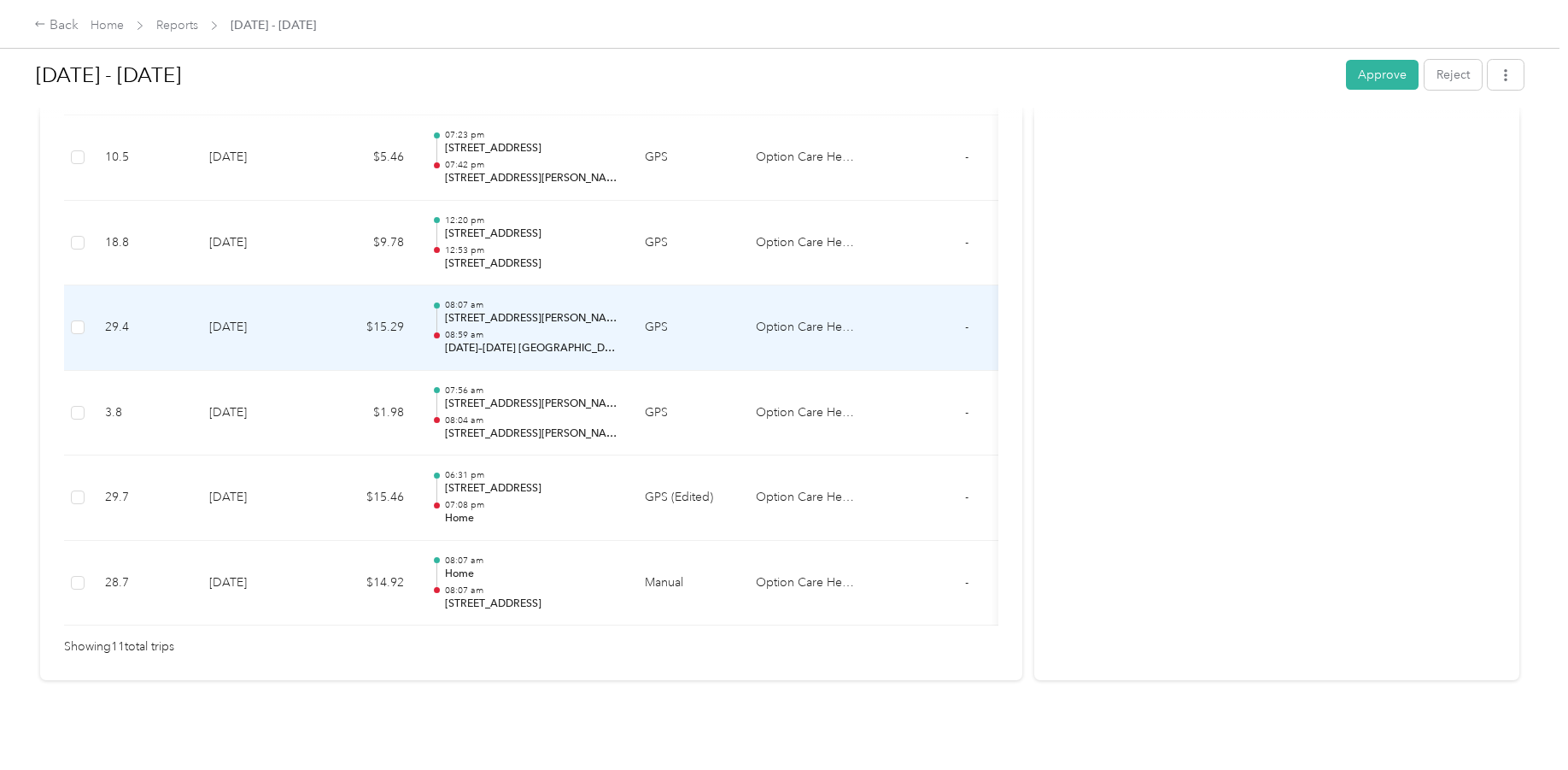
scroll to position [951, 0]
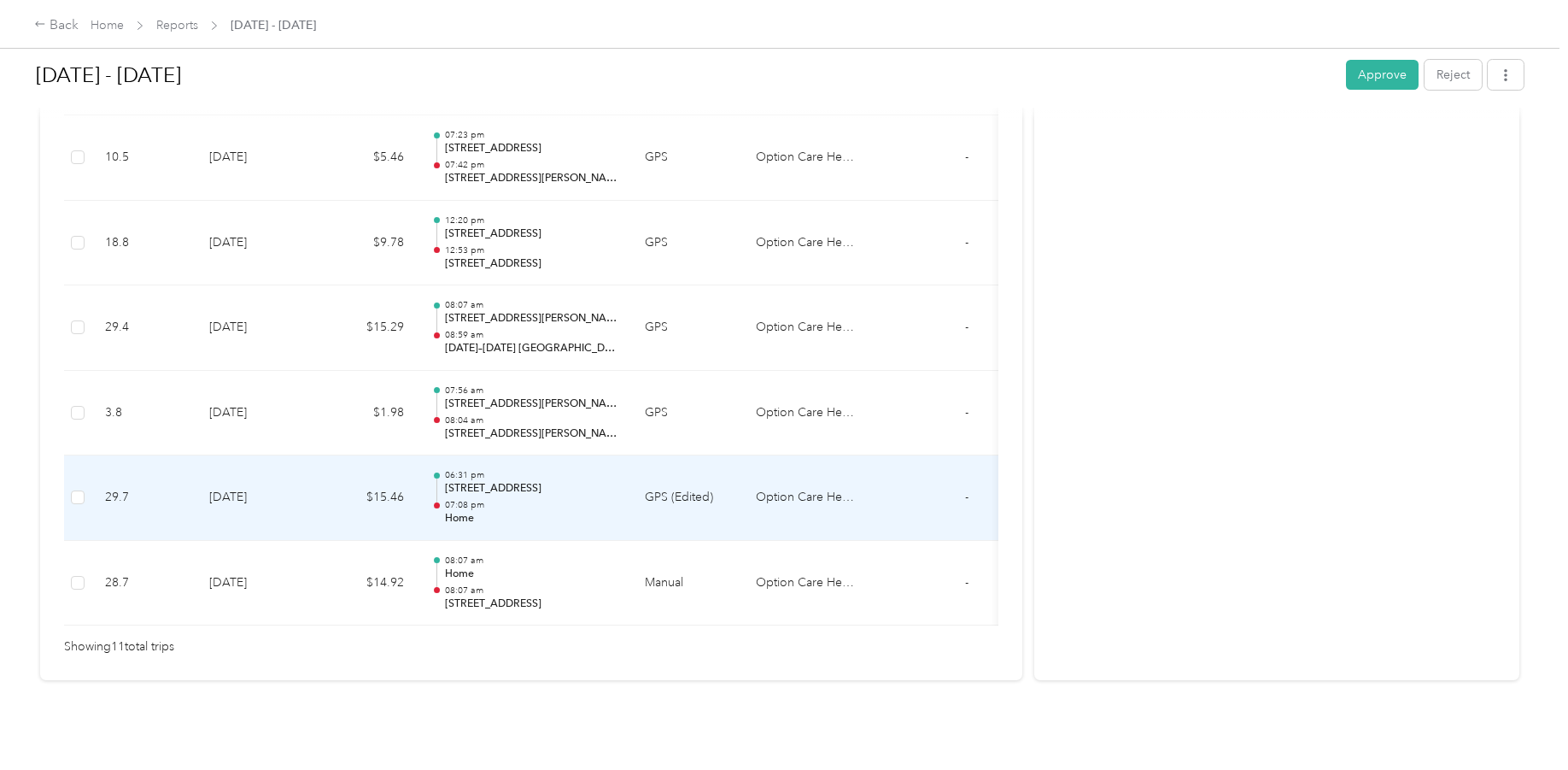
click at [583, 499] on p "07:08 pm" at bounding box center [531, 505] width 173 height 12
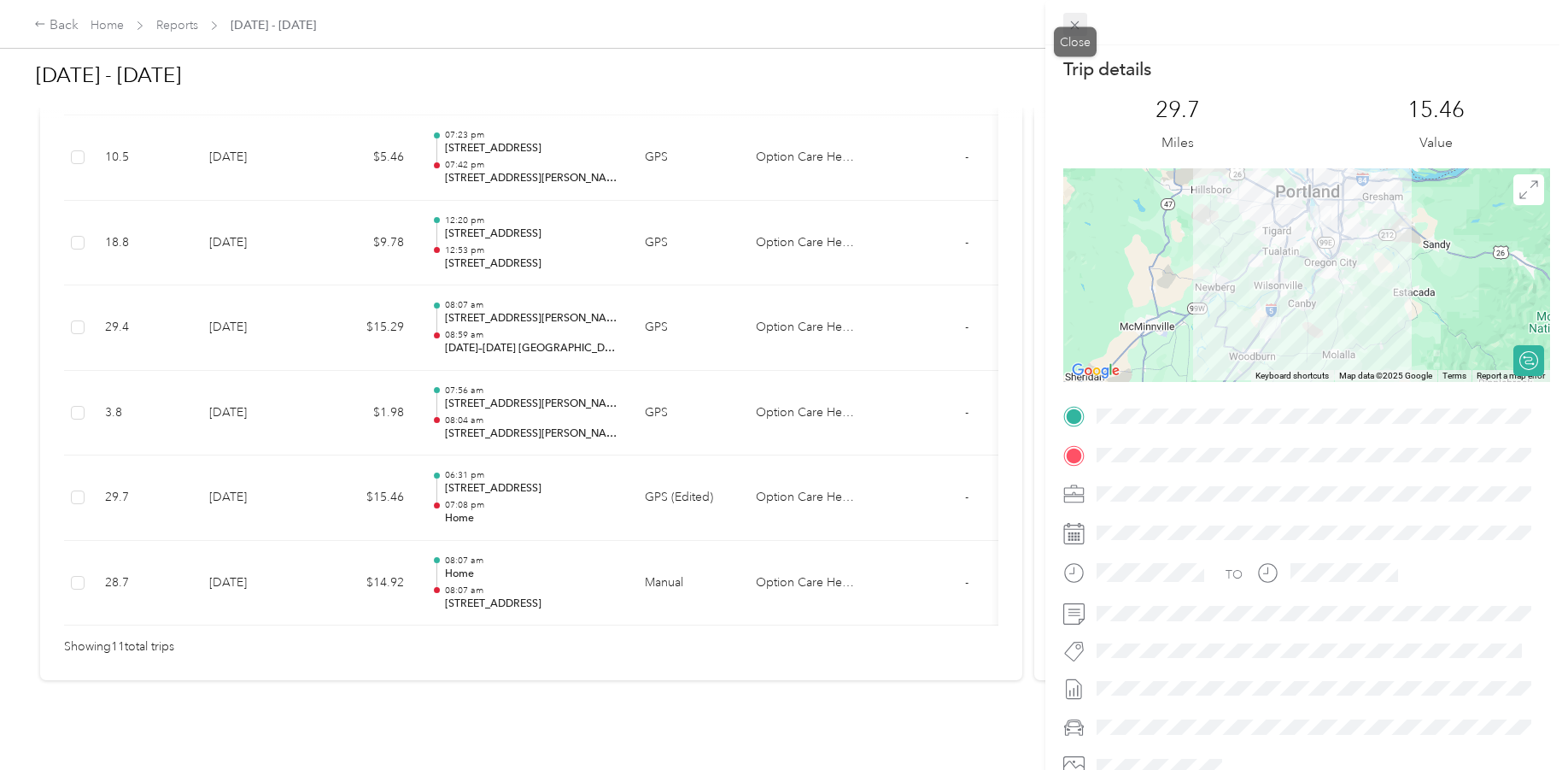
click at [1068, 29] on icon at bounding box center [1075, 25] width 14 height 14
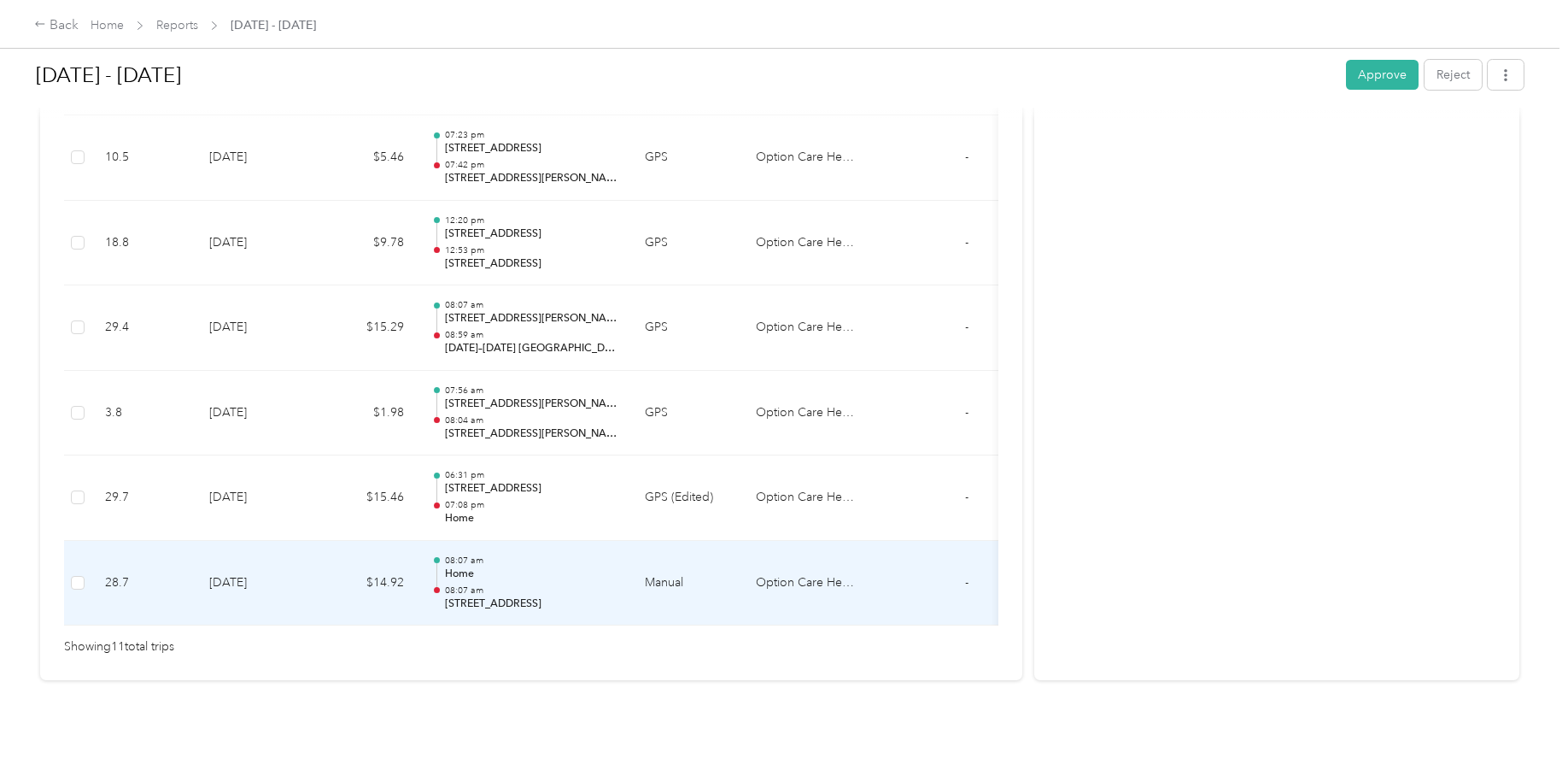
click at [606, 554] on p "08:07 am" at bounding box center [531, 560] width 173 height 12
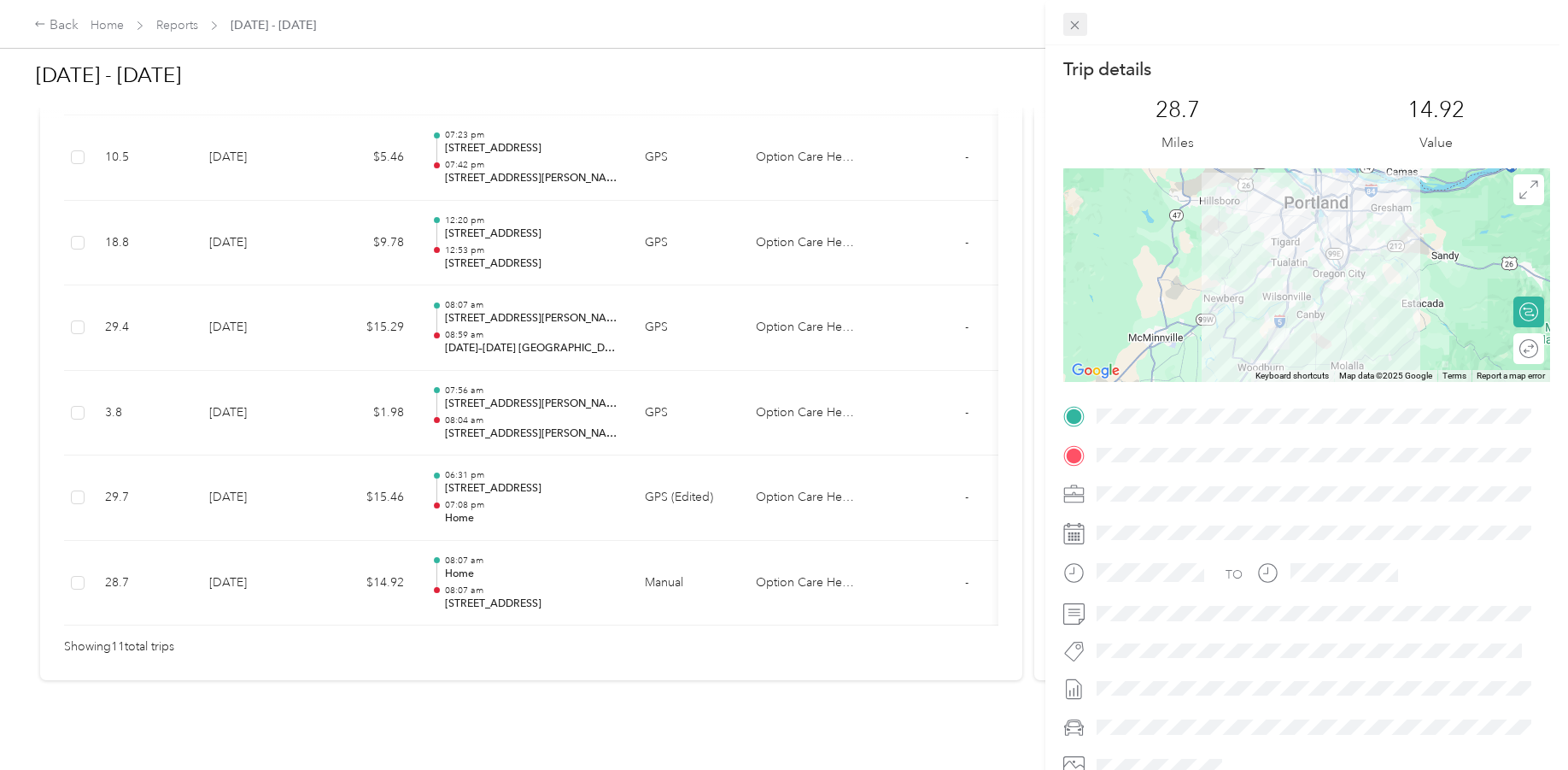
click at [1077, 28] on icon at bounding box center [1075, 25] width 14 height 14
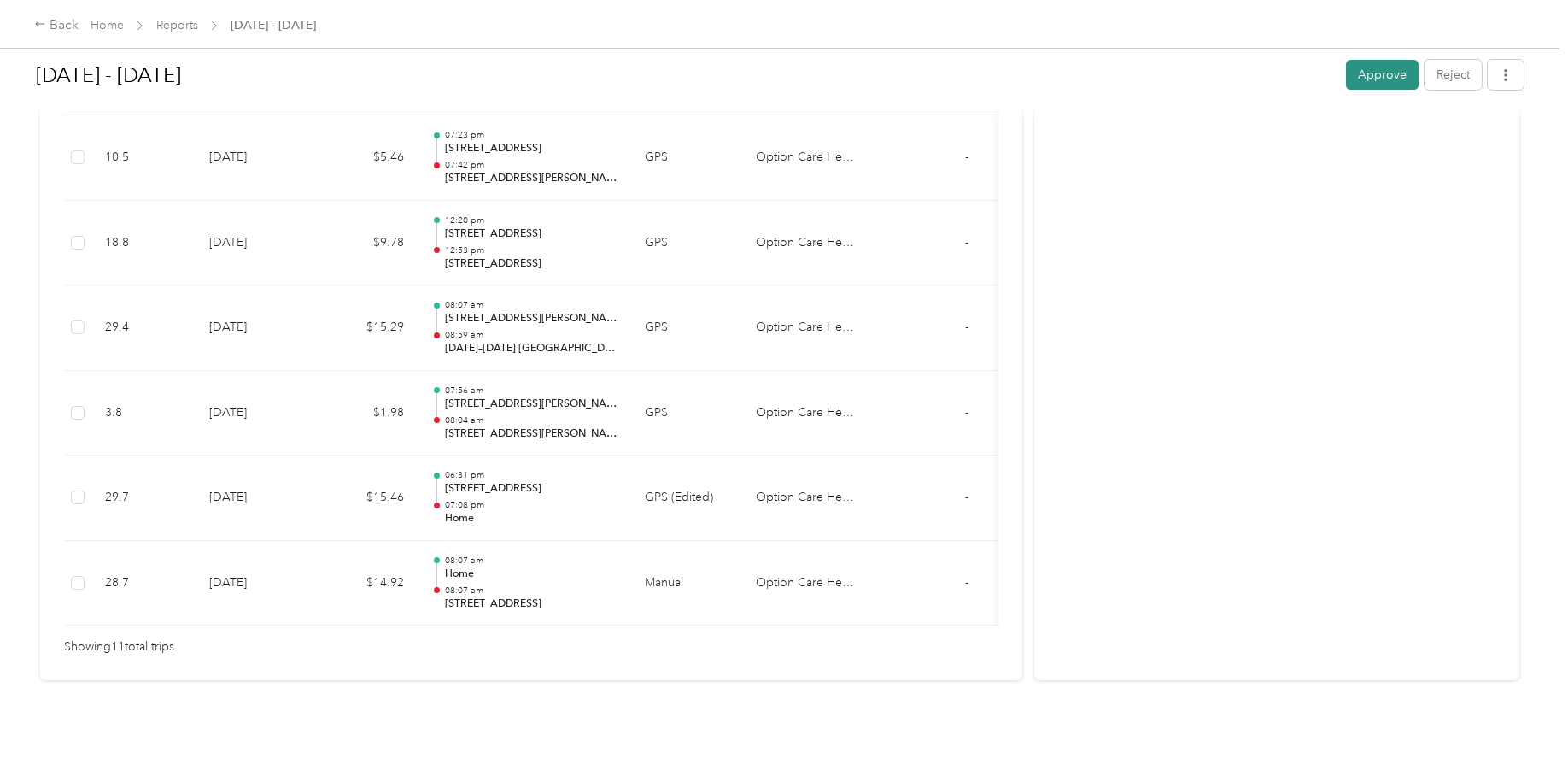
click at [1395, 79] on button "Approve" at bounding box center [1382, 74] width 72 height 30
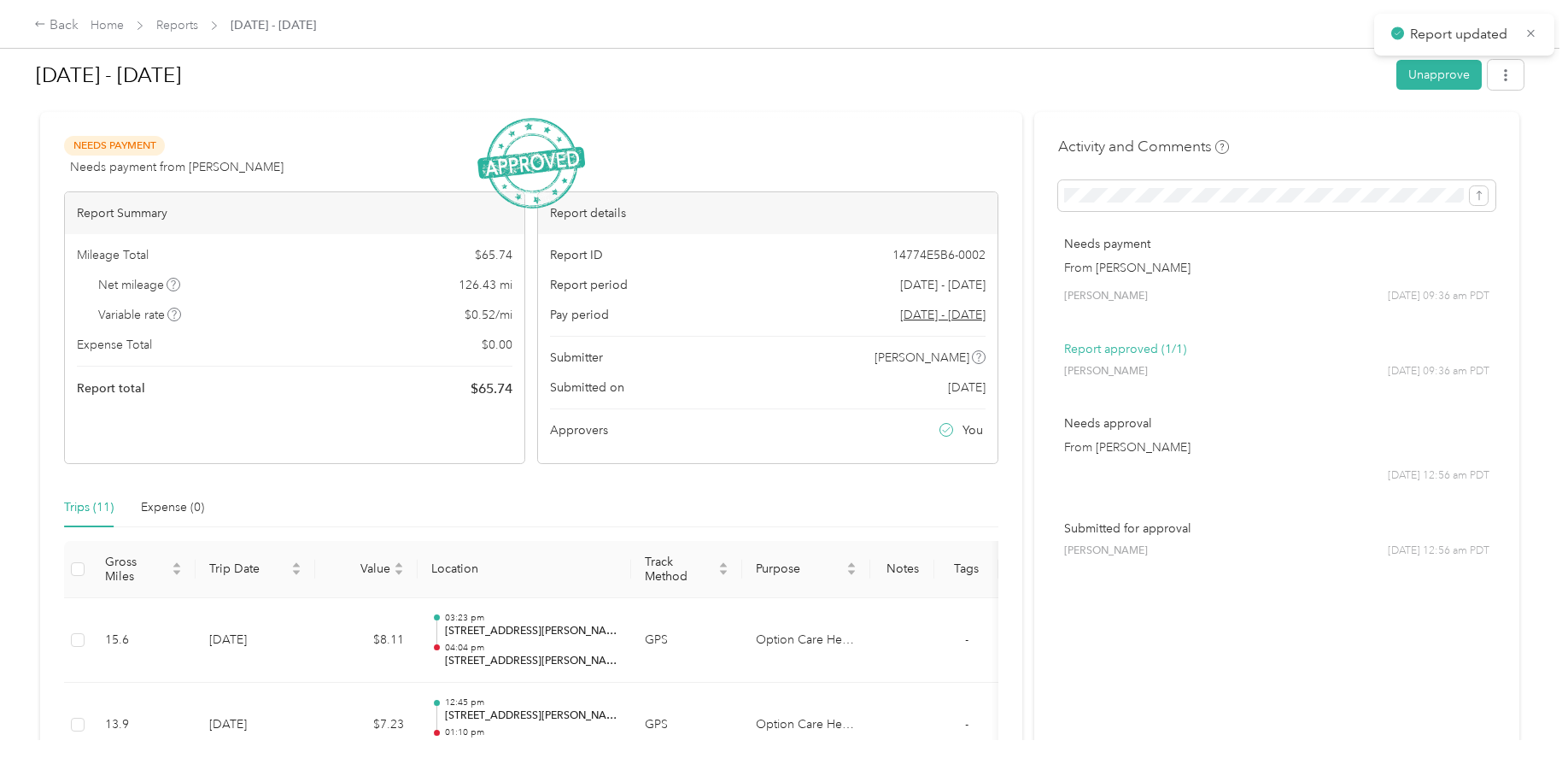
scroll to position [0, 0]
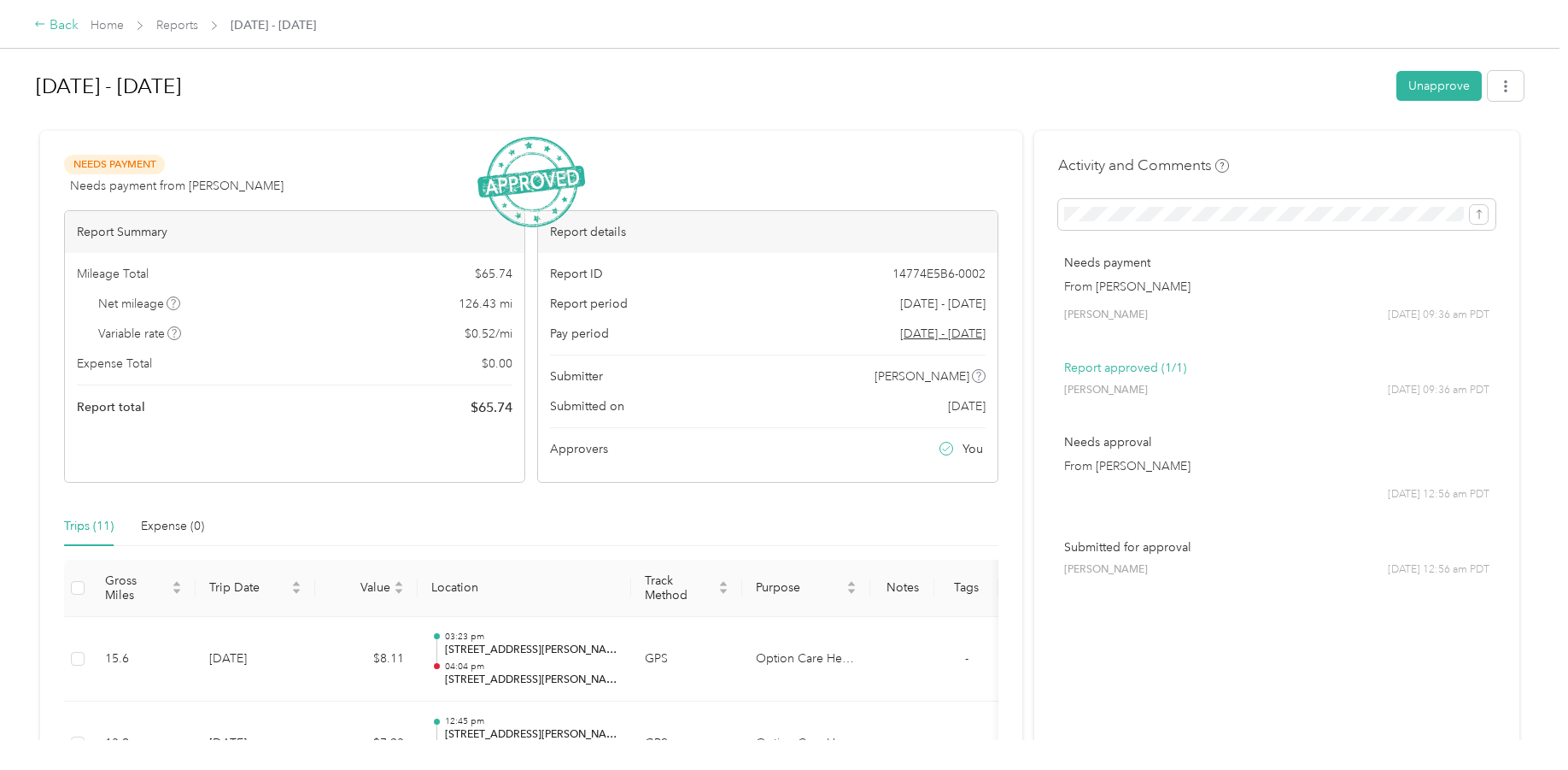
click at [50, 24] on div "Back" at bounding box center [56, 25] width 44 height 20
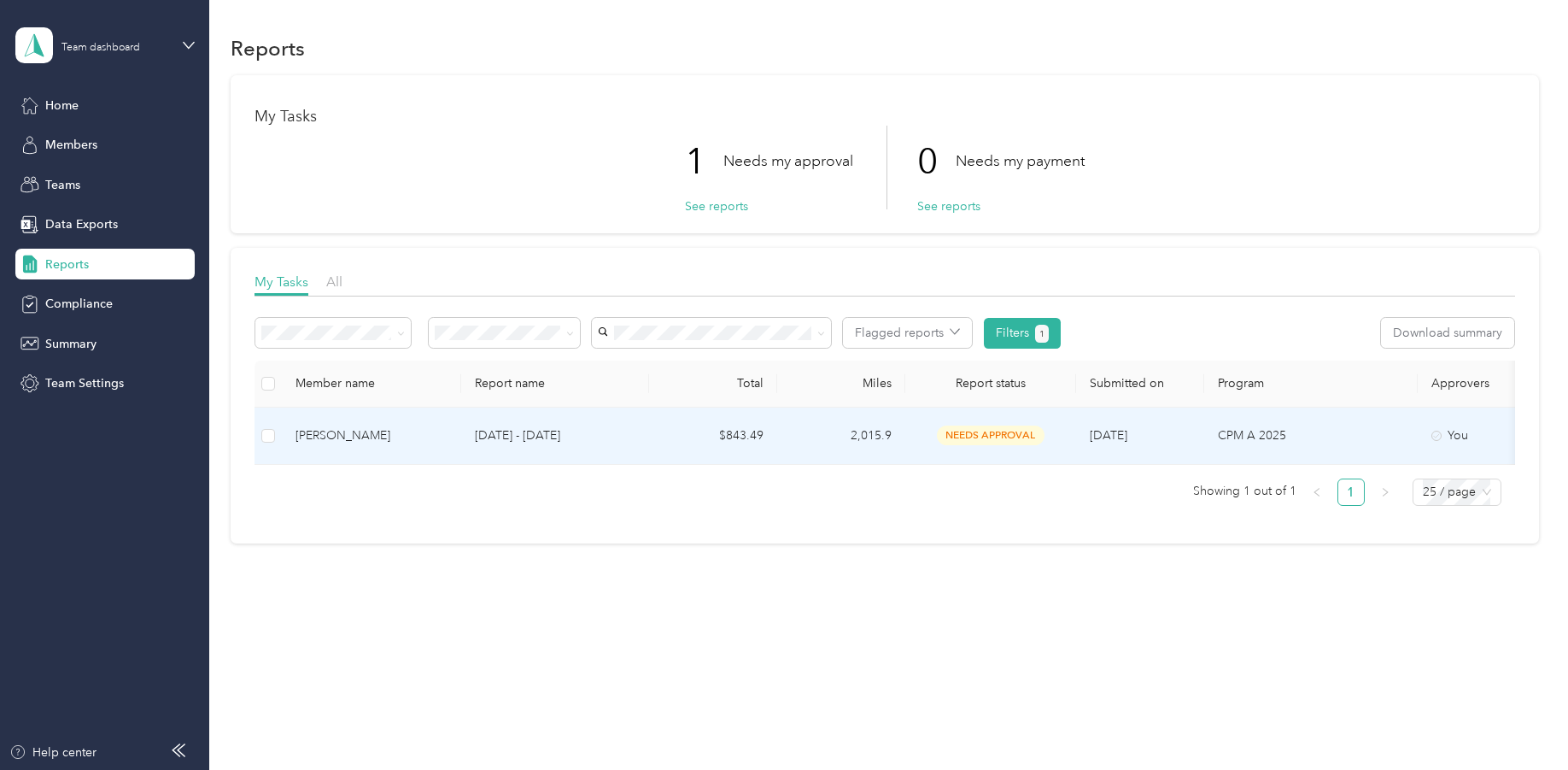
click at [648, 434] on td "[DATE] - [DATE]" at bounding box center [555, 436] width 188 height 57
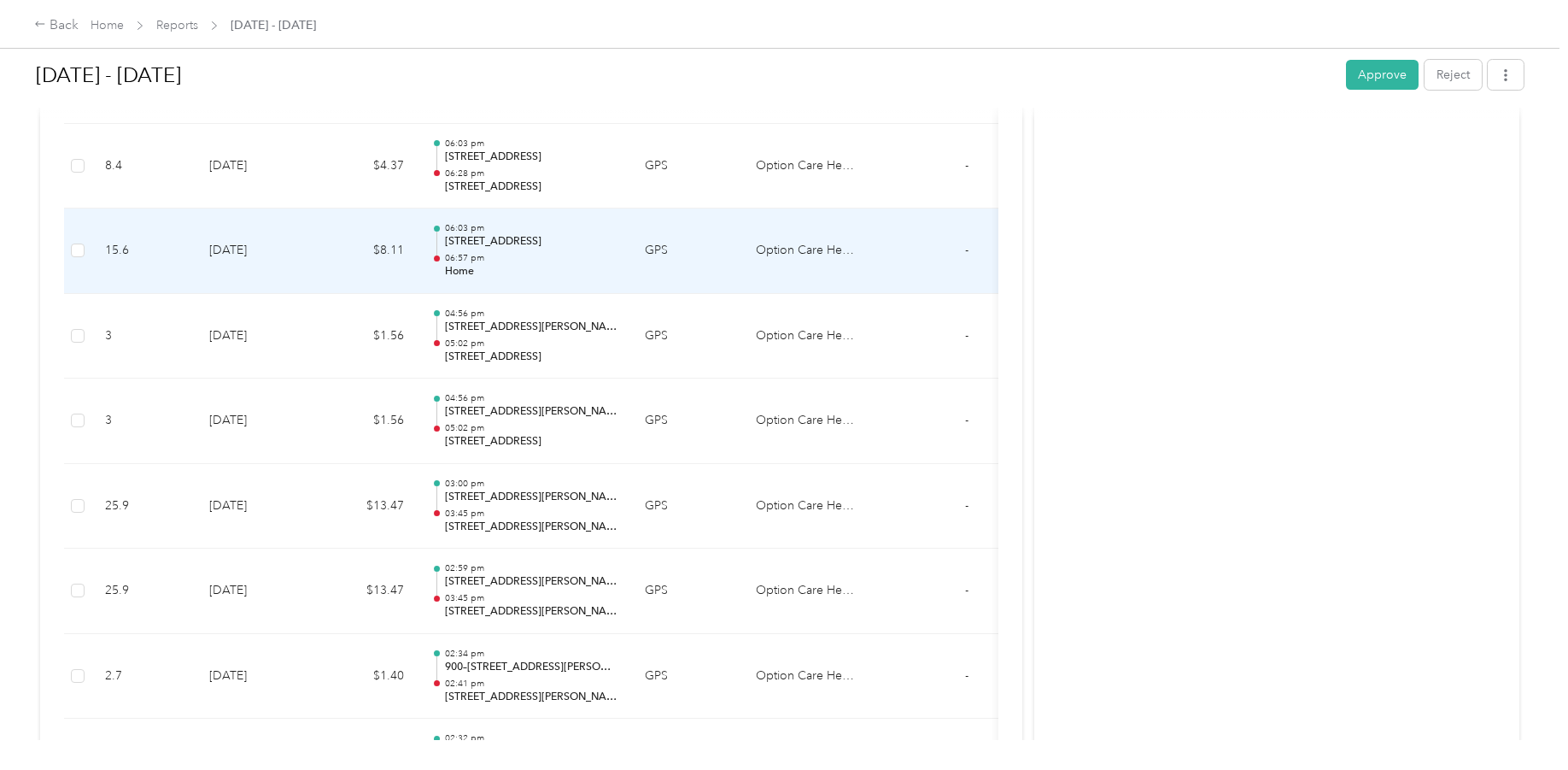
scroll to position [683, 0]
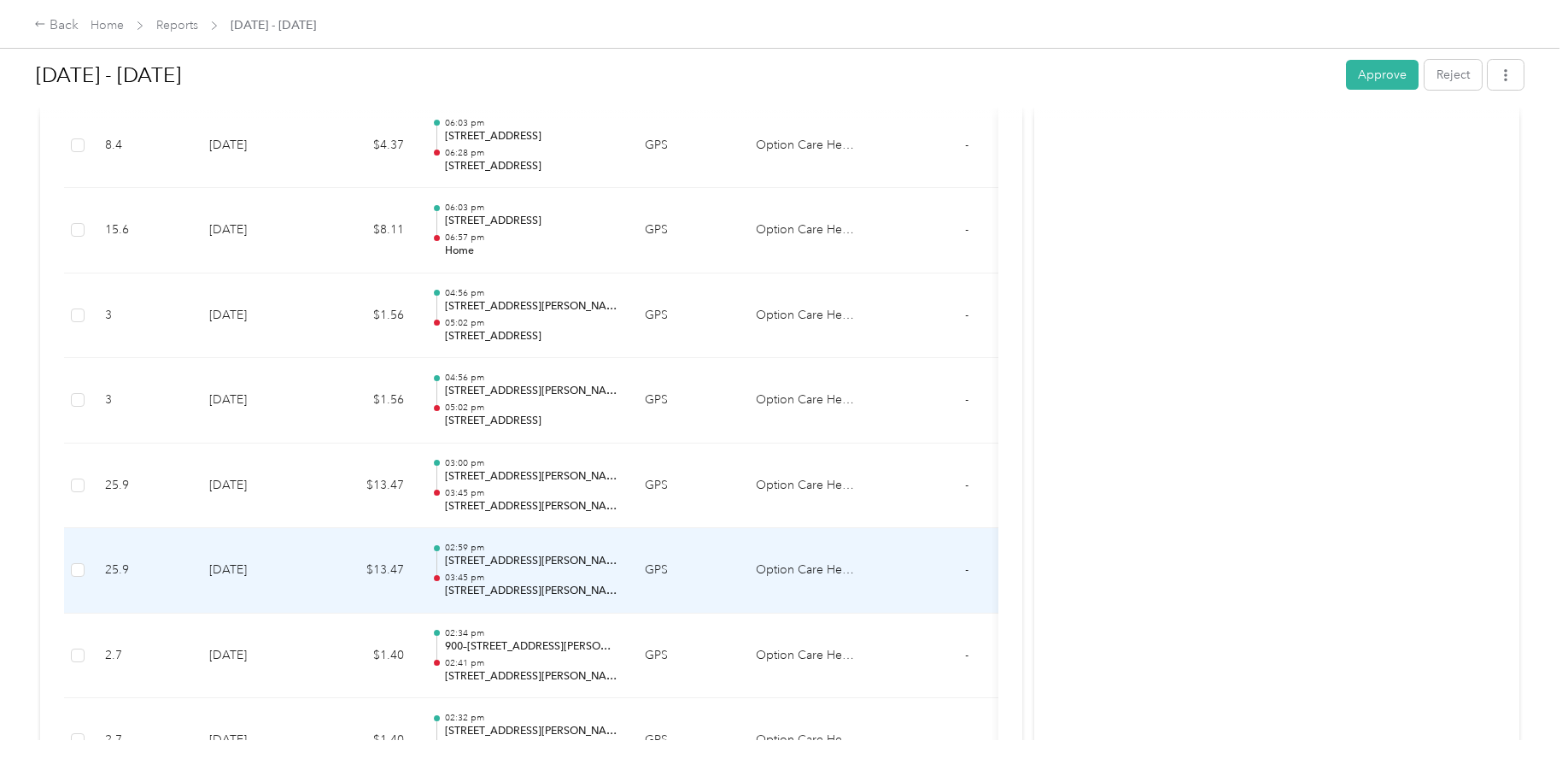
click at [527, 564] on p "[STREET_ADDRESS][PERSON_NAME]" at bounding box center [531, 561] width 173 height 15
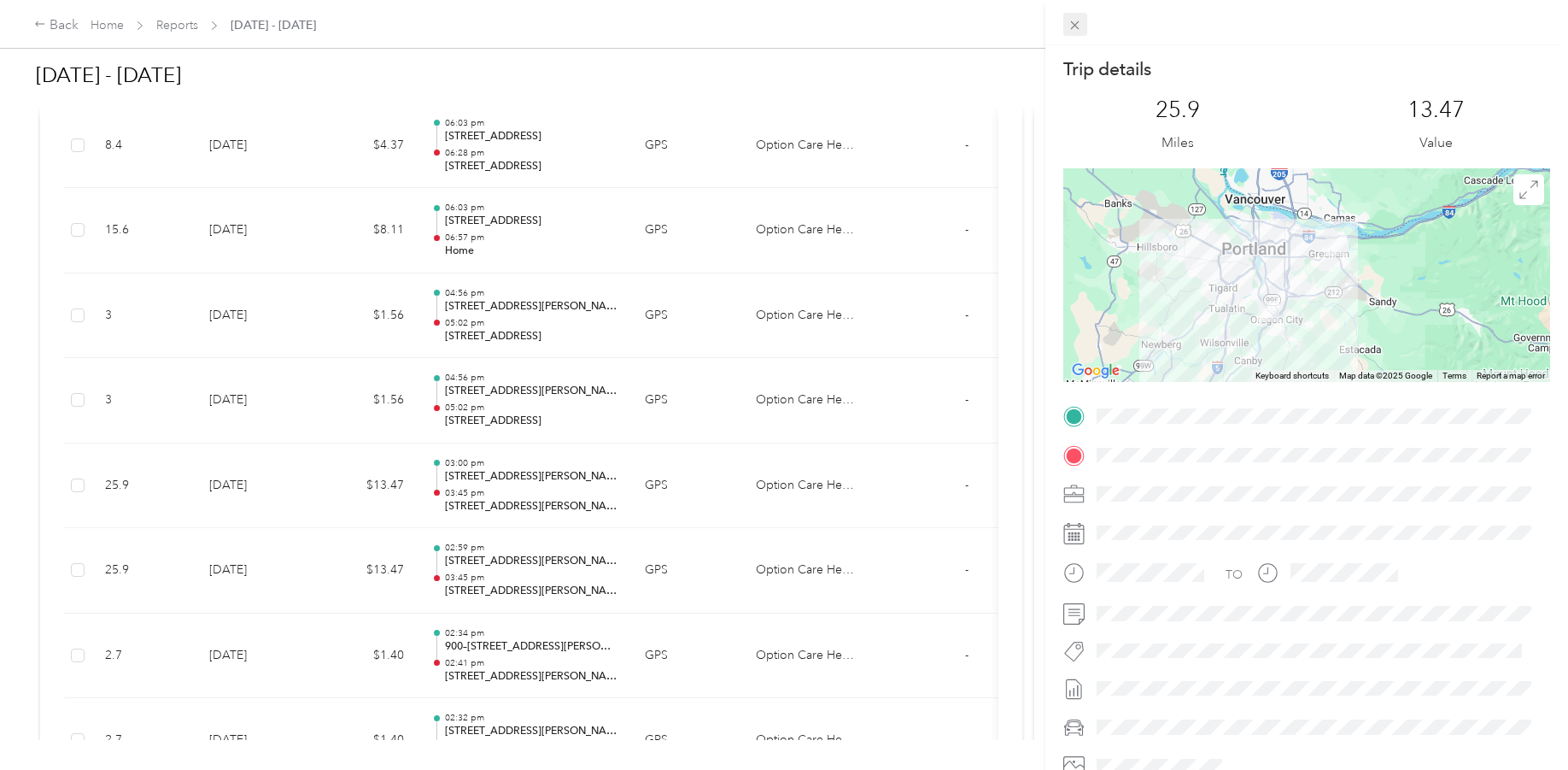
click at [1069, 21] on icon at bounding box center [1075, 25] width 14 height 14
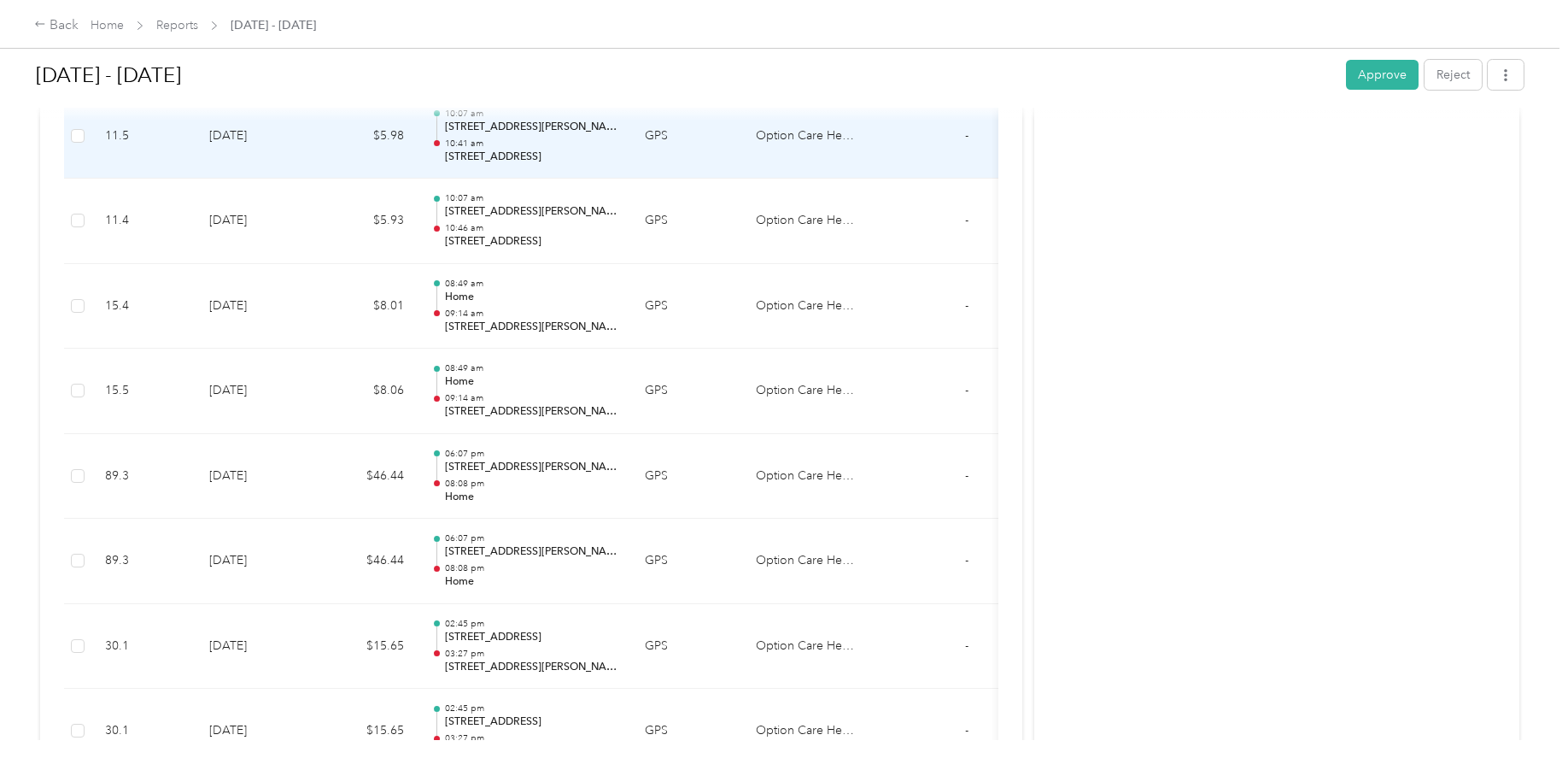
scroll to position [1793, 0]
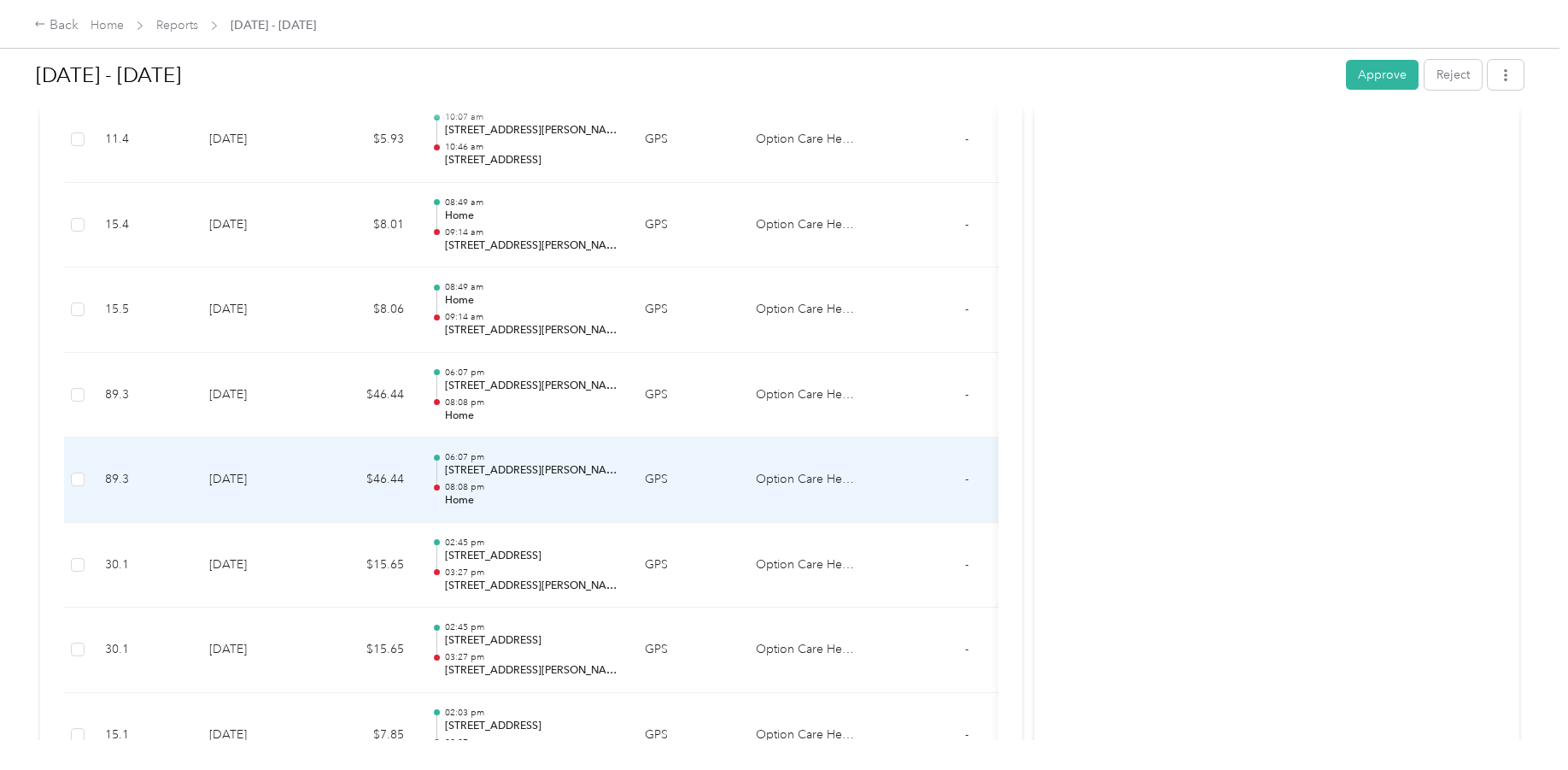
click at [574, 498] on p "Home" at bounding box center [531, 500] width 173 height 15
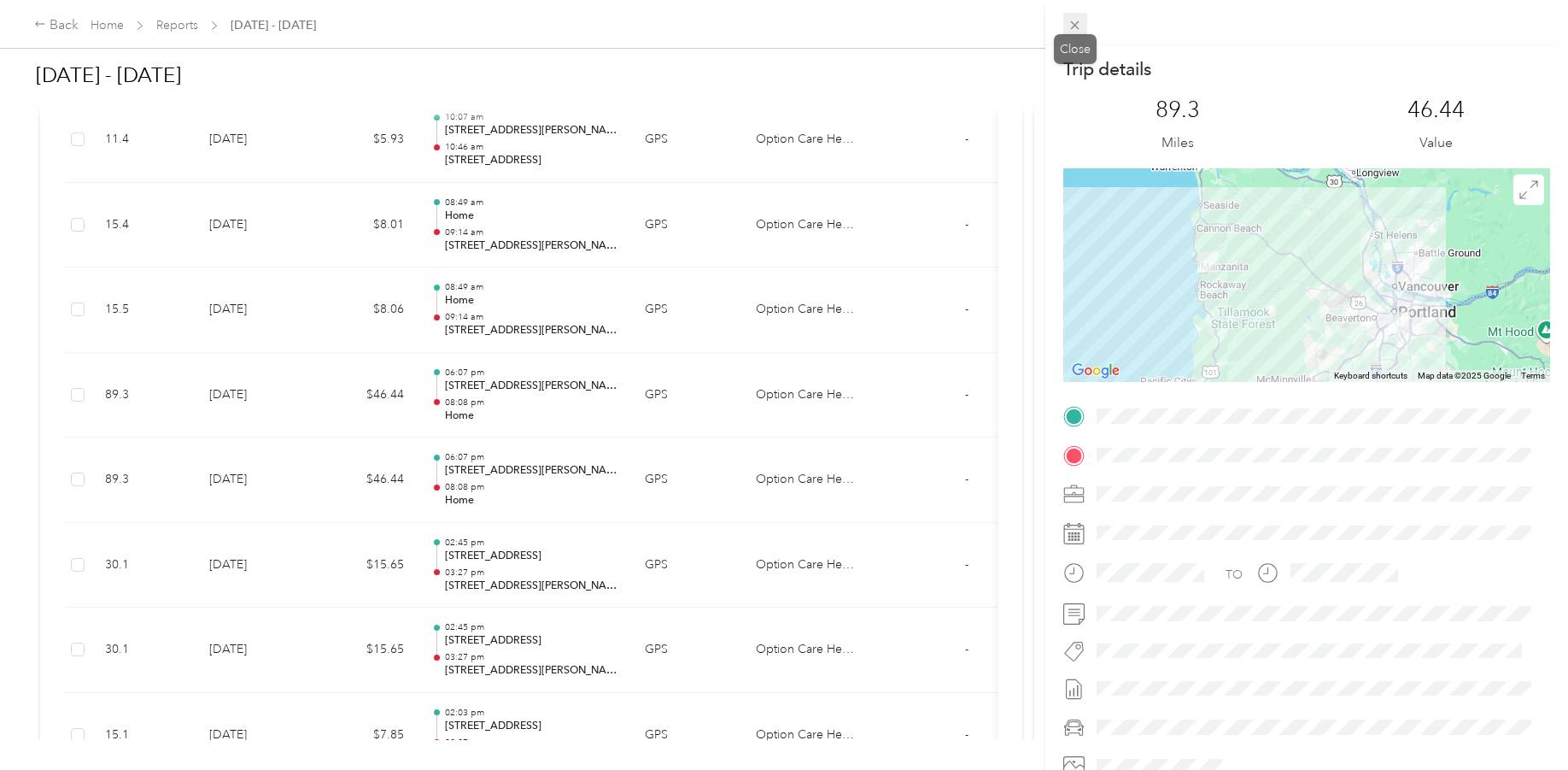
click at [1078, 31] on icon at bounding box center [1075, 25] width 14 height 14
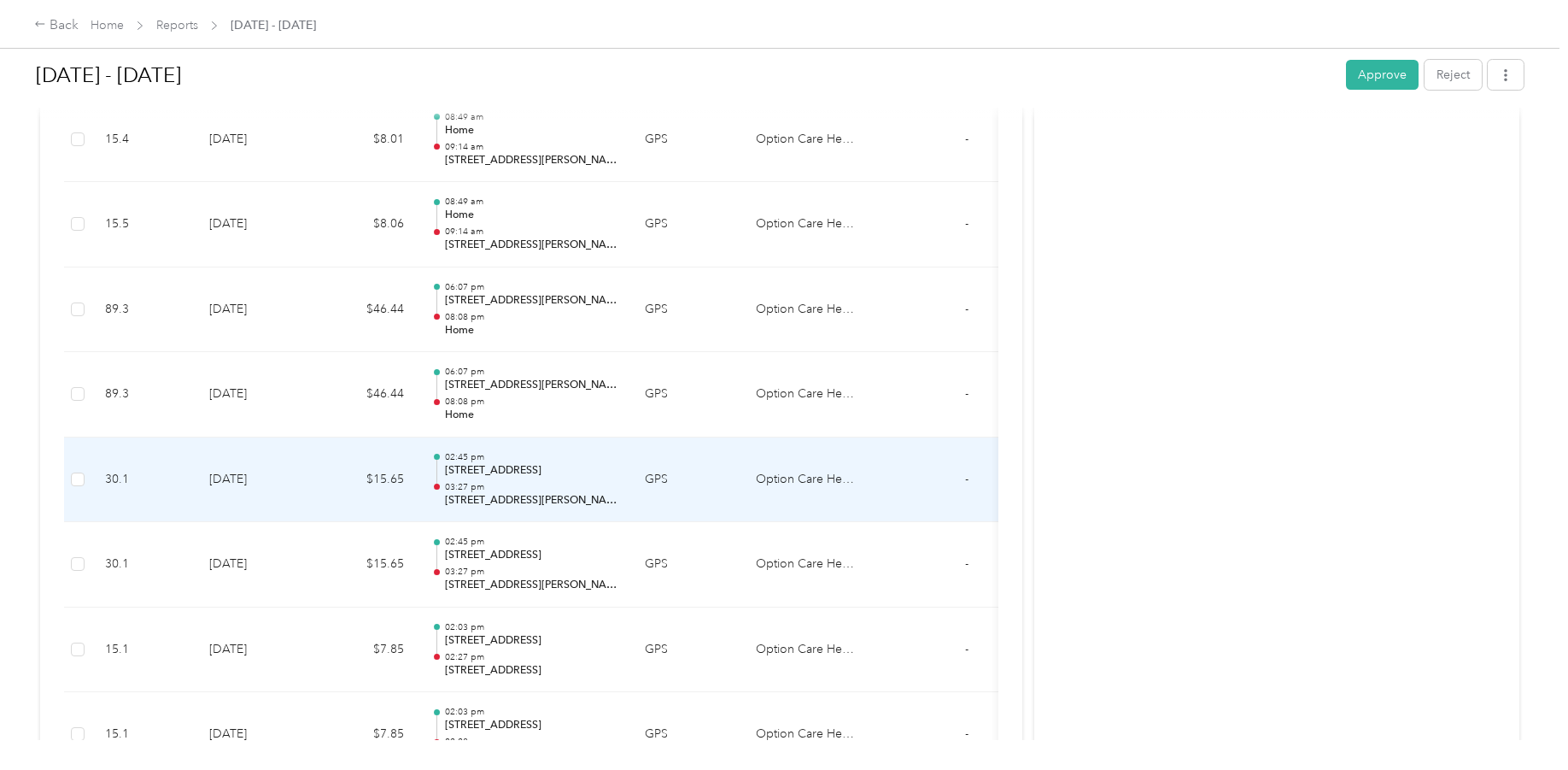
scroll to position [1965, 0]
click at [561, 479] on div "02:45 pm [STREET_ADDRESS] 03:27 pm 16254–[STREET_ADDRESS][PERSON_NAME][PERSON_N…" at bounding box center [531, 478] width 173 height 57
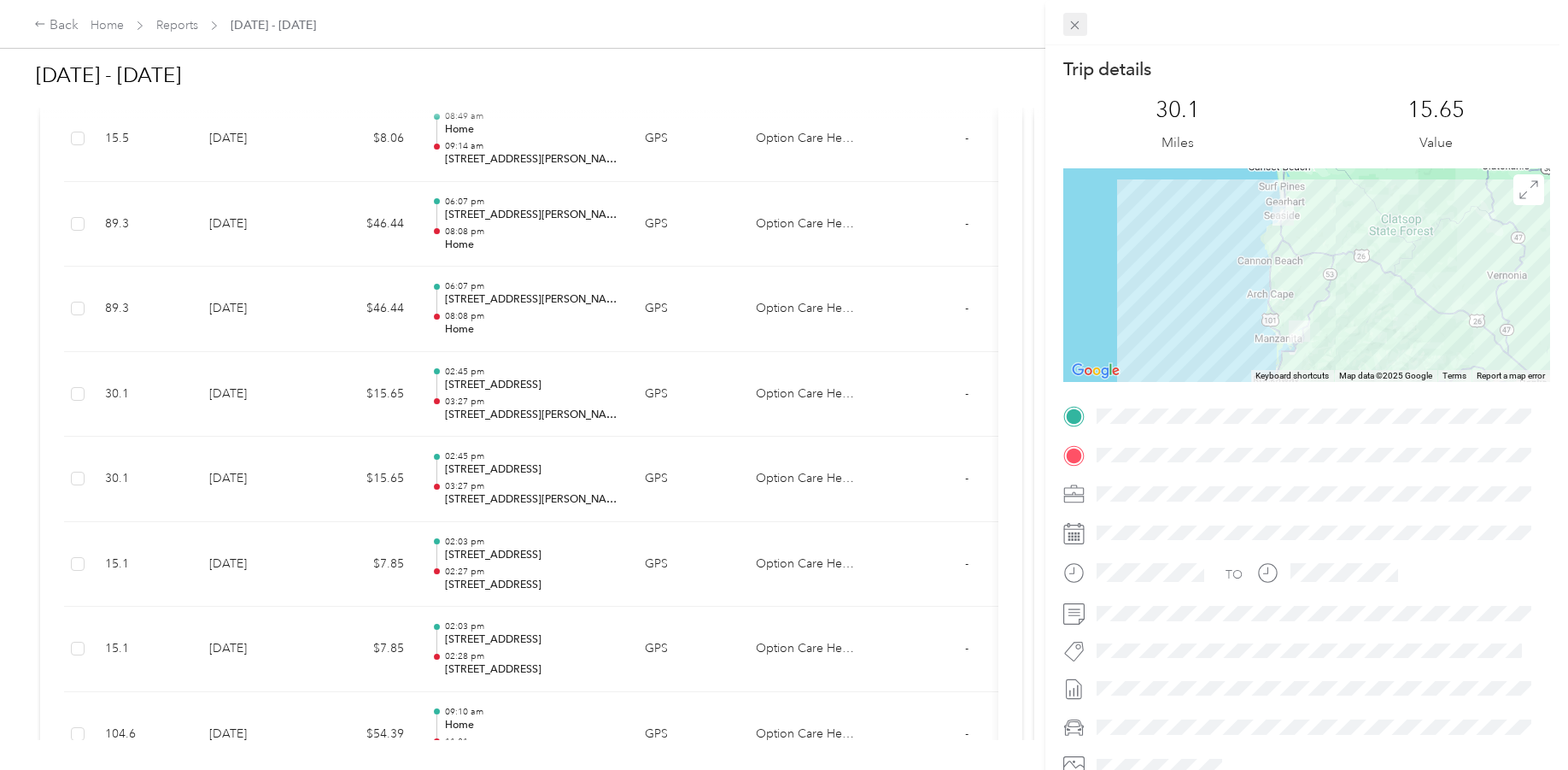
click at [1076, 22] on icon at bounding box center [1075, 25] width 14 height 14
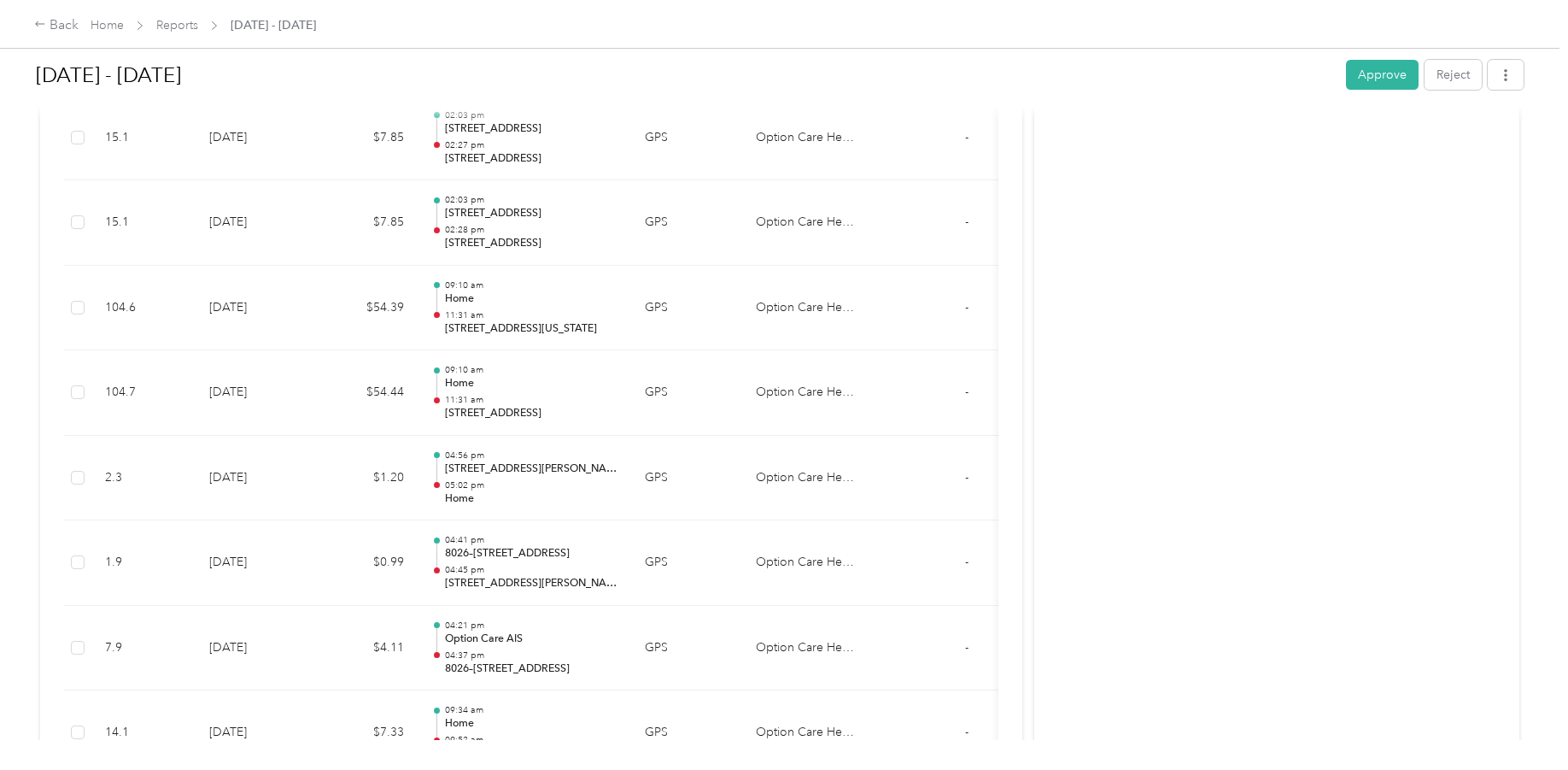
scroll to position [2392, 0]
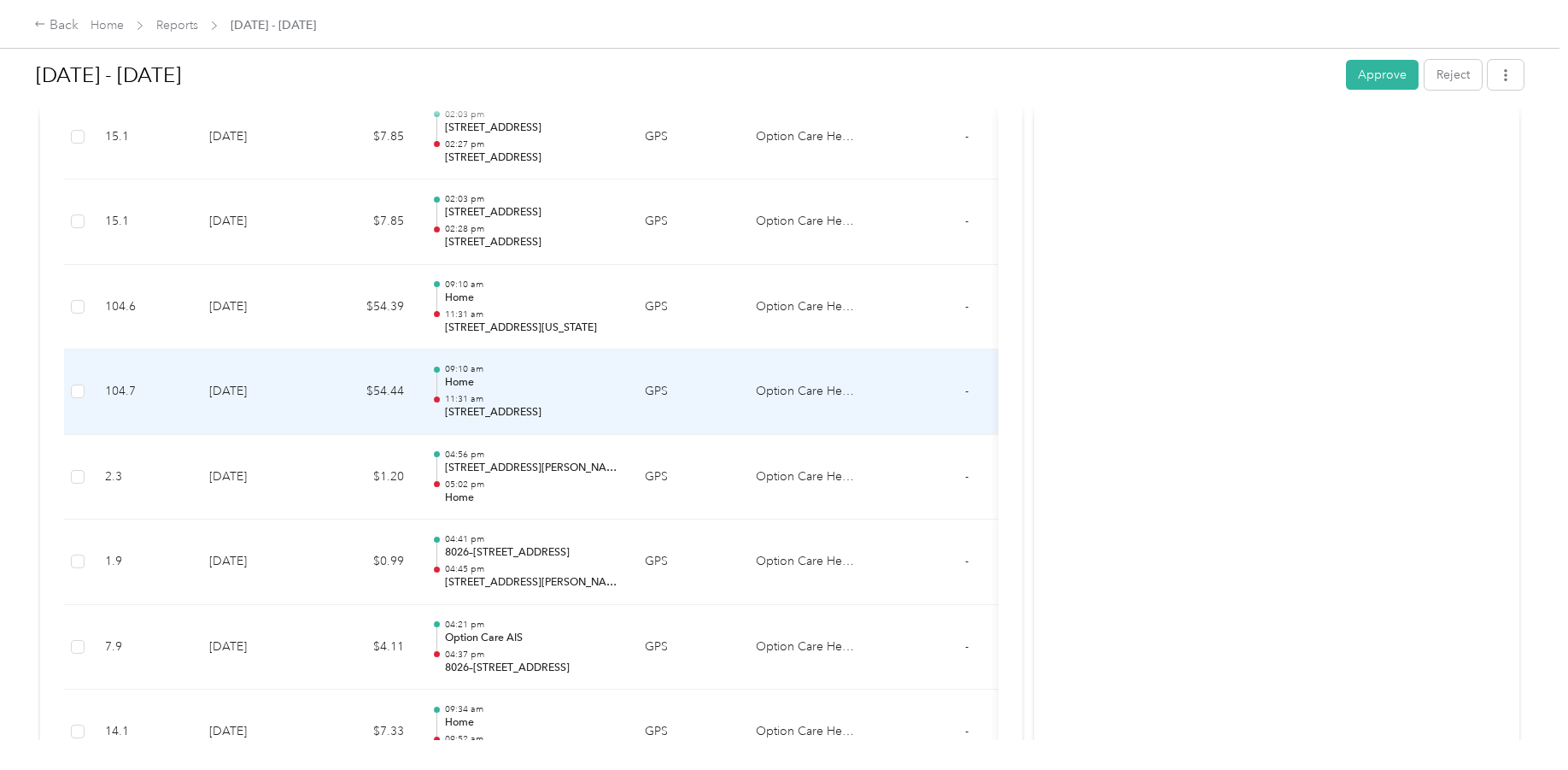
click at [570, 381] on p "Home" at bounding box center [531, 383] width 173 height 15
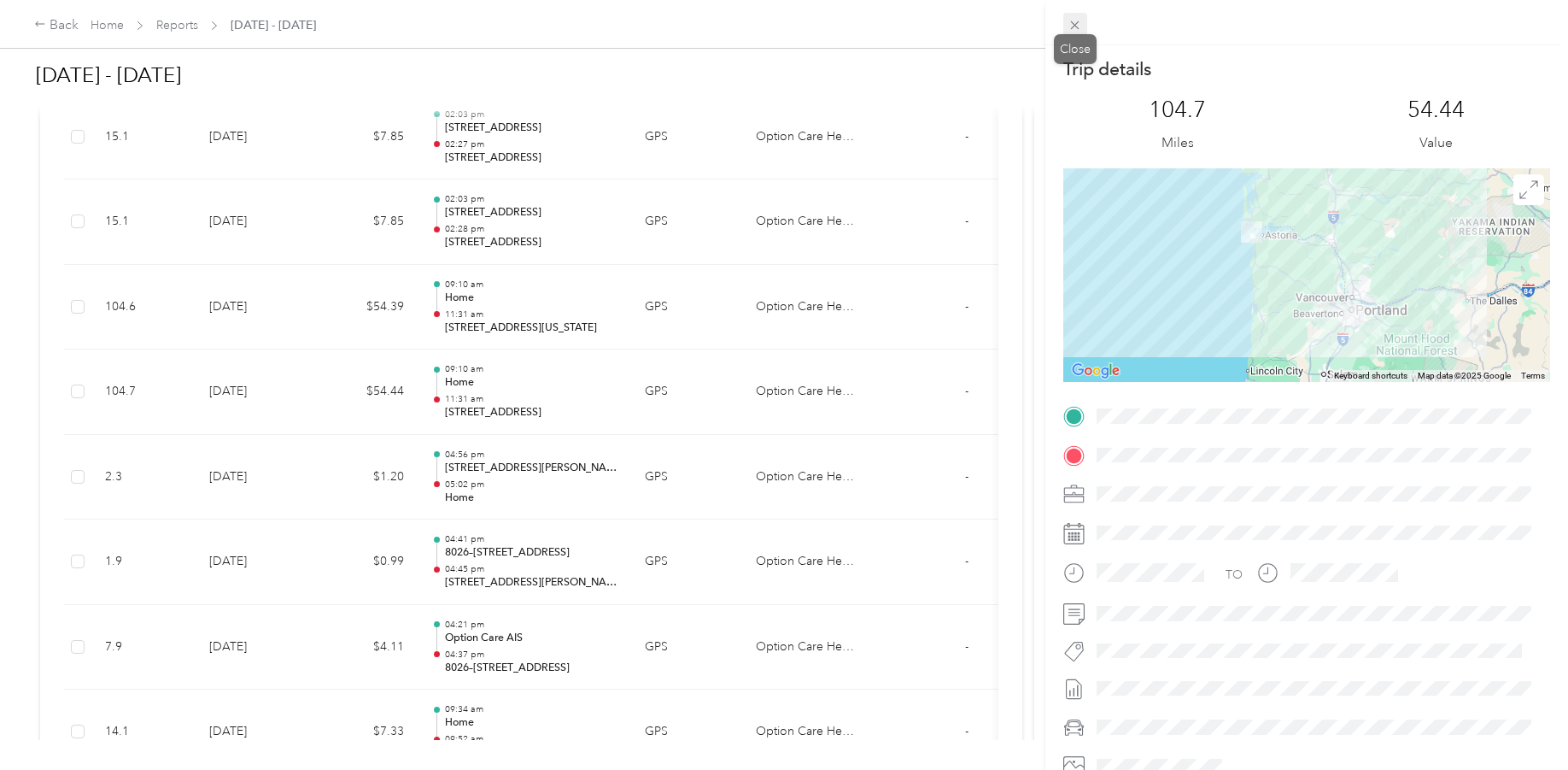
click at [1084, 21] on span at bounding box center [1076, 24] width 24 height 24
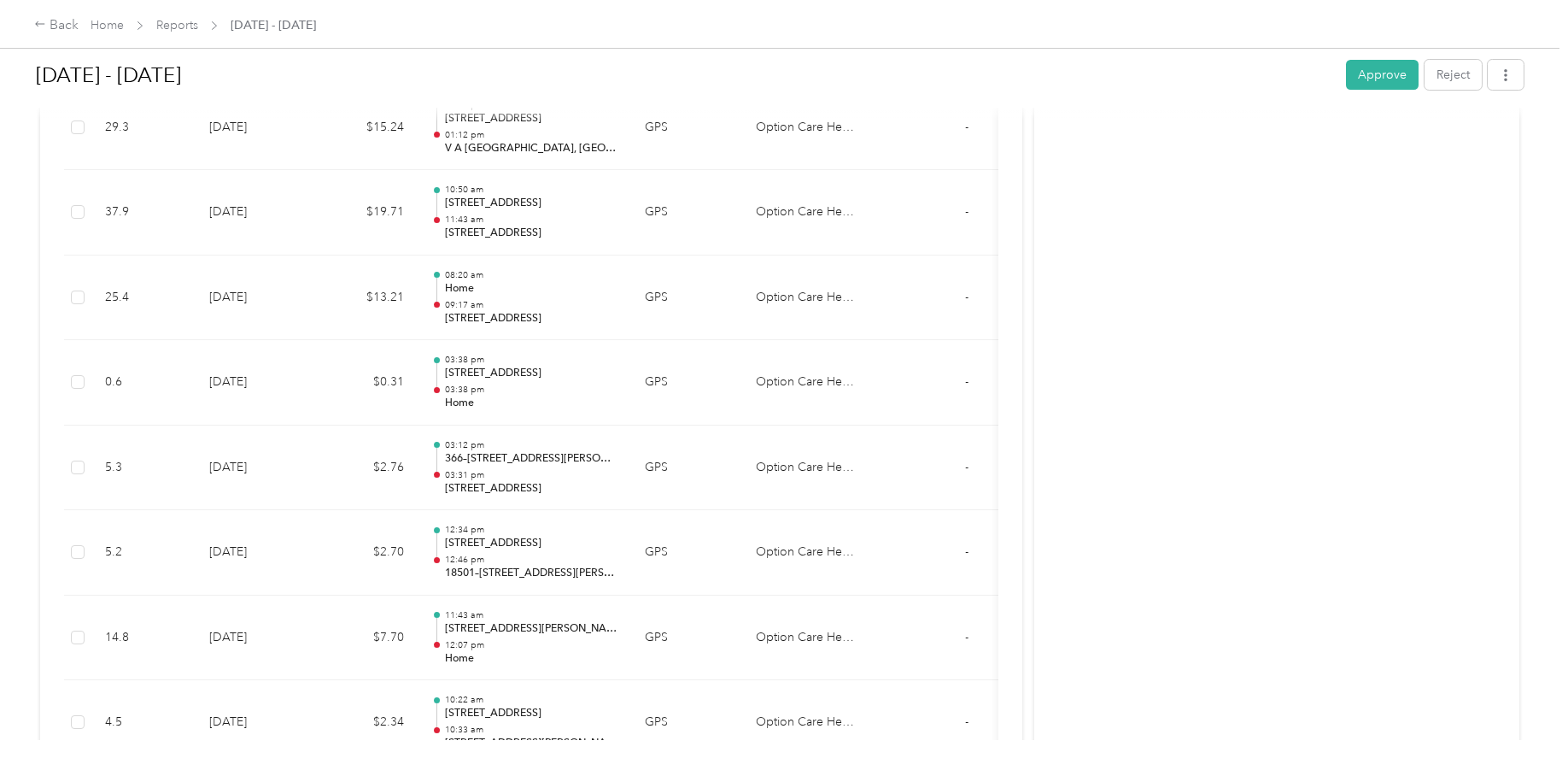
scroll to position [4185, 0]
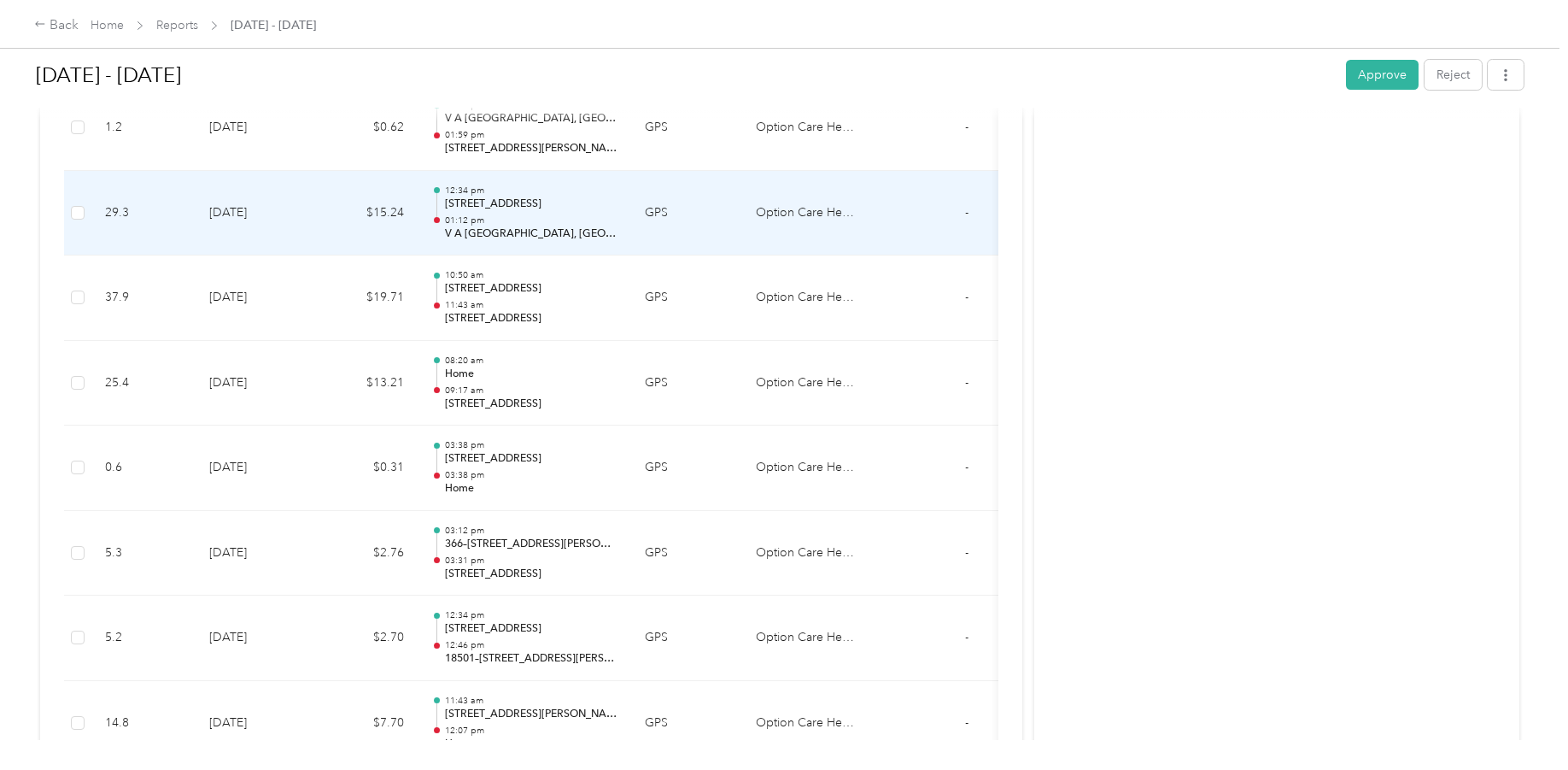
click at [598, 222] on p "01:12 pm" at bounding box center [531, 220] width 173 height 12
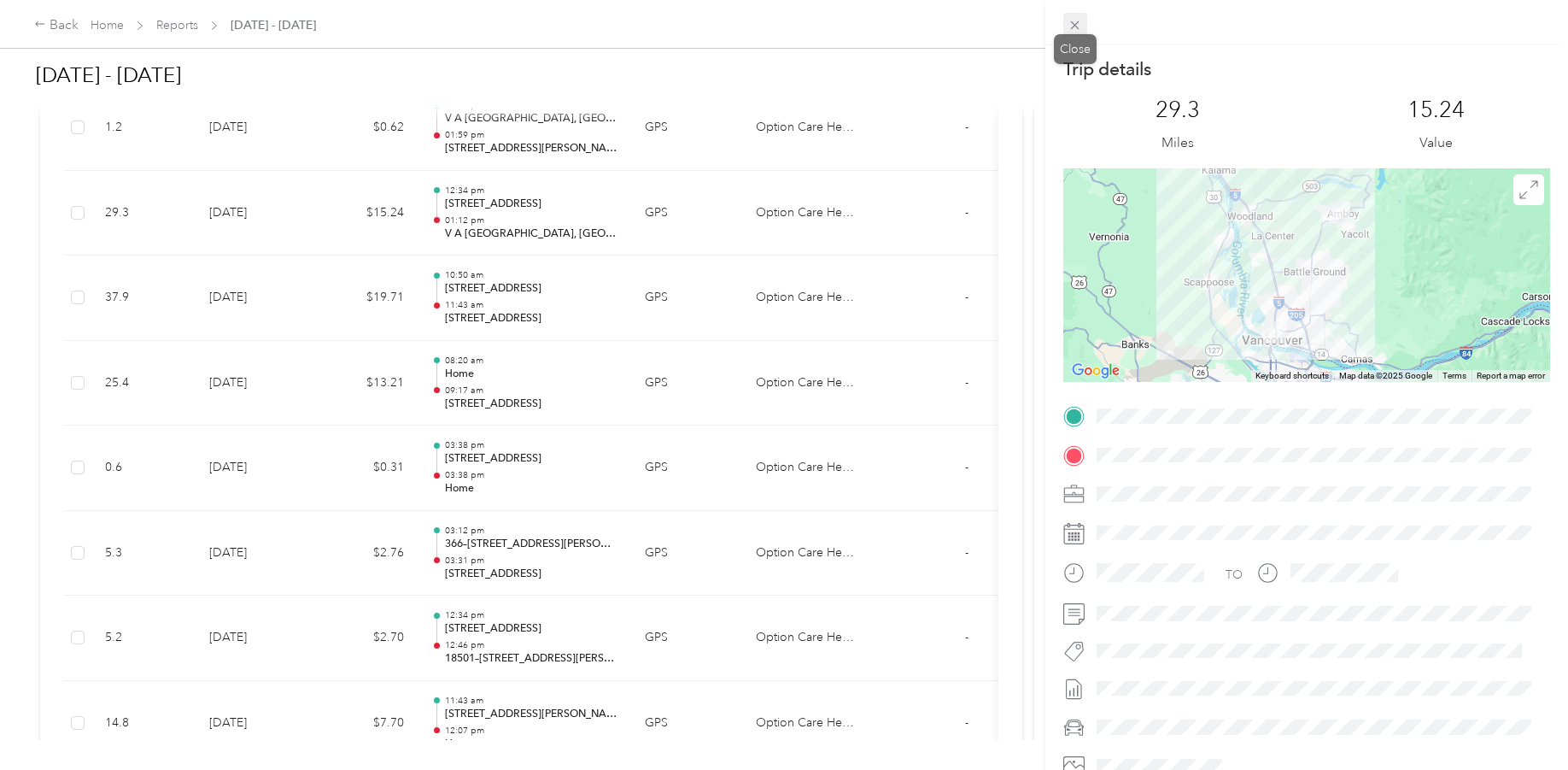
click at [1067, 30] on span at bounding box center [1076, 24] width 24 height 24
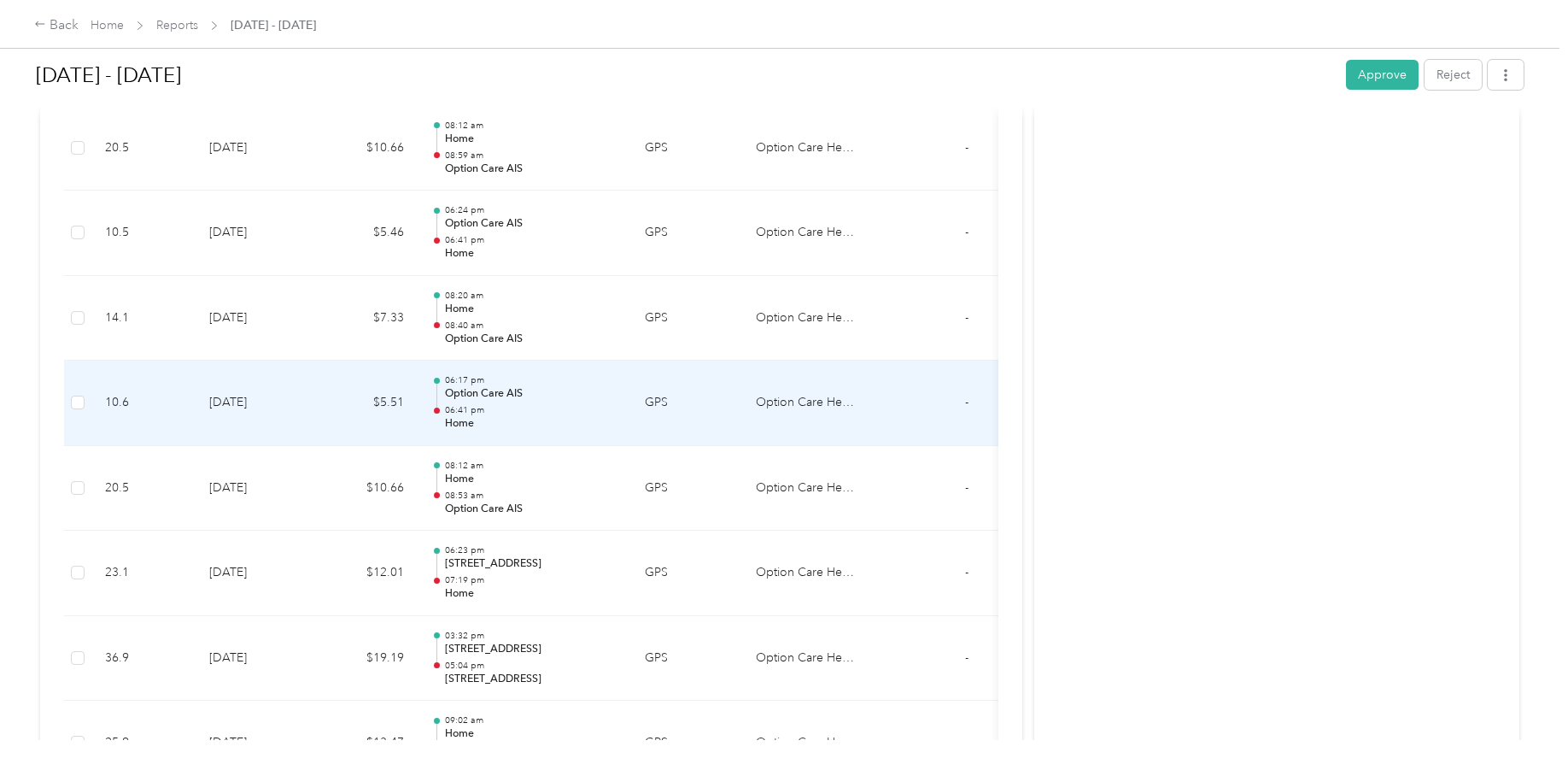
scroll to position [6919, 0]
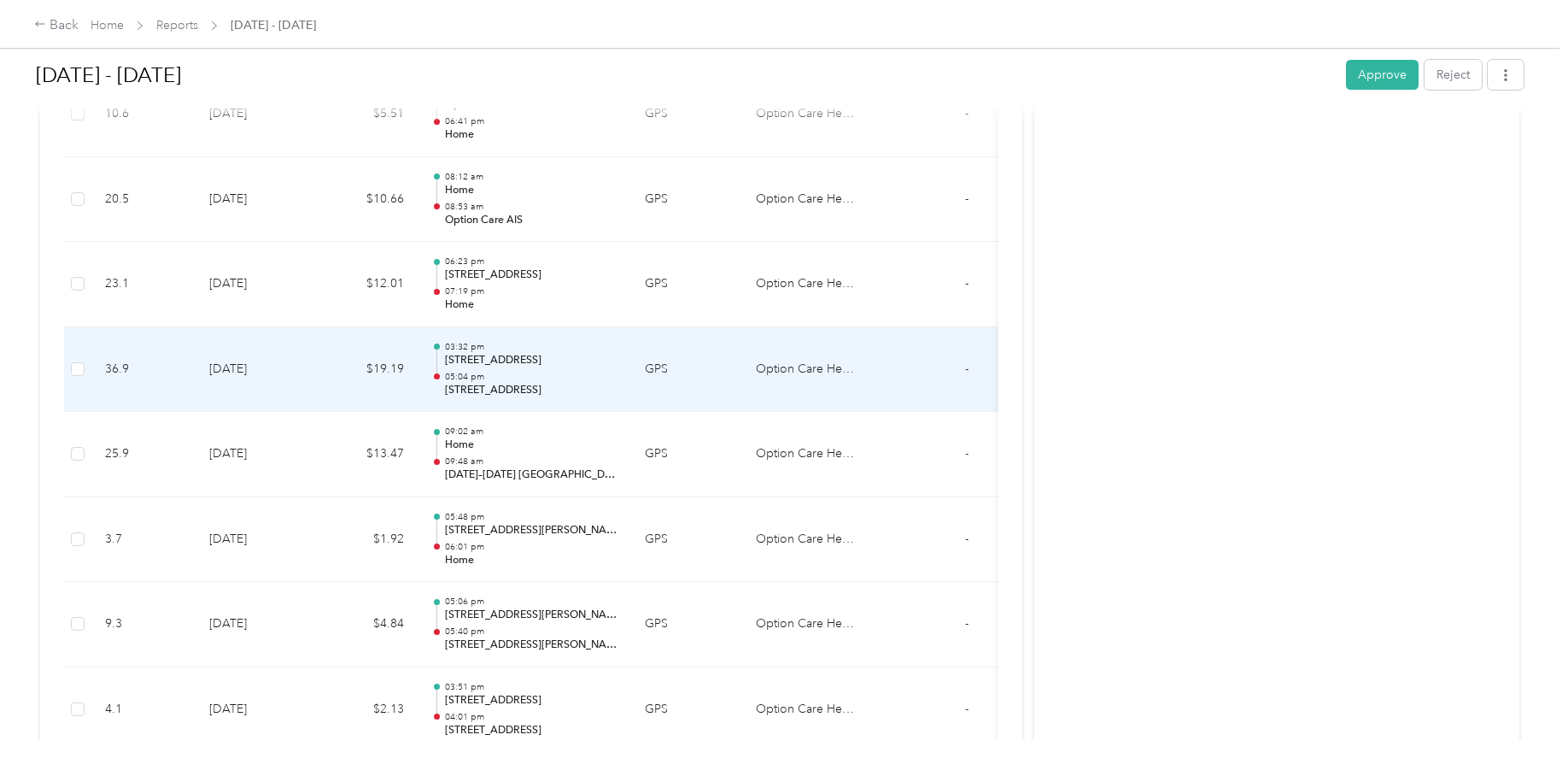
click at [579, 369] on div "03:32 pm [STREET_ADDRESS] 05:04 pm [STREET_ADDRESS]" at bounding box center [531, 369] width 173 height 57
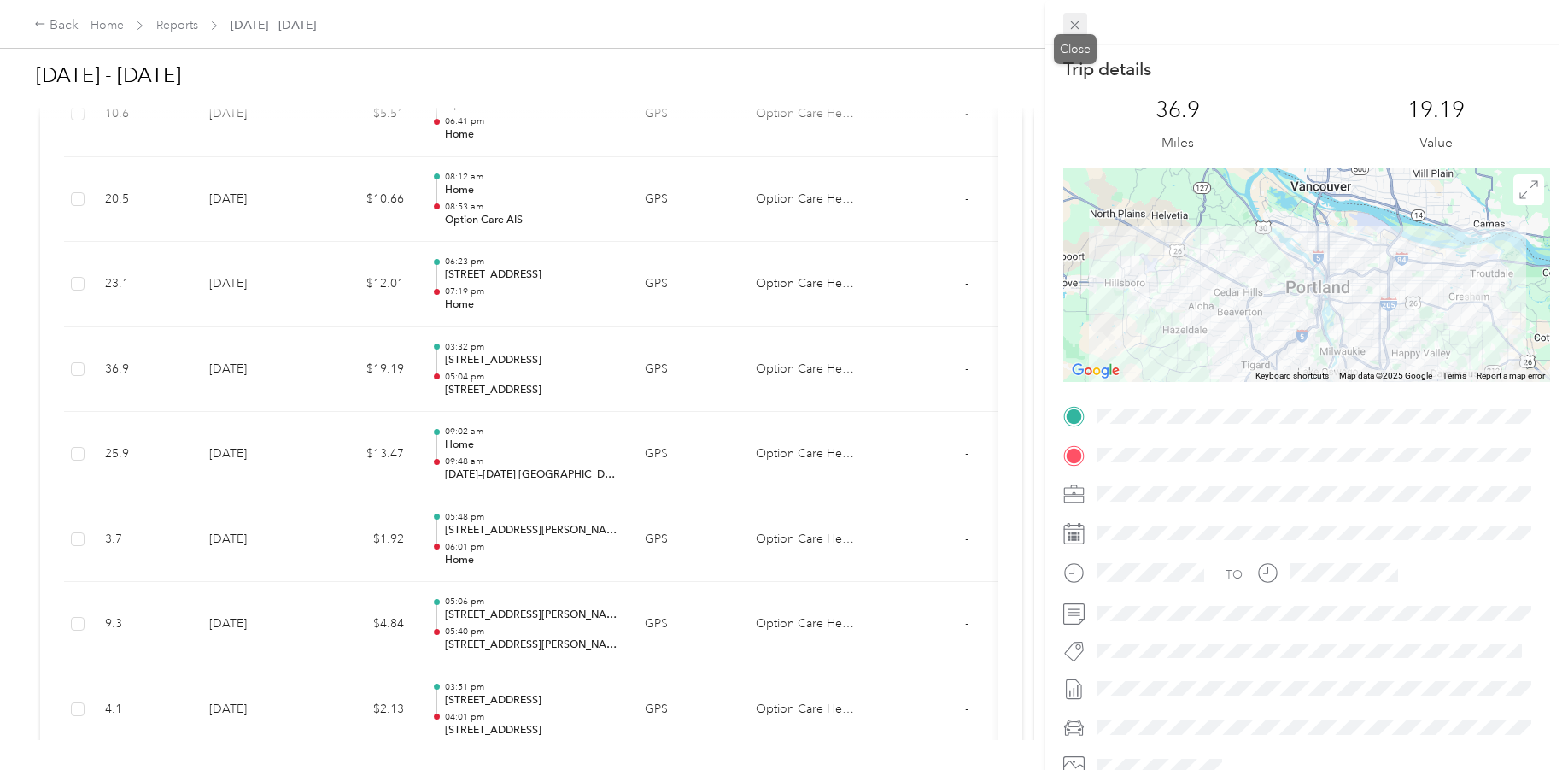
drag, startPoint x: 1086, startPoint y: 28, endPoint x: 1077, endPoint y: 28, distance: 9.0
click at [1077, 28] on icon at bounding box center [1075, 25] width 14 height 14
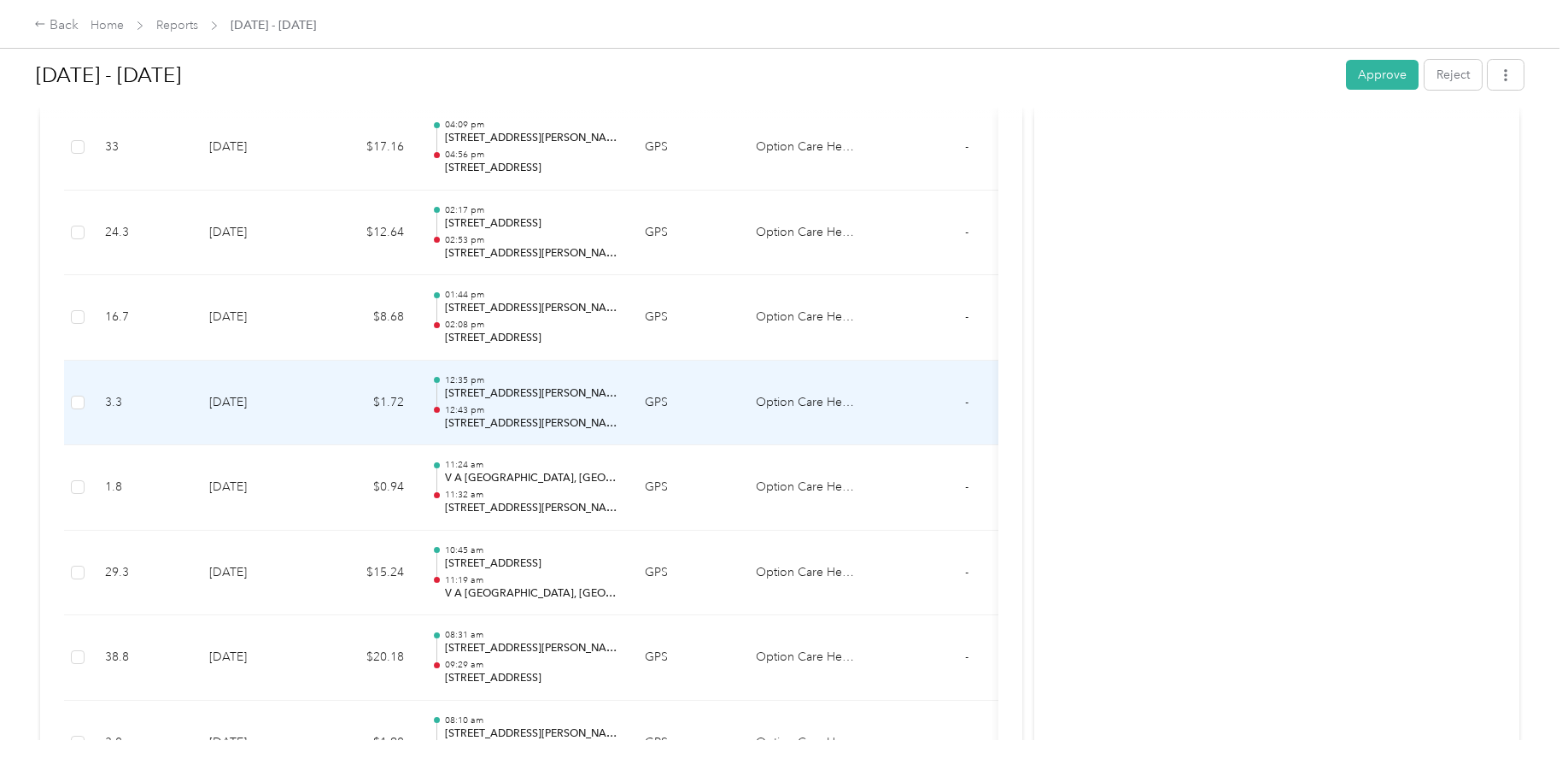
scroll to position [8115, 0]
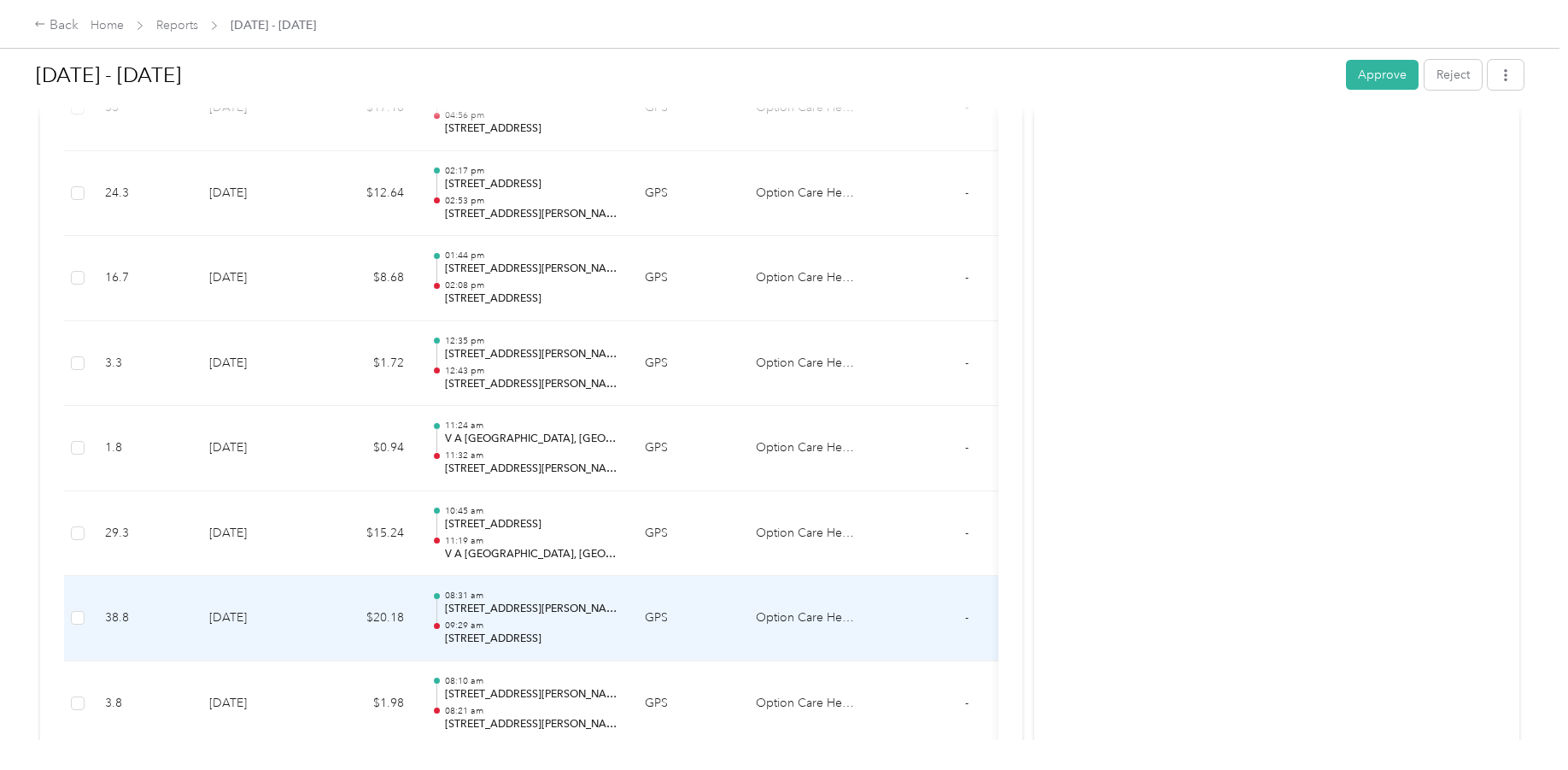
click at [532, 604] on p "[STREET_ADDRESS][PERSON_NAME]" at bounding box center [531, 609] width 173 height 15
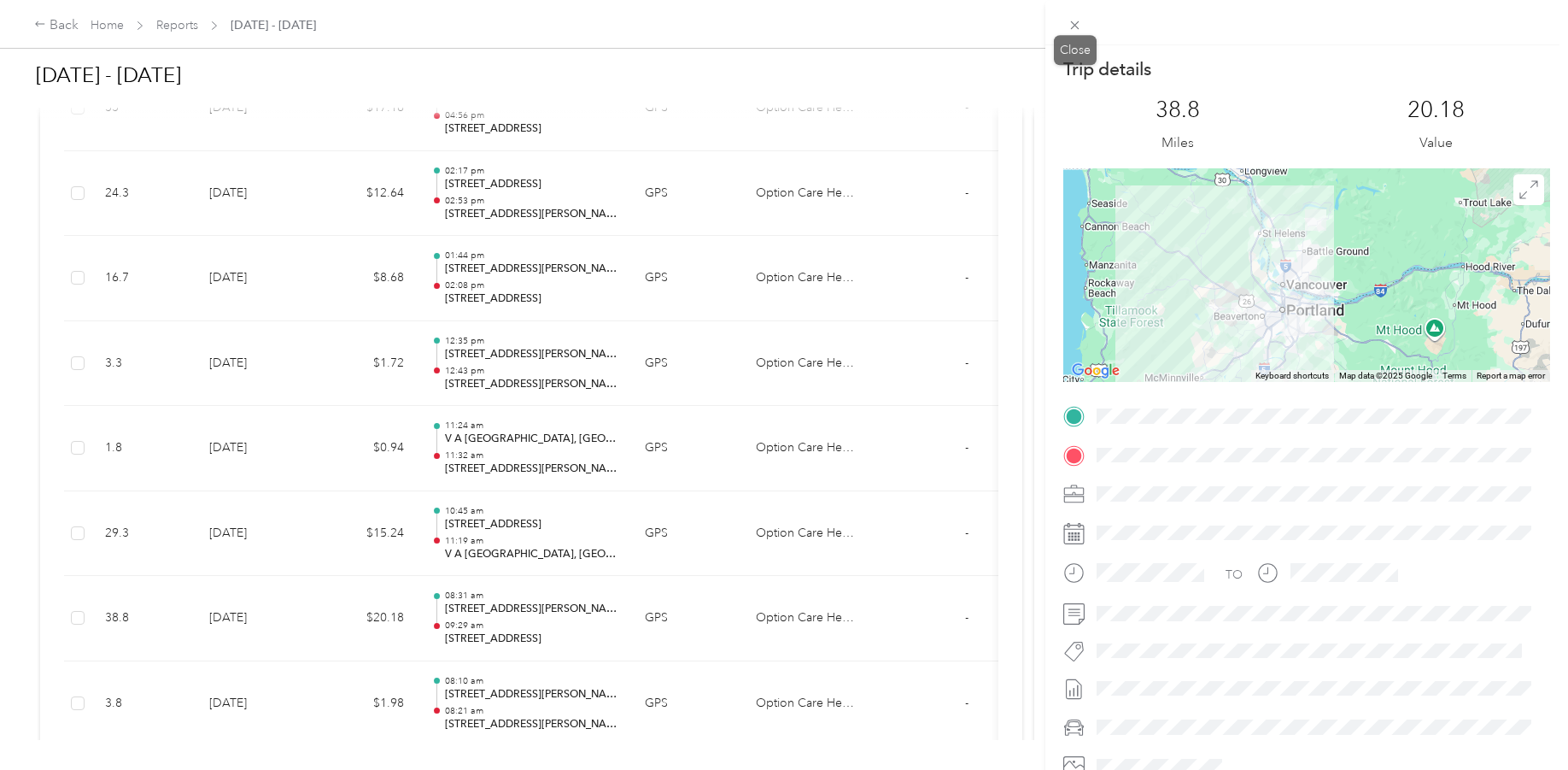
click at [1080, 27] on icon at bounding box center [1075, 25] width 14 height 14
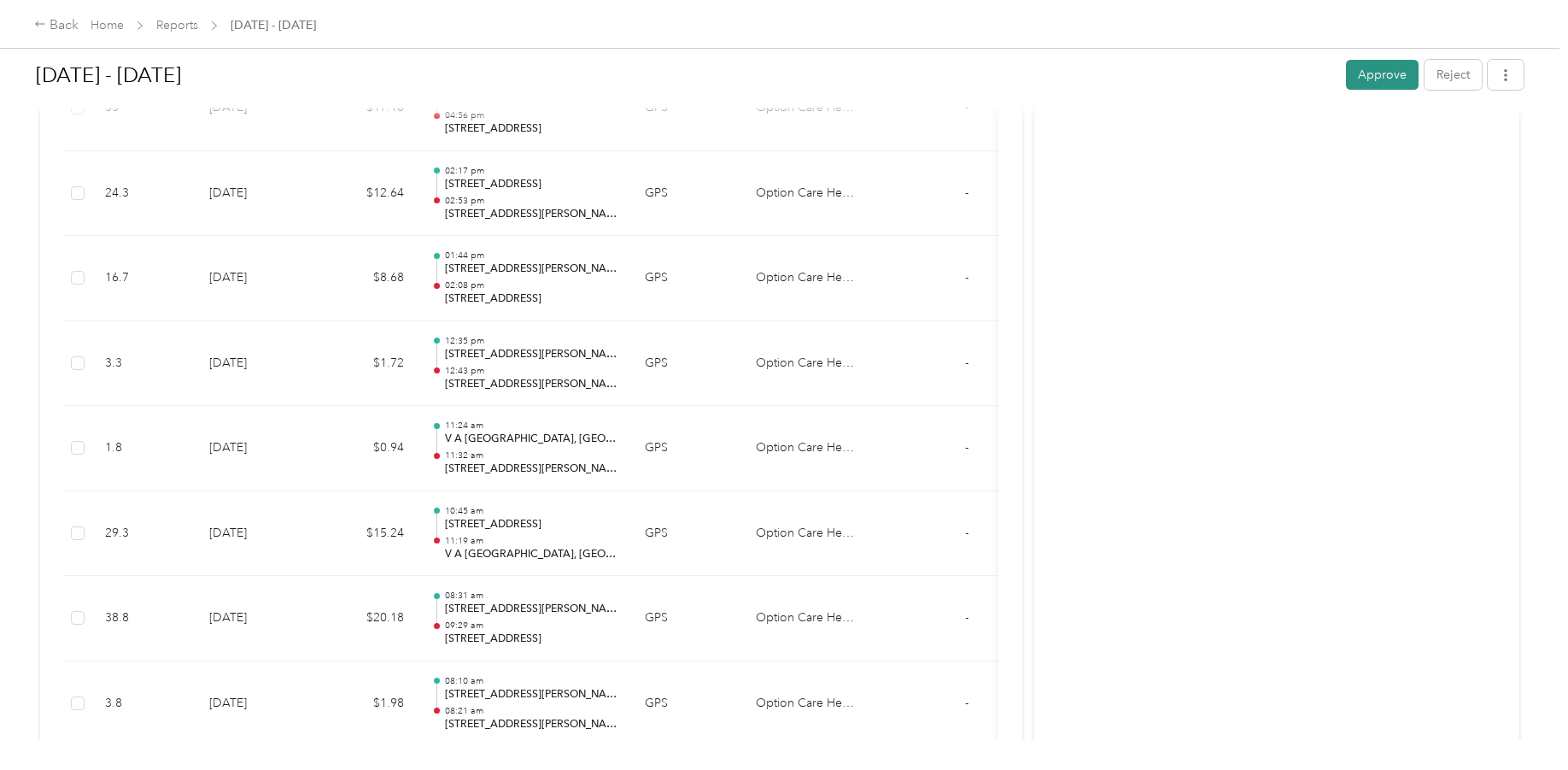
click at [1365, 79] on button "Approve" at bounding box center [1382, 74] width 72 height 30
click at [38, 25] on icon at bounding box center [40, 23] width 10 height 5
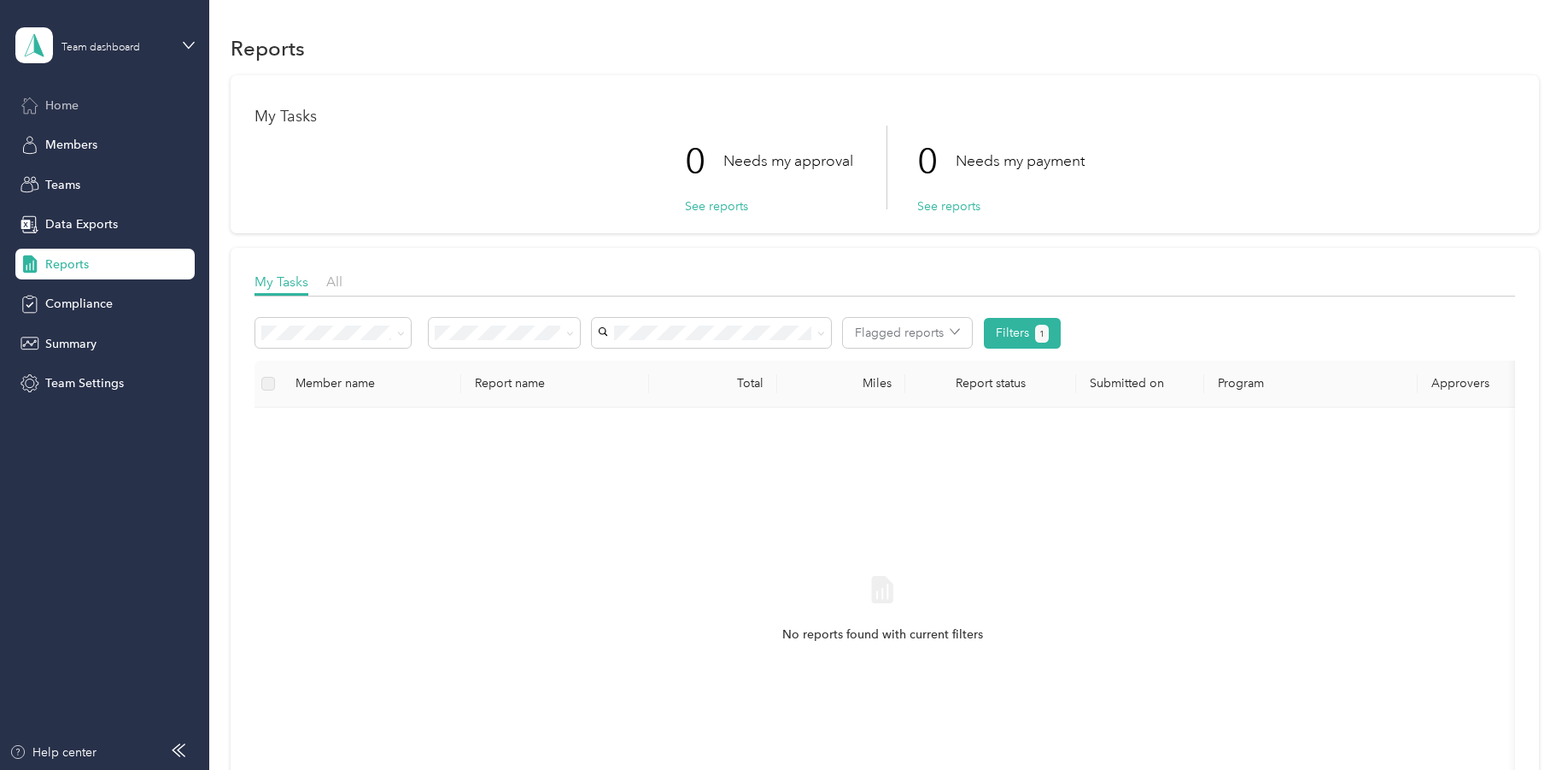
click at [48, 107] on span "Home" at bounding box center [62, 105] width 34 height 18
